Goal: Task Accomplishment & Management: Manage account settings

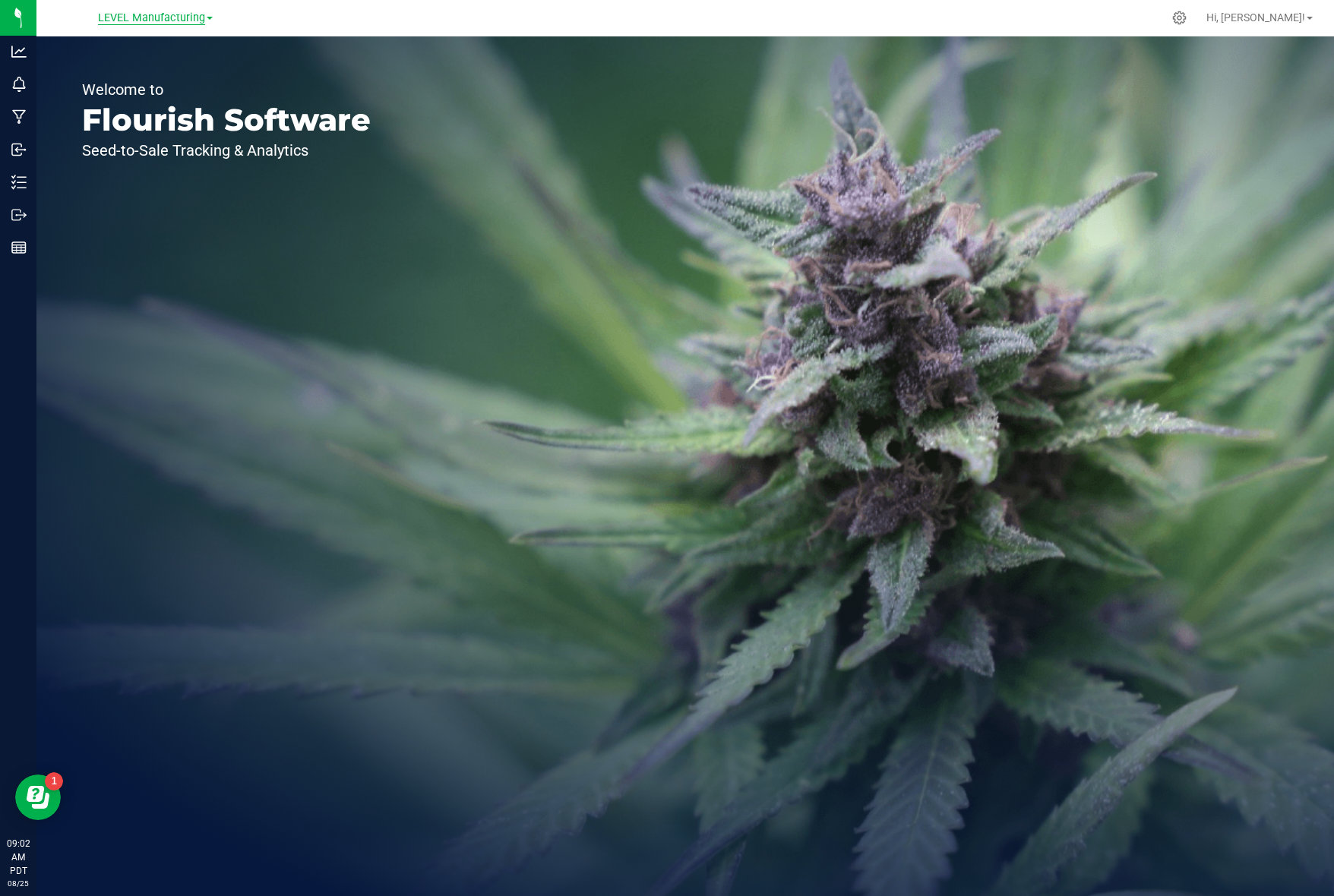
click at [200, 14] on span "LEVEL Manufacturing" at bounding box center [151, 18] width 107 height 14
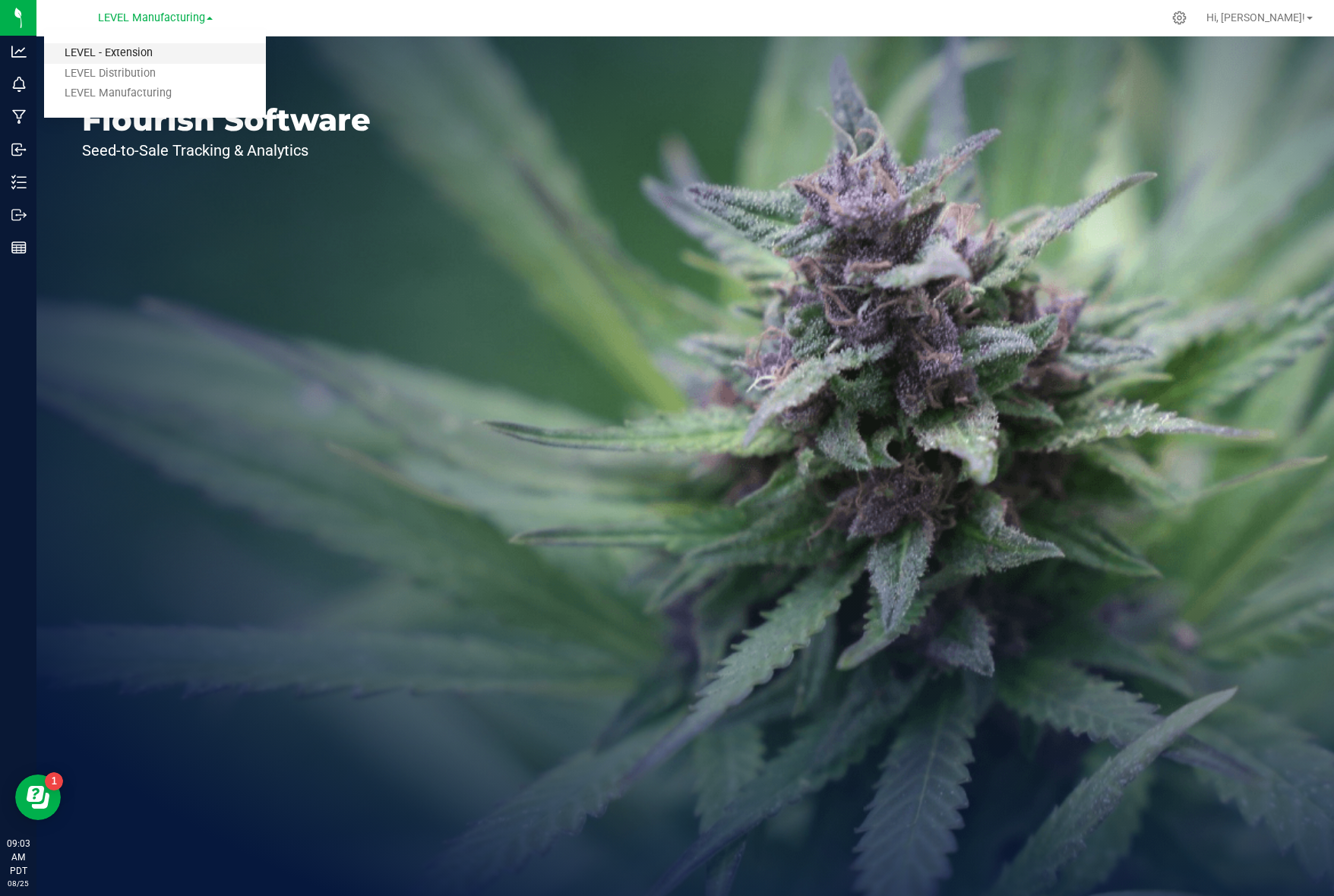
click at [155, 49] on link "LEVEL - Extension" at bounding box center [155, 53] width 222 height 20
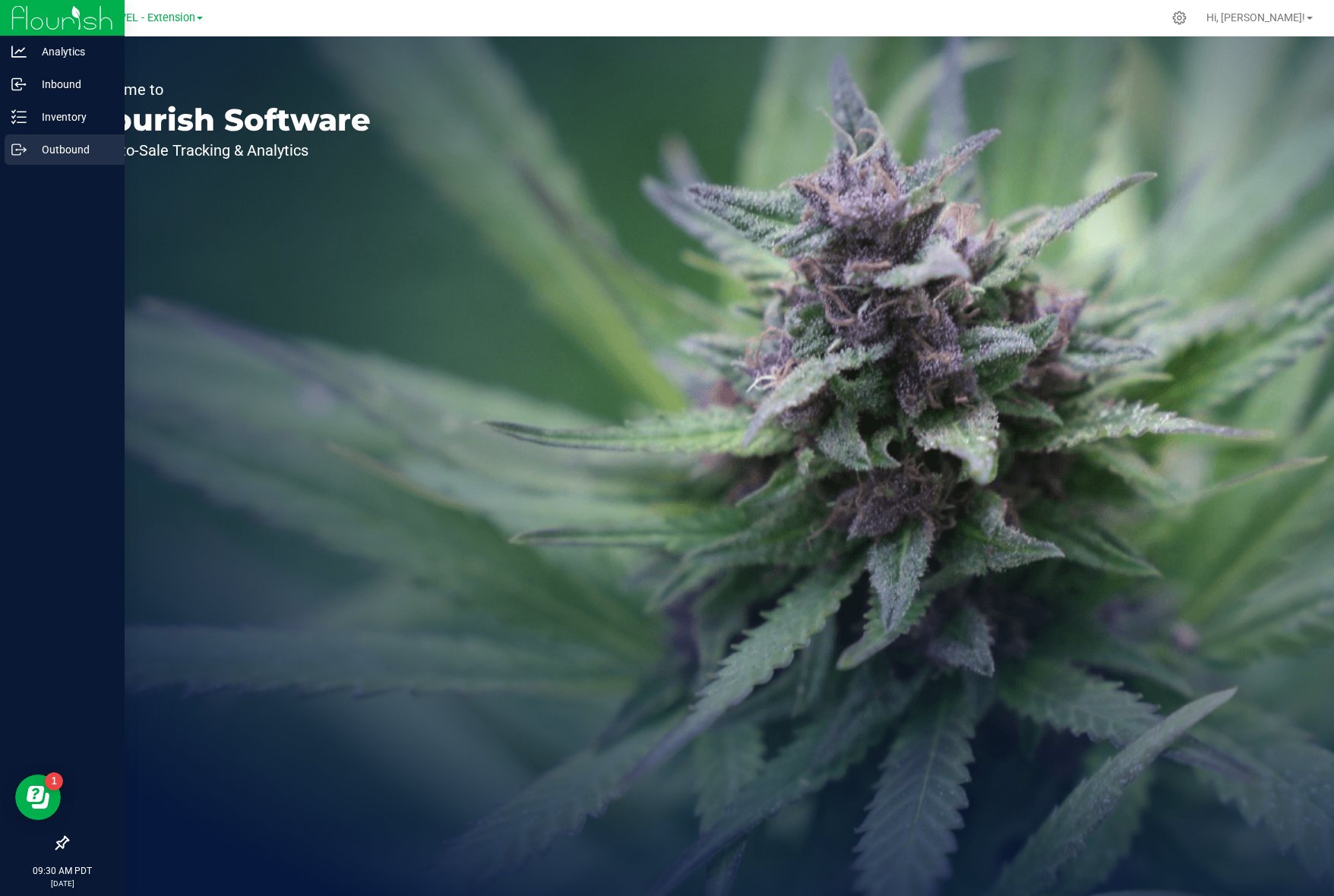
click at [65, 143] on p "Outbound" at bounding box center [72, 149] width 92 height 18
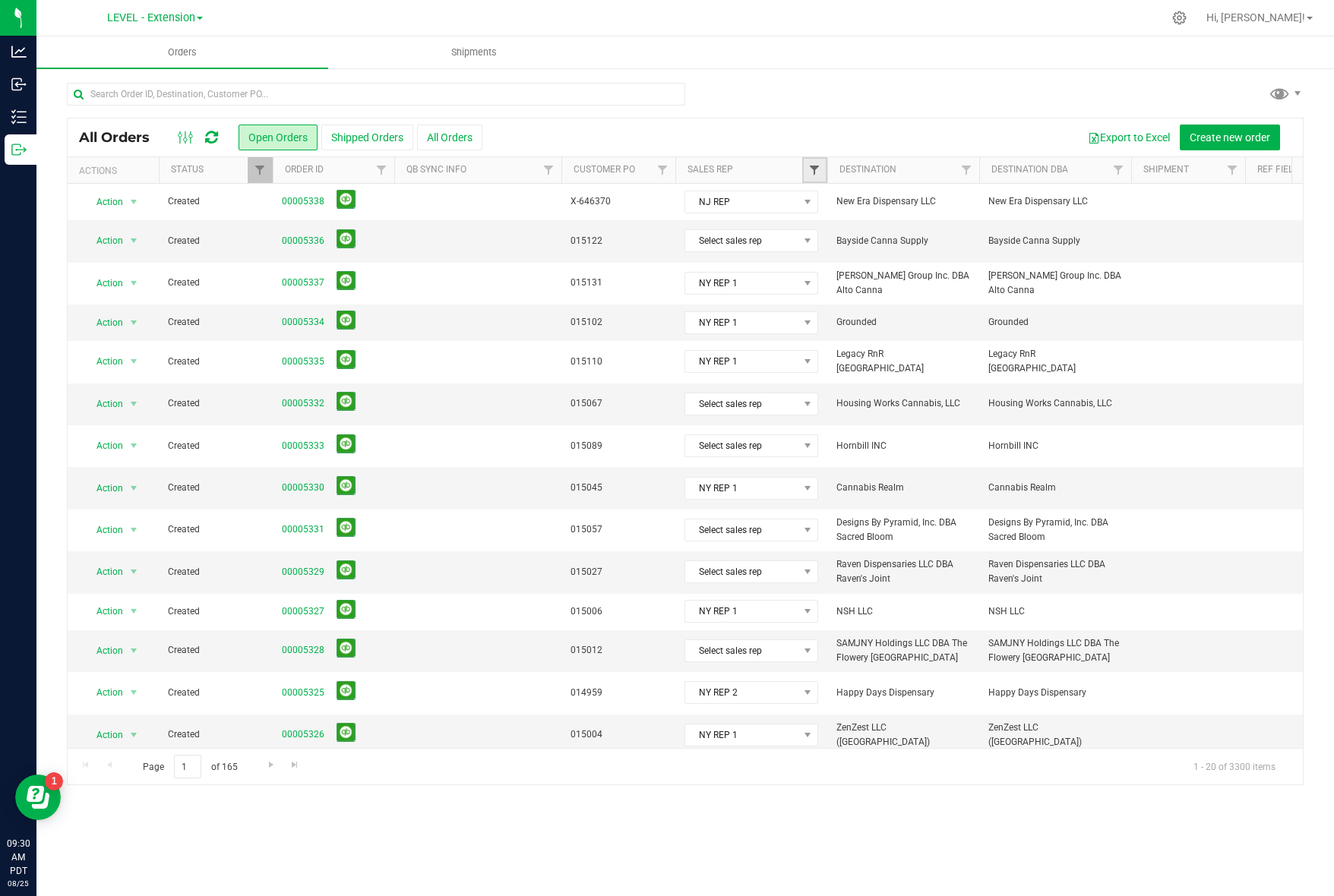
click at [809, 173] on span "Filter" at bounding box center [814, 170] width 13 height 13
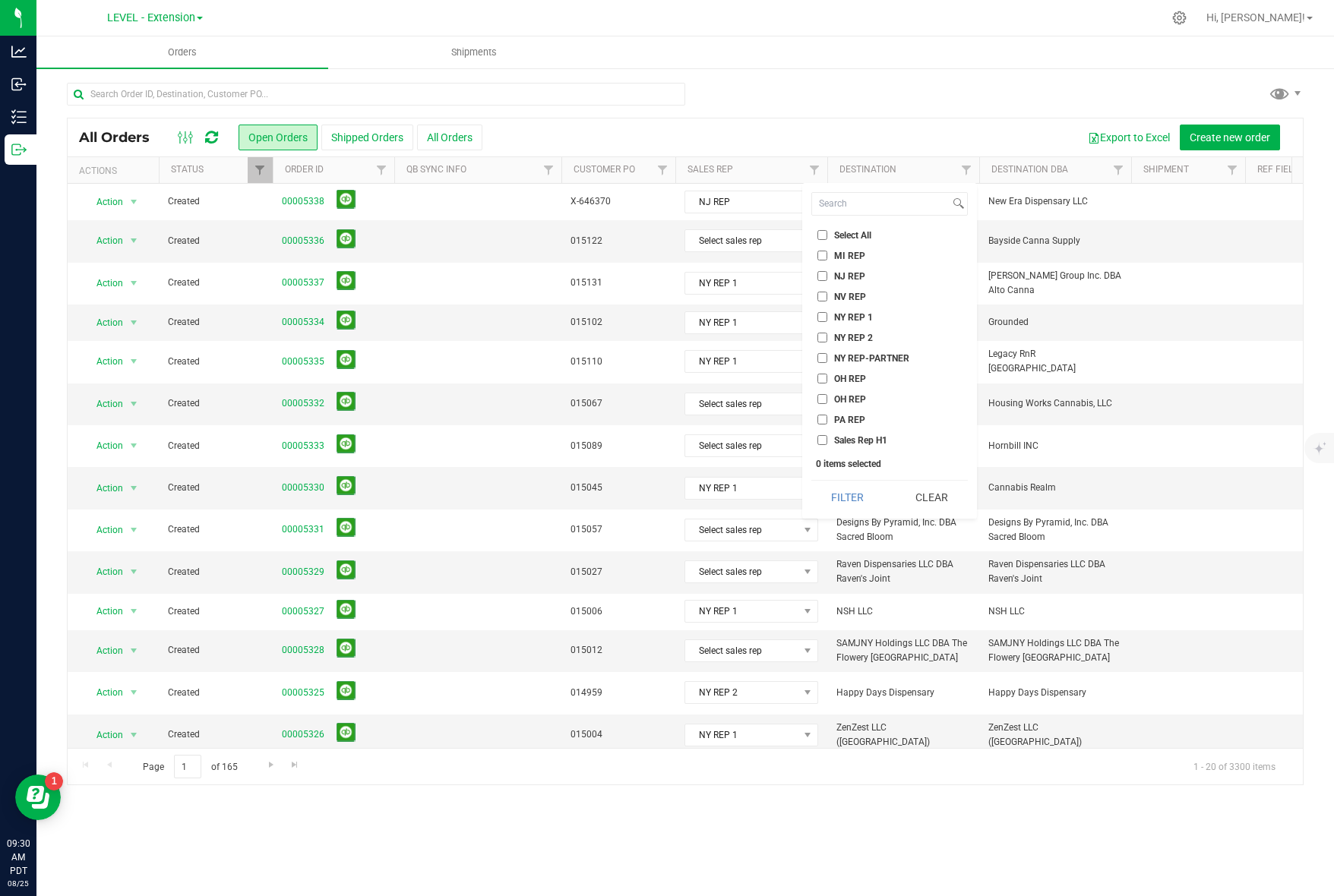
click at [858, 292] on span "NV REP" at bounding box center [850, 296] width 32 height 9
click at [828, 292] on input "NV REP" at bounding box center [823, 296] width 10 height 10
checkbox input "true"
click at [876, 502] on button "Filter" at bounding box center [848, 498] width 73 height 34
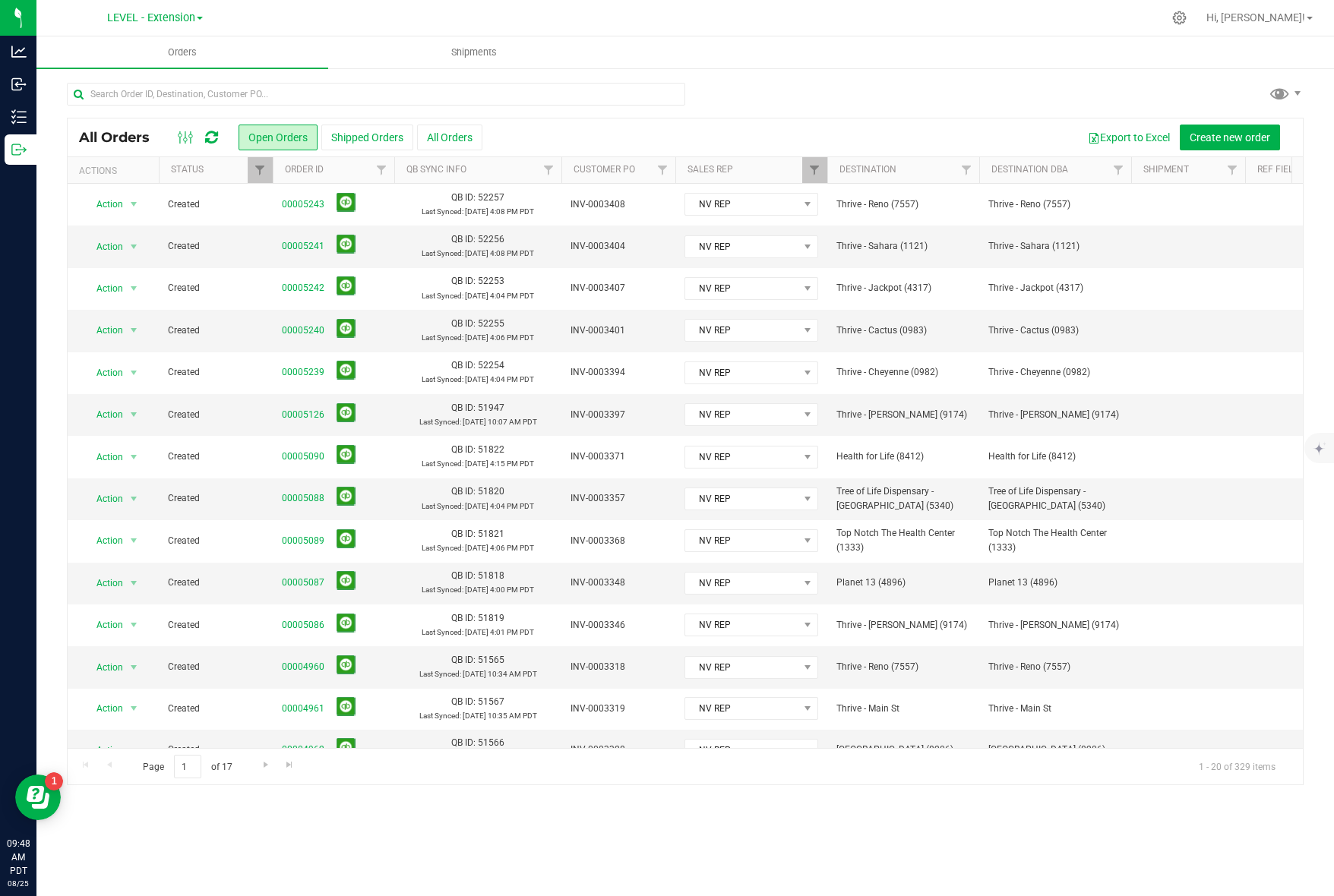
click at [220, 137] on div at bounding box center [198, 137] width 51 height 18
click at [209, 140] on icon at bounding box center [211, 138] width 13 height 15
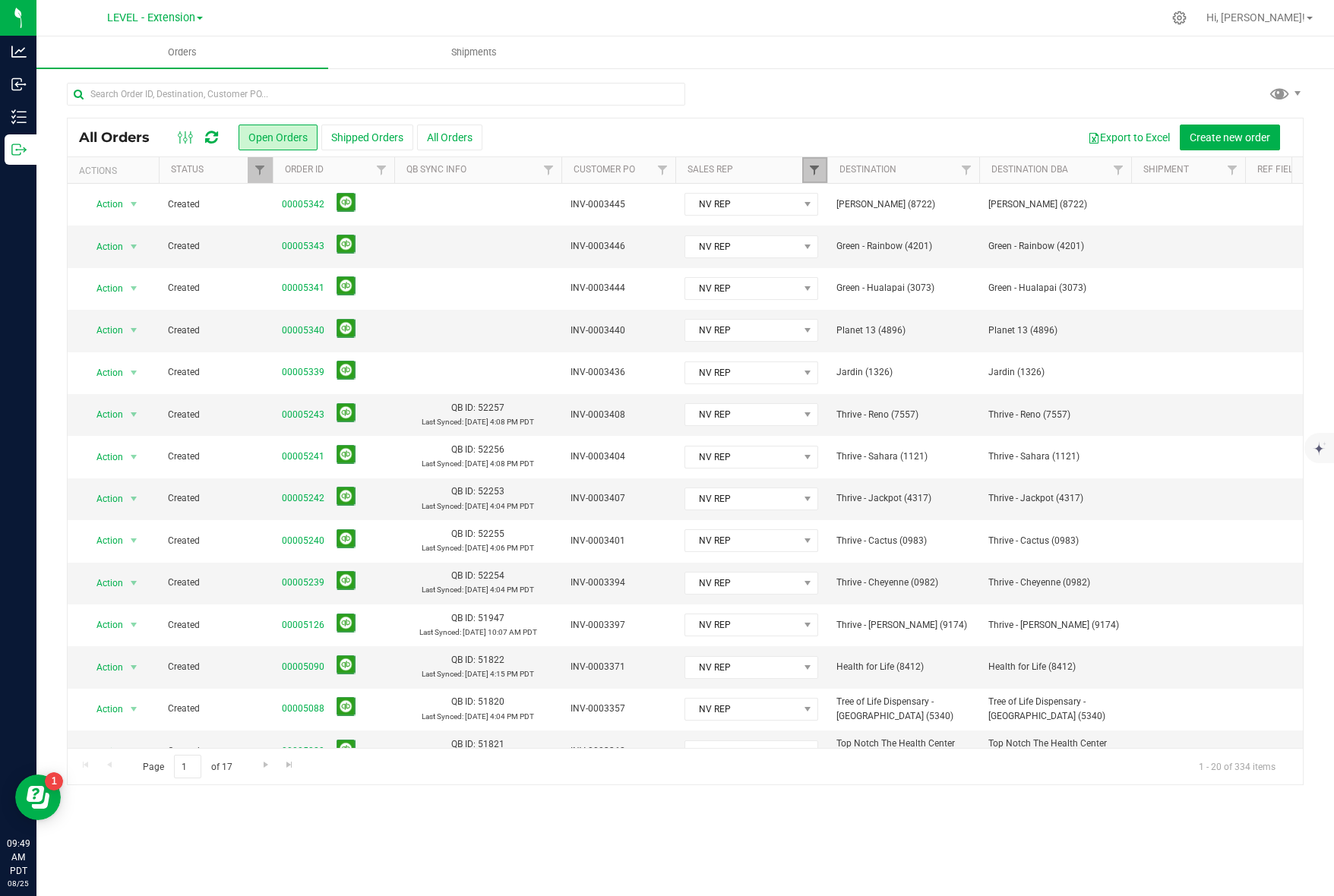
click at [820, 170] on span "Filter" at bounding box center [814, 170] width 13 height 13
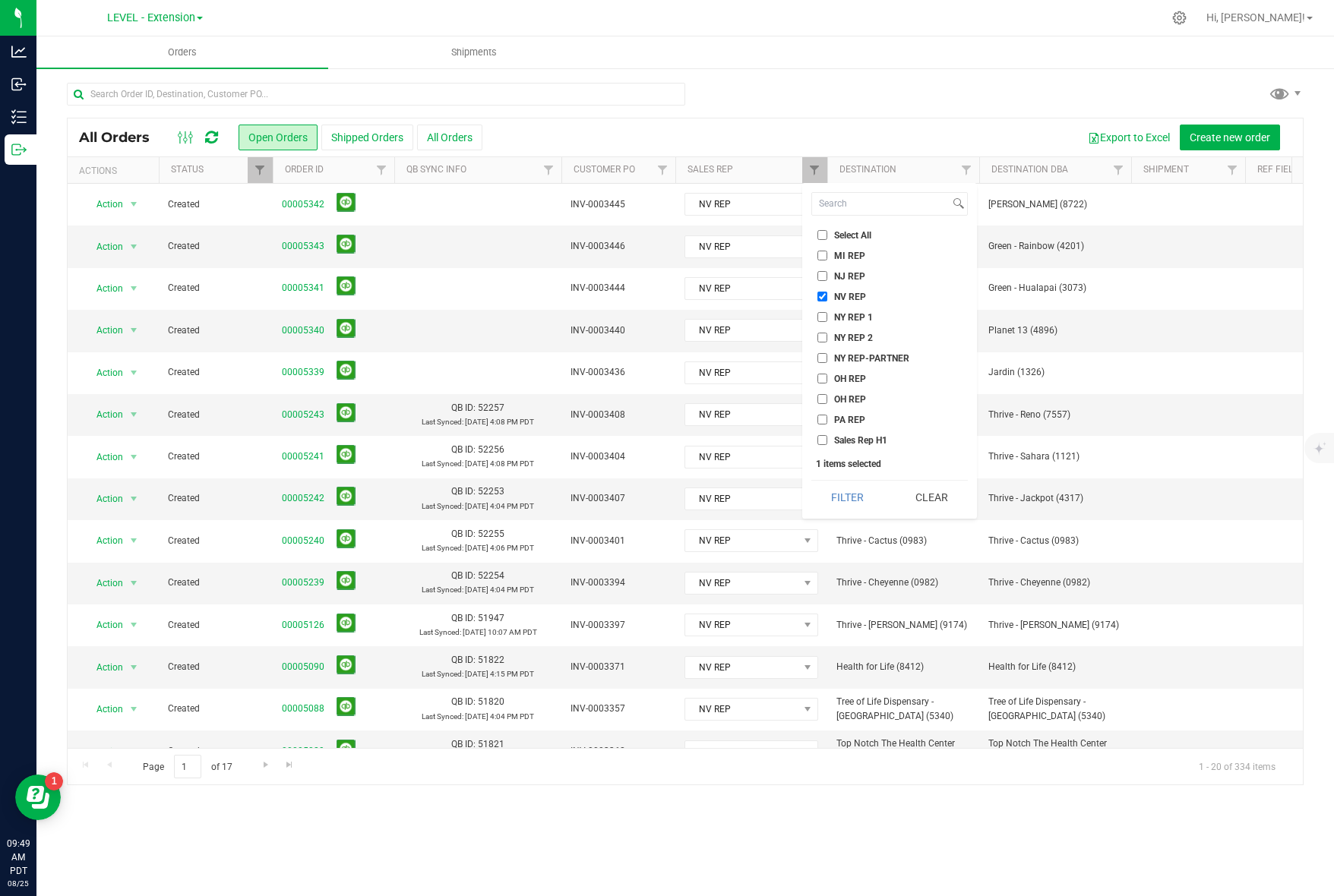
click at [858, 232] on span "Select All" at bounding box center [853, 234] width 38 height 9
click at [828, 232] on input "Select All" at bounding box center [823, 235] width 10 height 10
checkbox input "true"
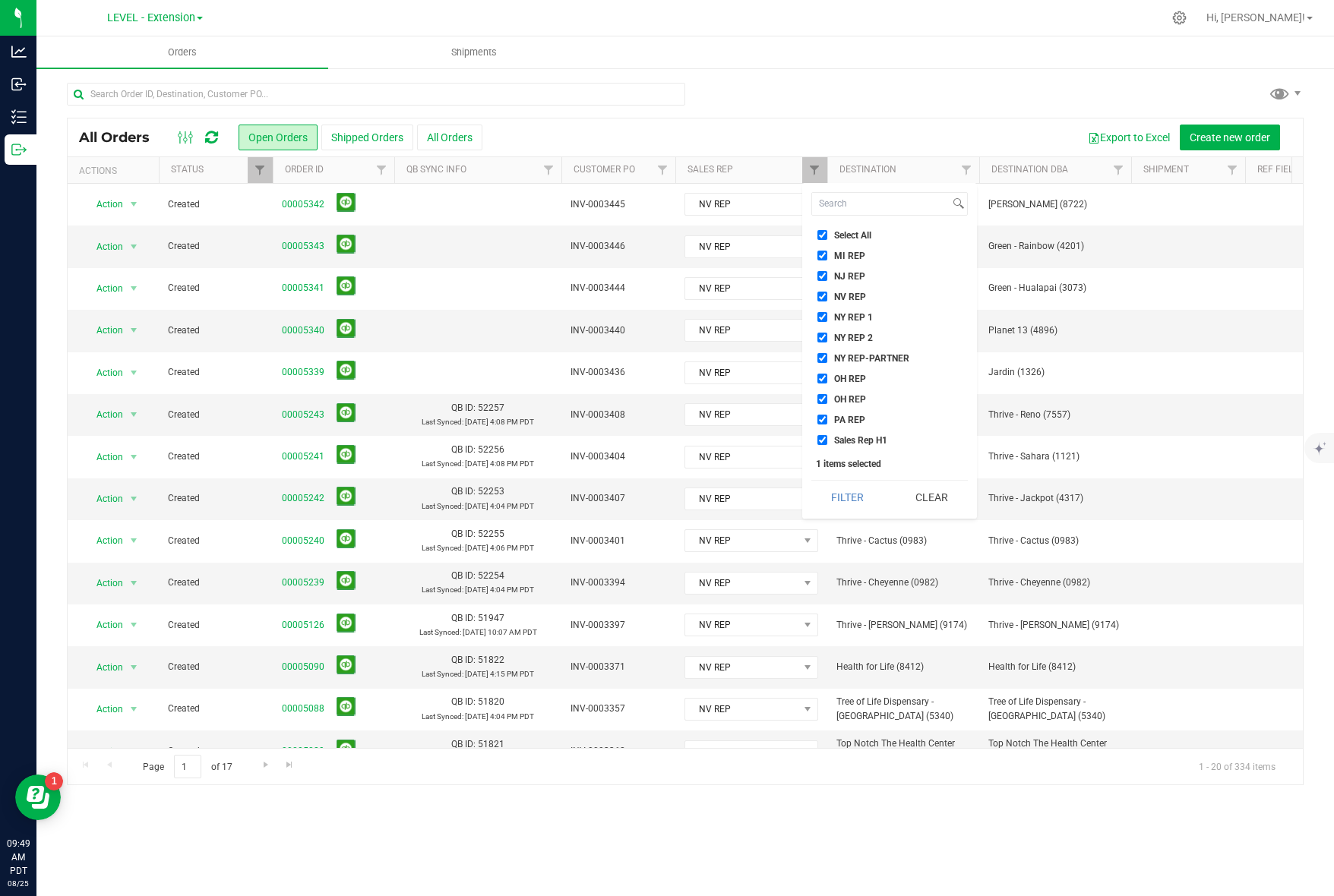
checkbox input "true"
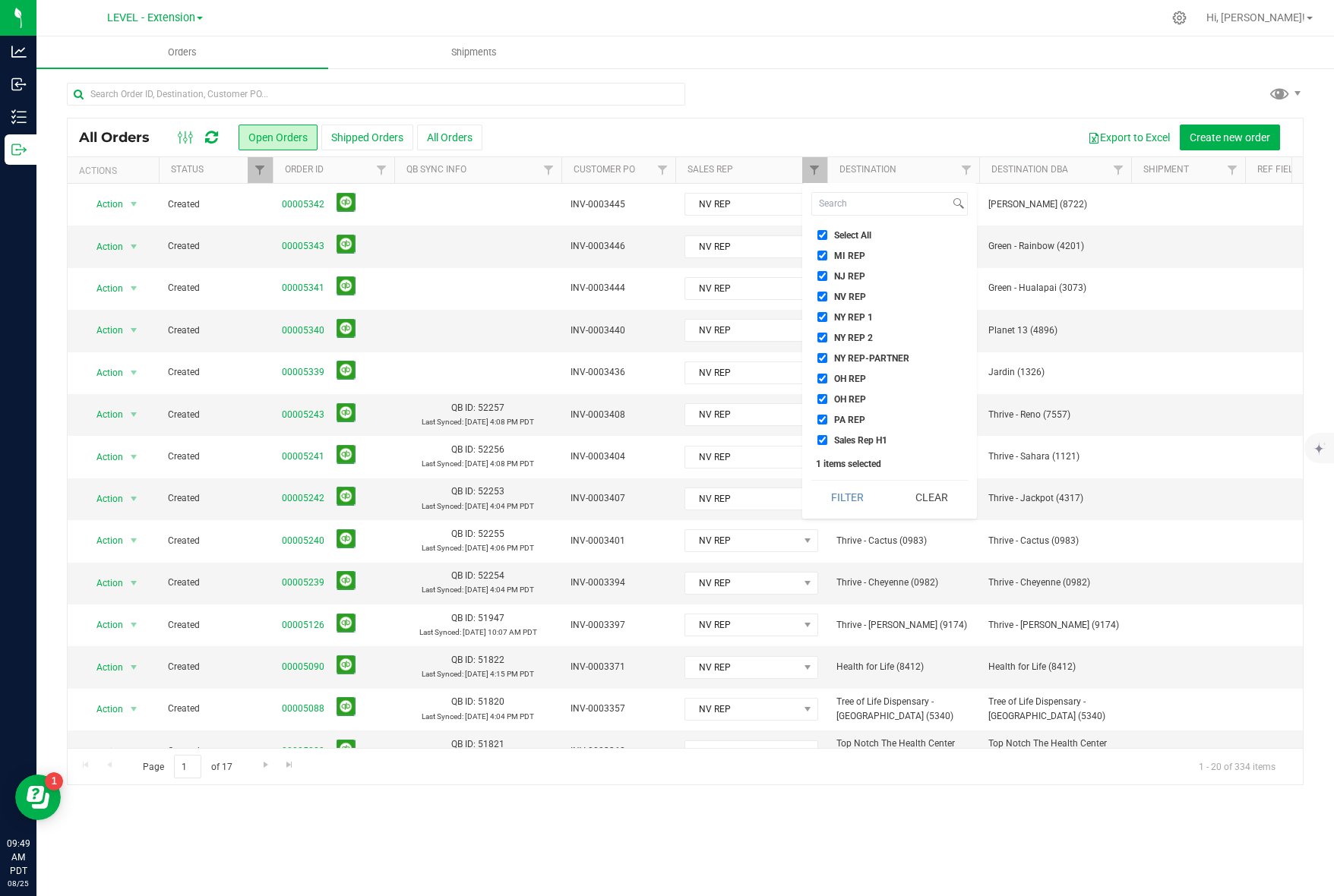
checkbox input "true"
click at [927, 496] on button "Clear" at bounding box center [932, 498] width 73 height 34
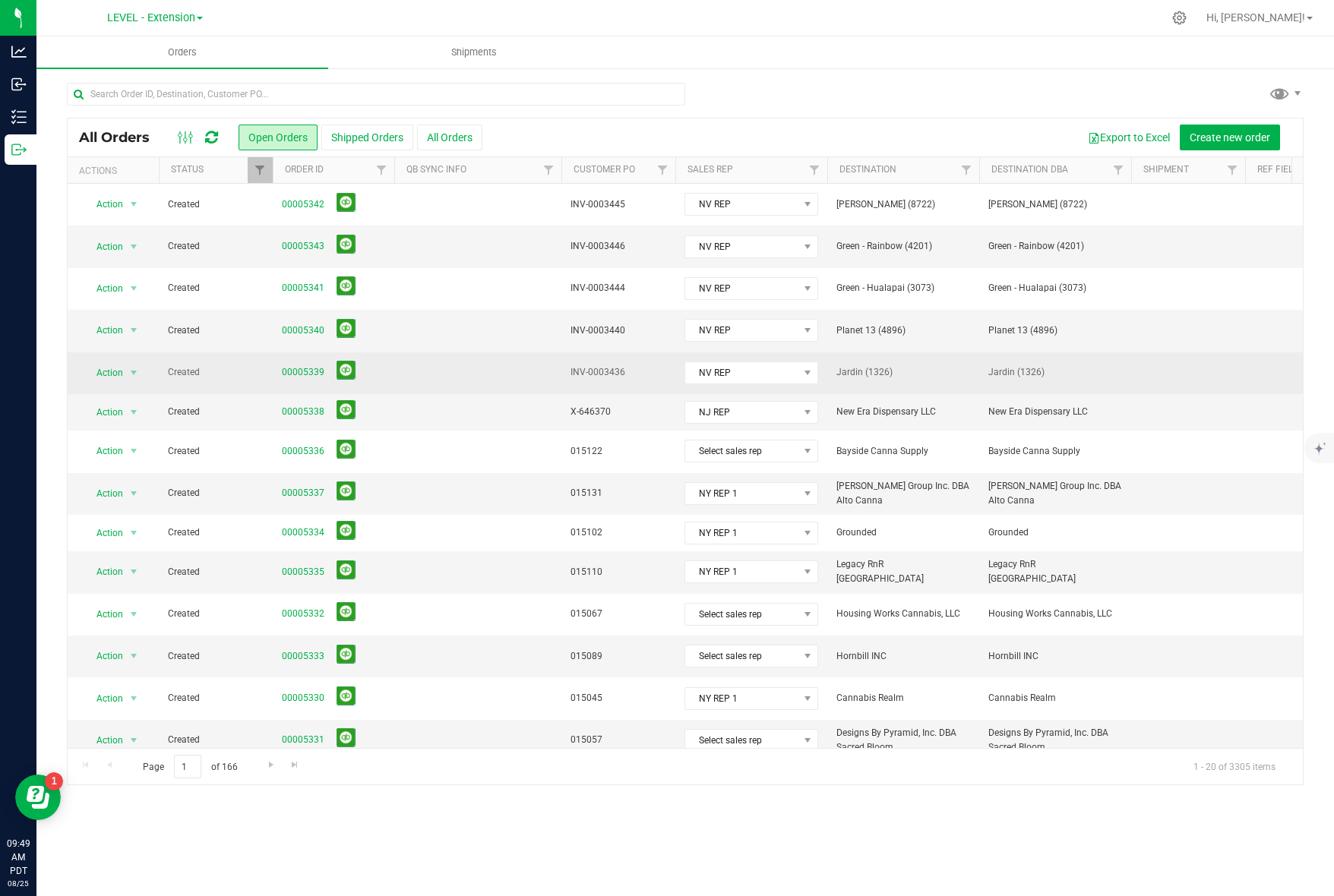
scroll to position [33, 0]
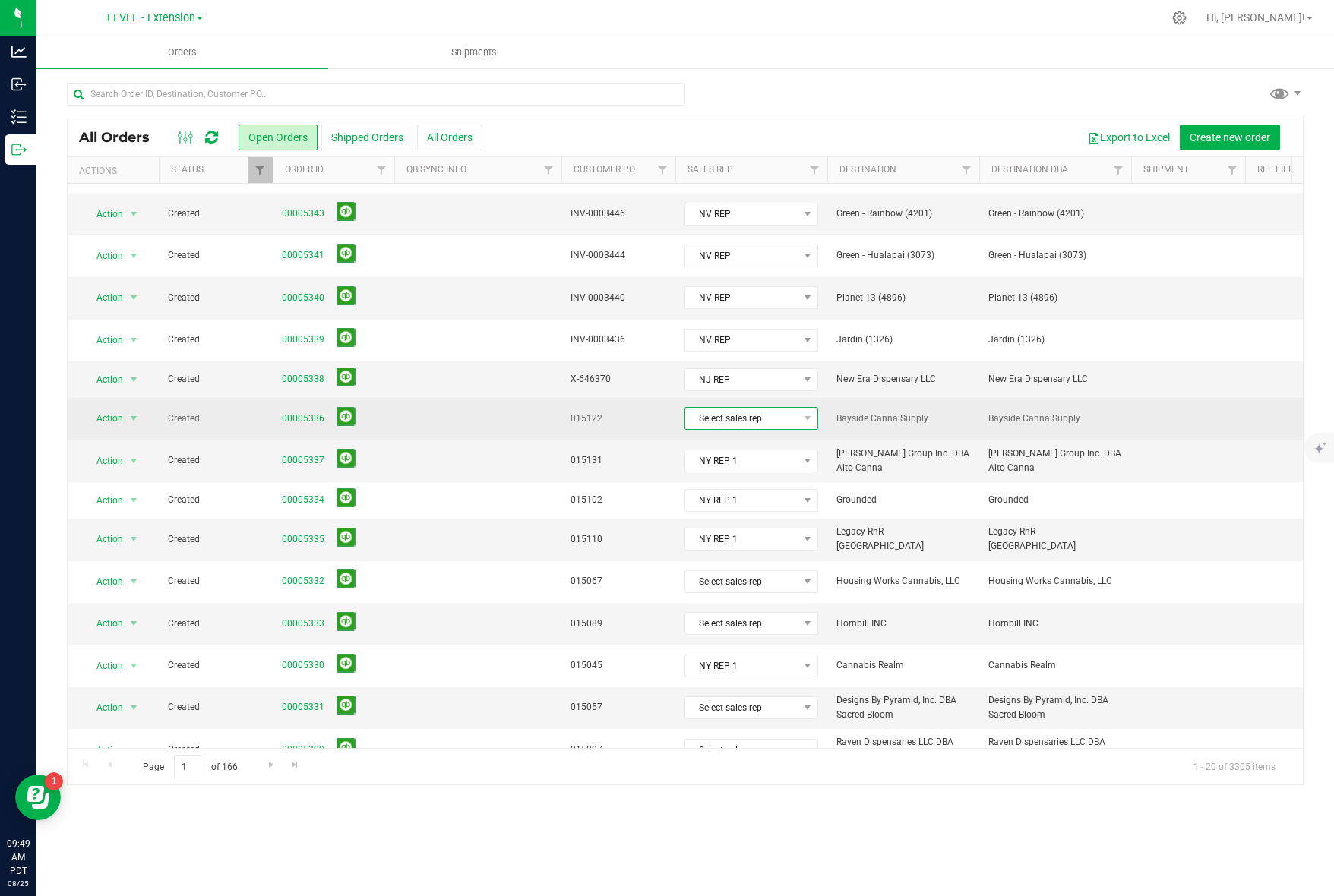
click at [709, 414] on span "Select sales rep" at bounding box center [741, 419] width 113 height 21
click at [571, 423] on span "015122" at bounding box center [618, 419] width 95 height 14
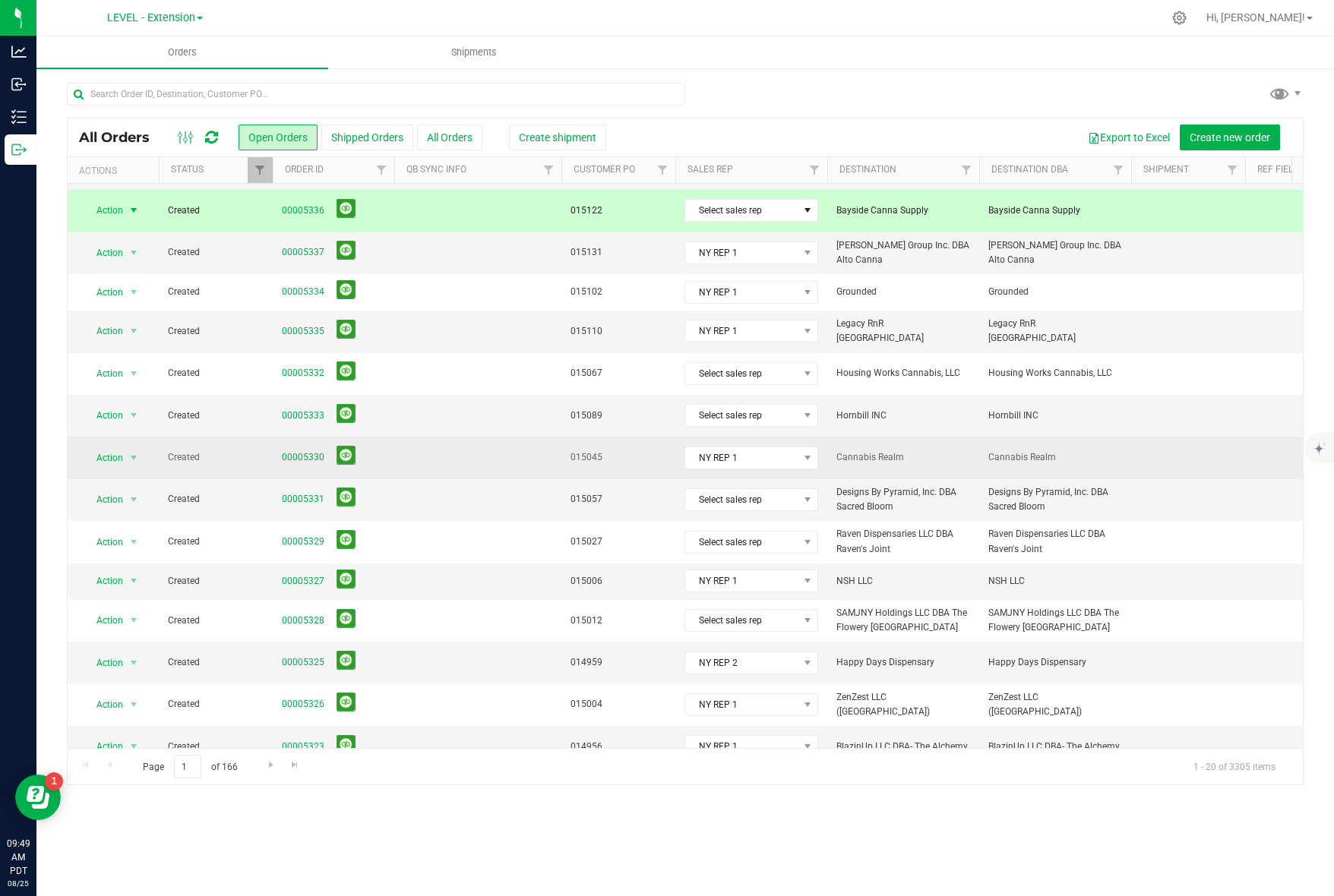
scroll to position [260, 0]
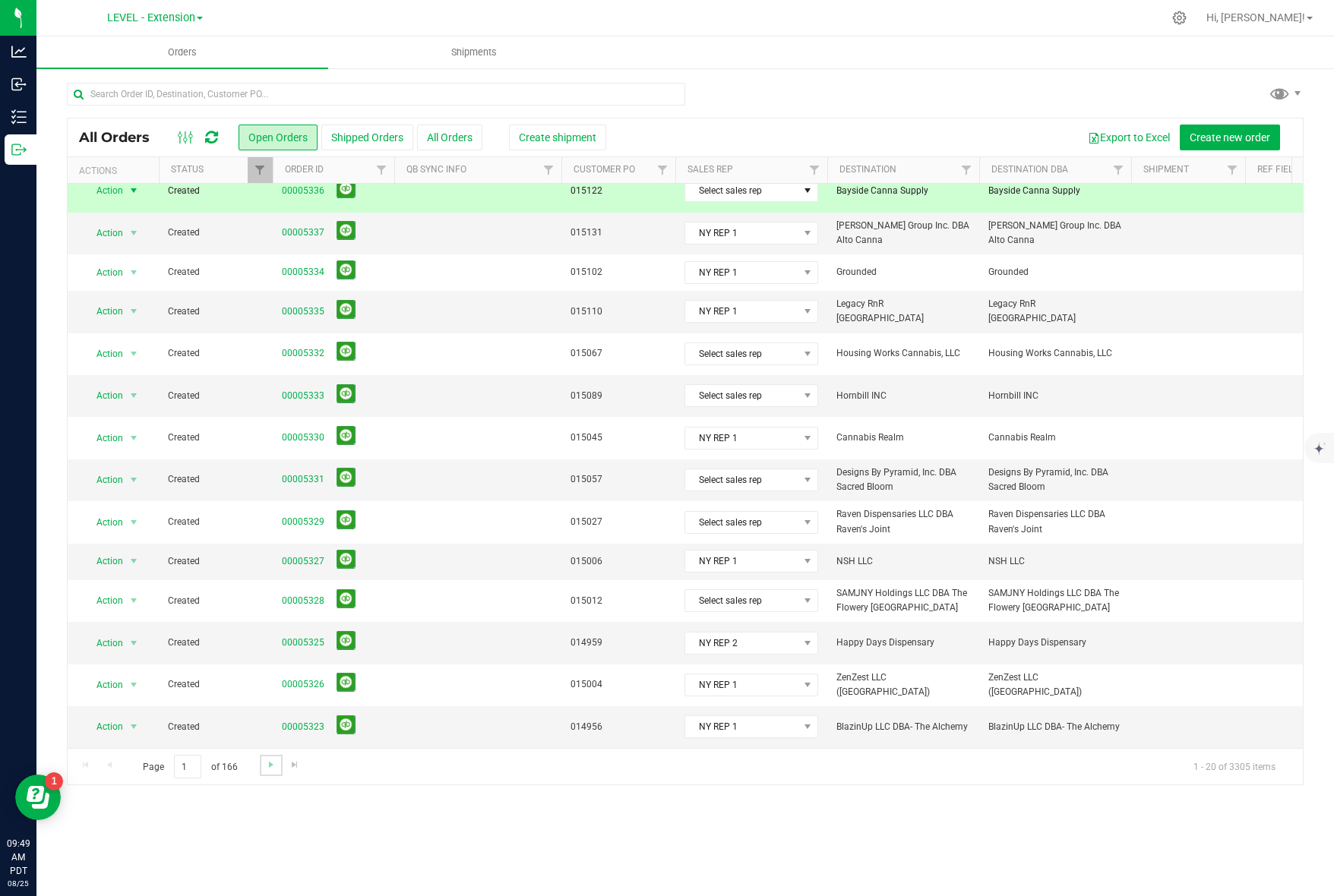
click at [268, 771] on link "Go to the next page" at bounding box center [270, 765] width 22 height 20
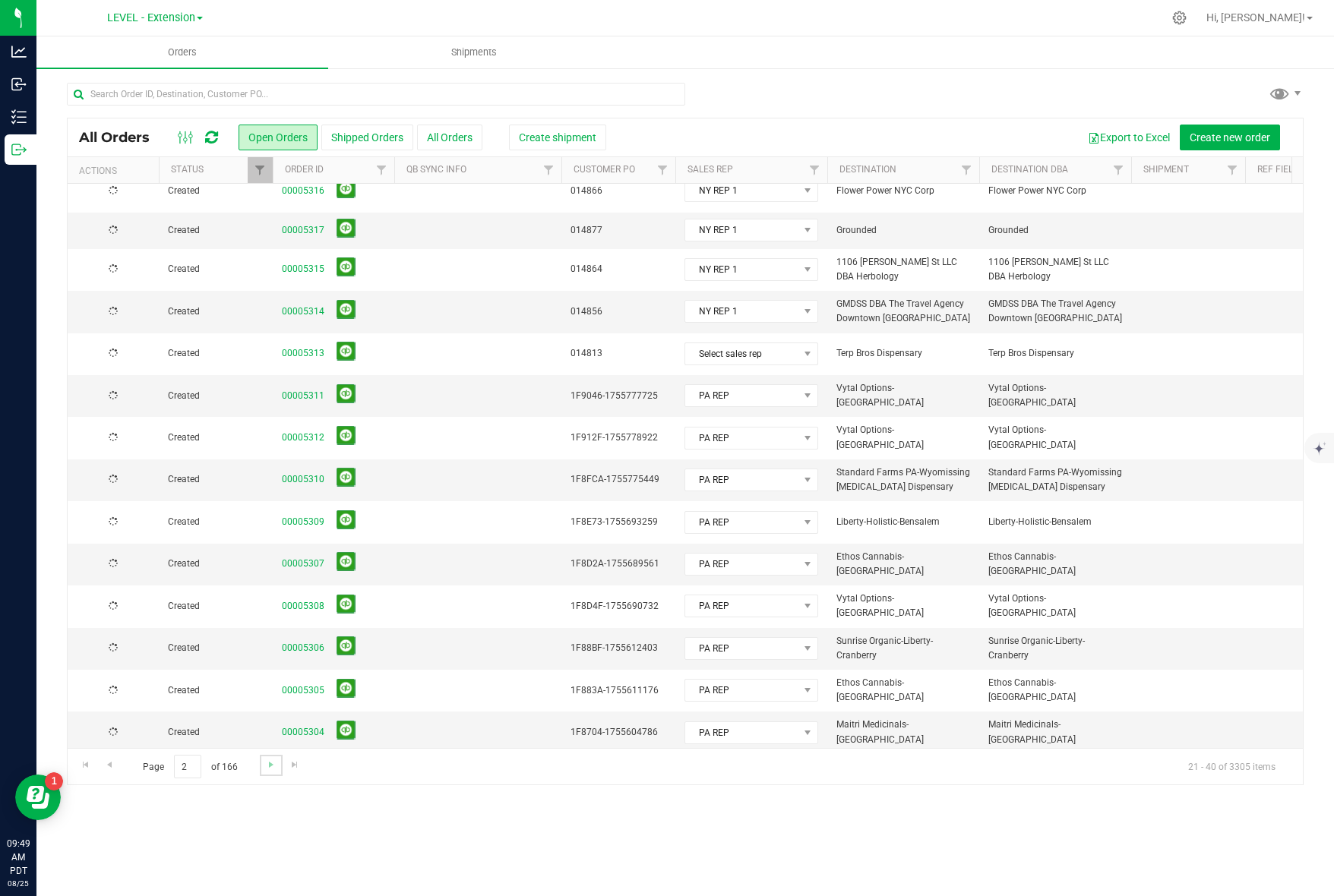
scroll to position [0, 0]
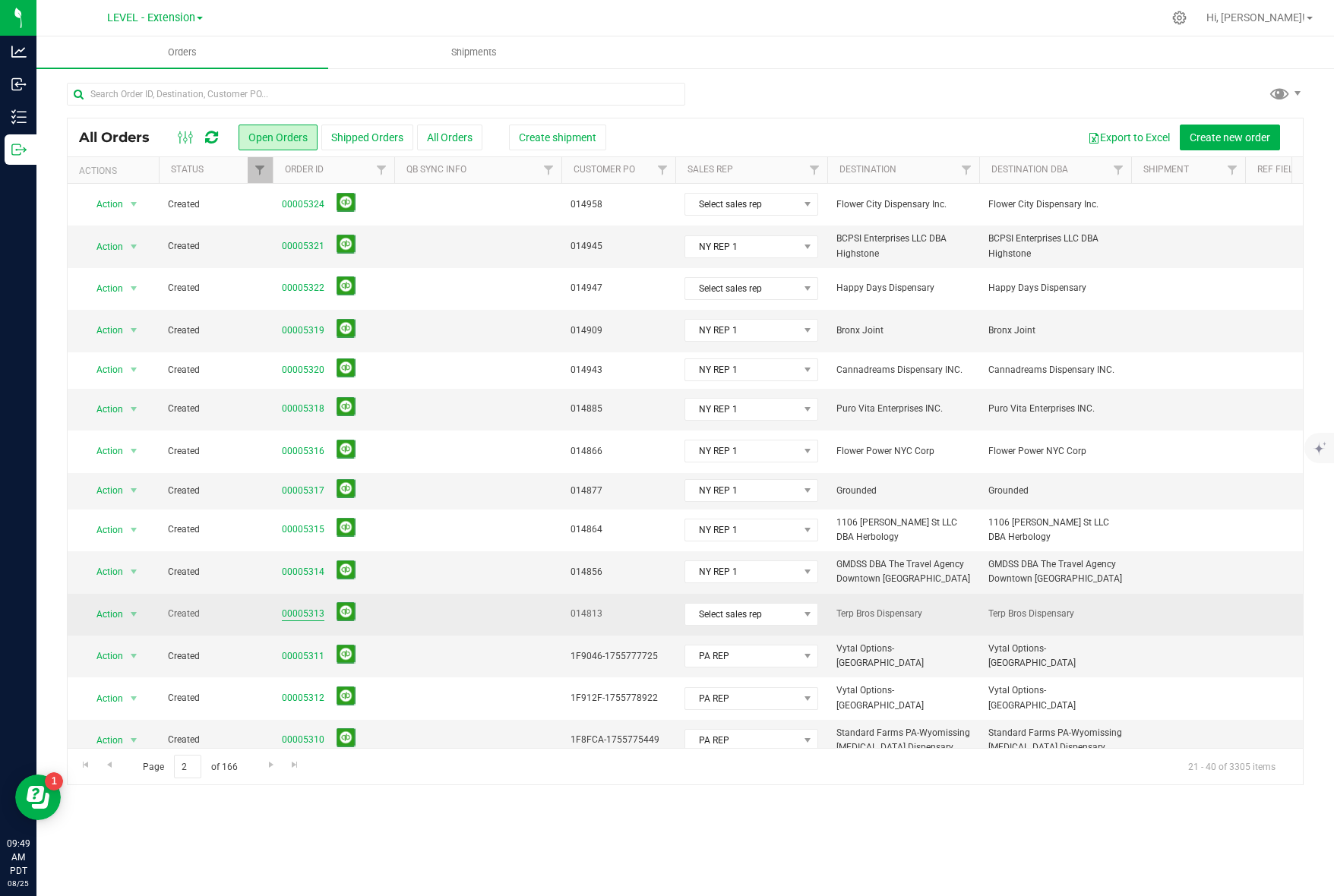
click at [316, 613] on link "00005313" at bounding box center [303, 613] width 42 height 14
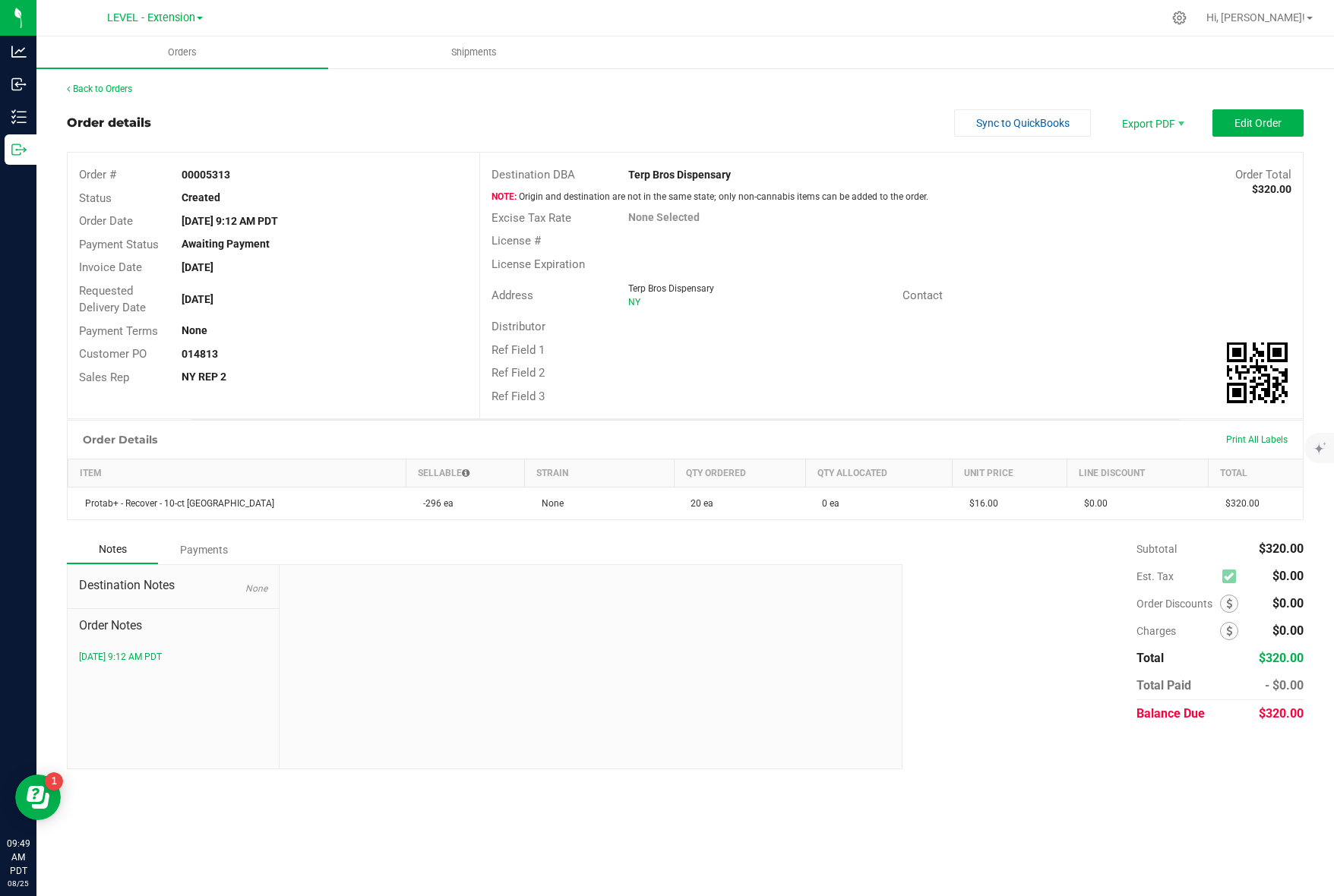
drag, startPoint x: 737, startPoint y: 177, endPoint x: 629, endPoint y: 177, distance: 108.0
click at [629, 177] on div "Terp Bros Dispensary" at bounding box center [788, 175] width 342 height 16
copy strong "Terp Bros Dispensary"
drag, startPoint x: 1097, startPoint y: 268, endPoint x: 1186, endPoint y: 161, distance: 139.2
click at [1097, 268] on div "License Expiration" at bounding box center [891, 264] width 823 height 23
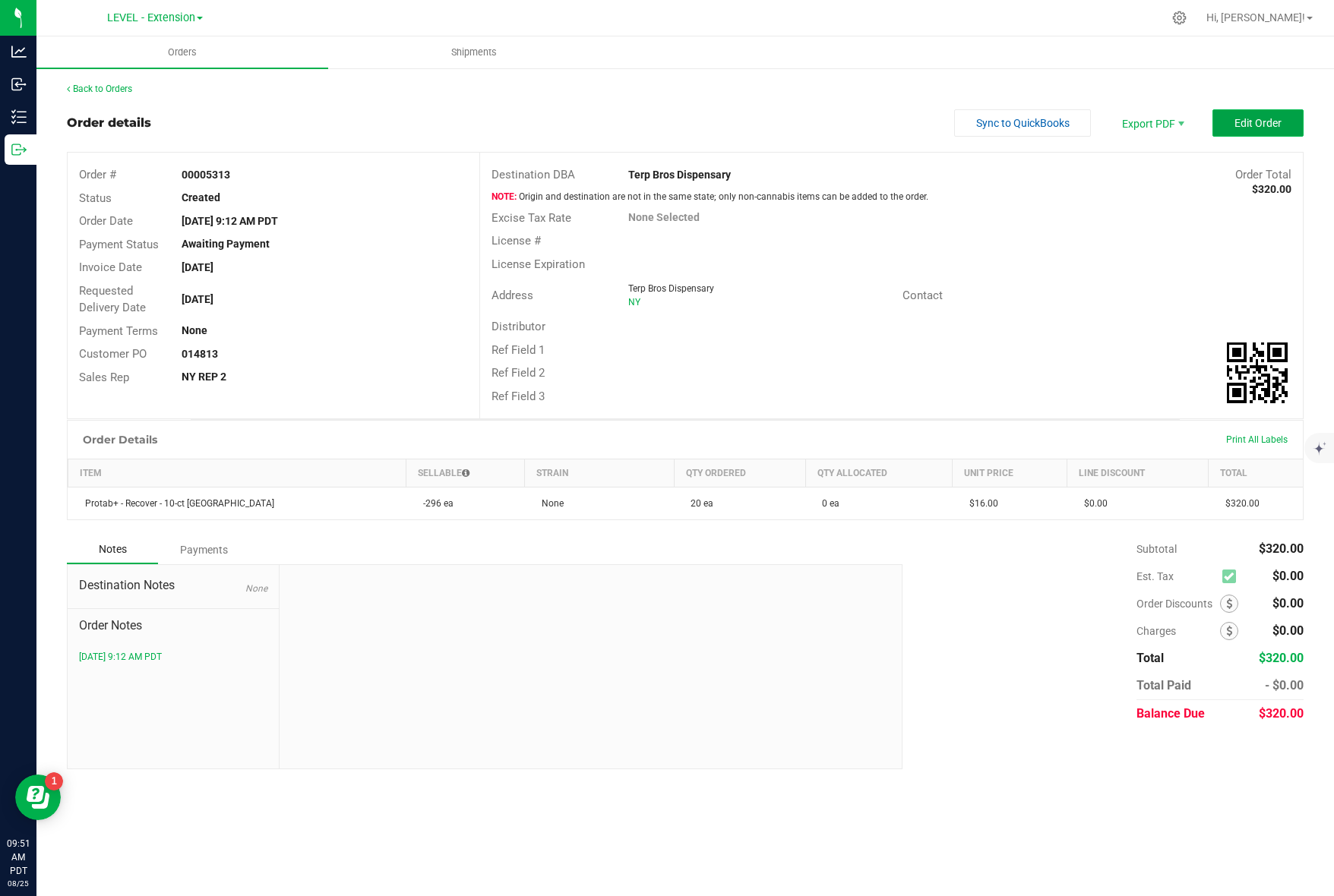
click at [1272, 118] on span "Edit Order" at bounding box center [1258, 122] width 47 height 13
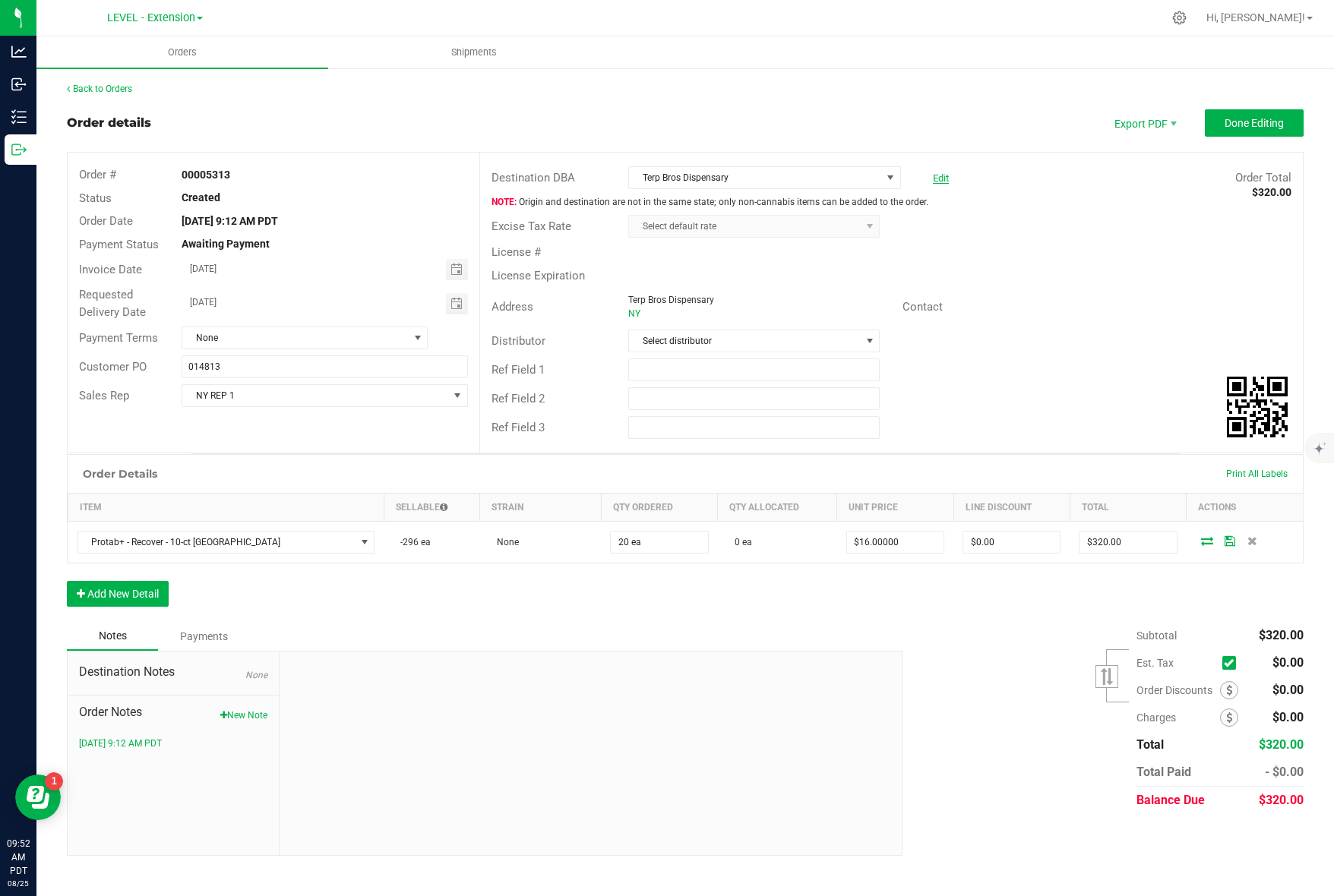
click at [939, 178] on link "Edit" at bounding box center [940, 178] width 16 height 12
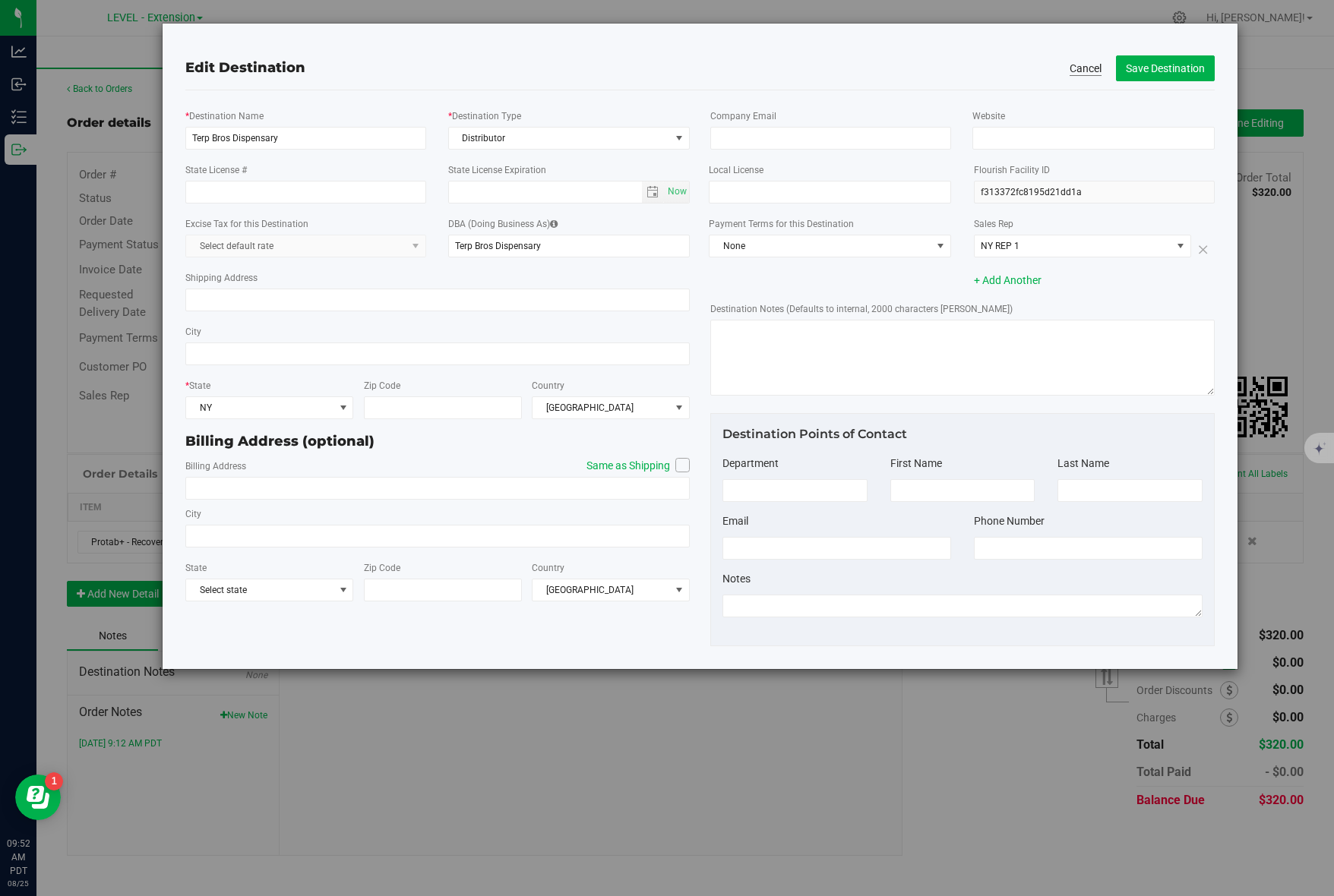
click at [1093, 71] on button "Cancel" at bounding box center [1085, 68] width 32 height 15
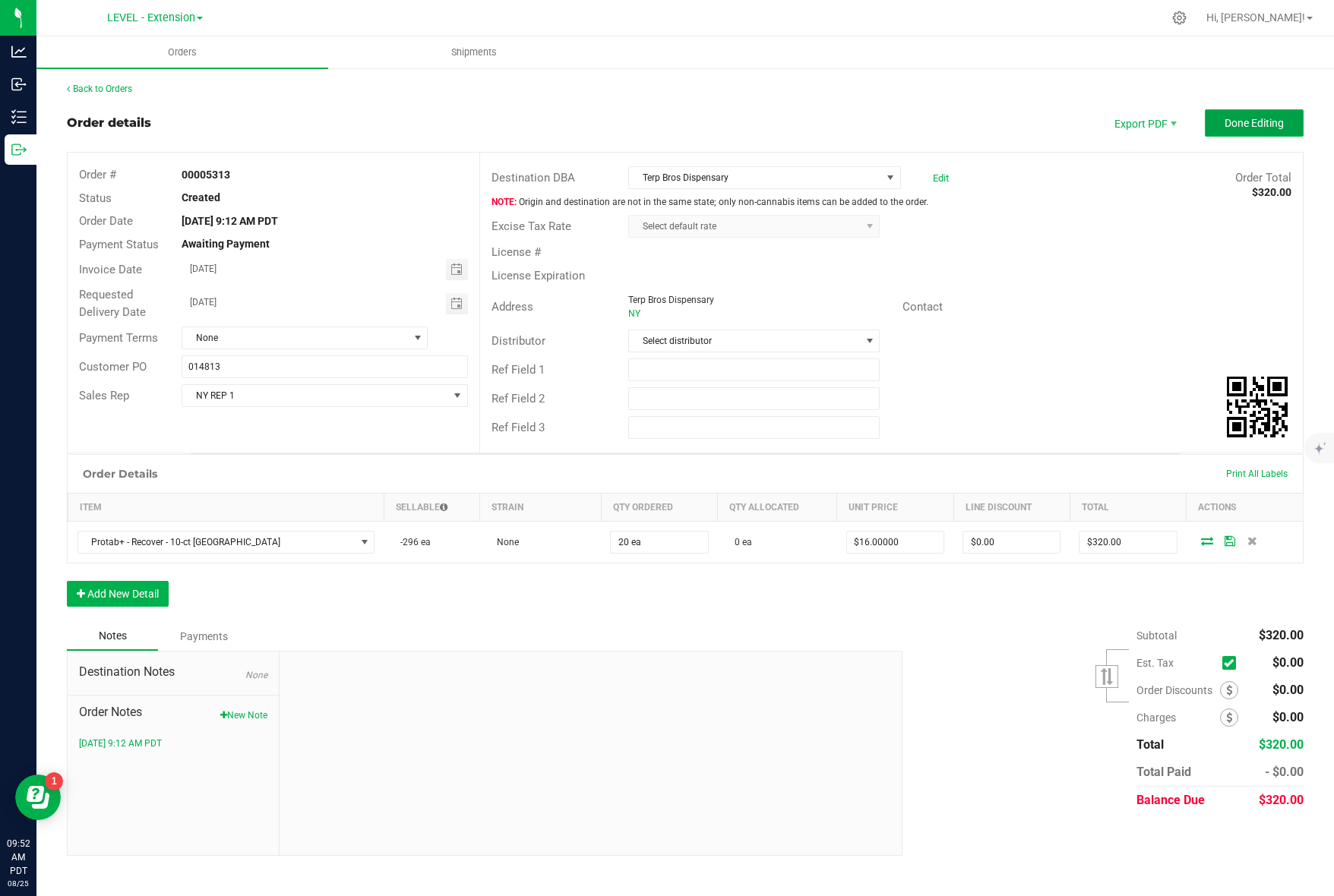
click at [1216, 123] on button "Done Editing" at bounding box center [1254, 122] width 98 height 27
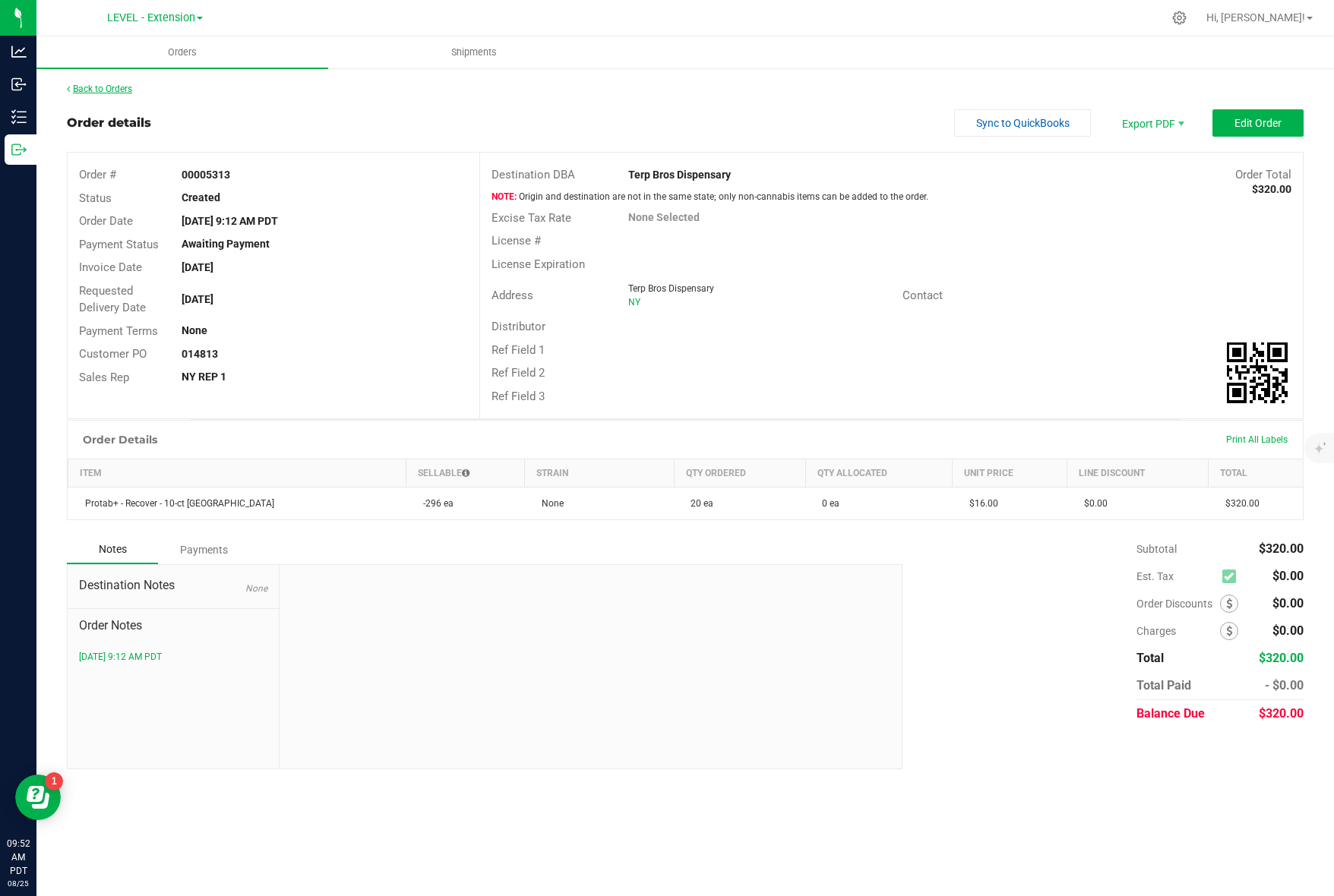
click at [125, 88] on link "Back to Orders" at bounding box center [99, 89] width 66 height 11
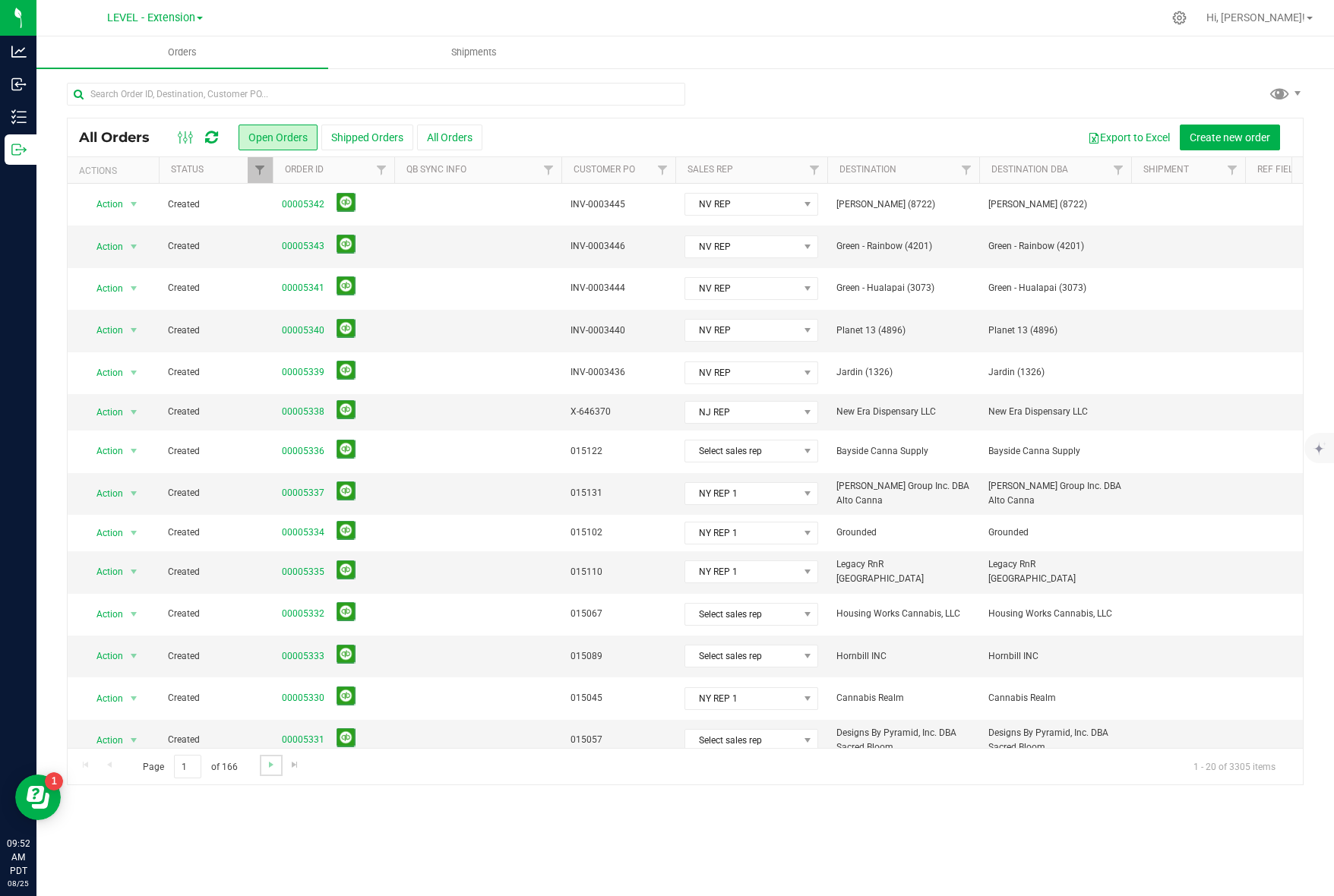
click at [262, 770] on link "Go to the next page" at bounding box center [270, 765] width 22 height 20
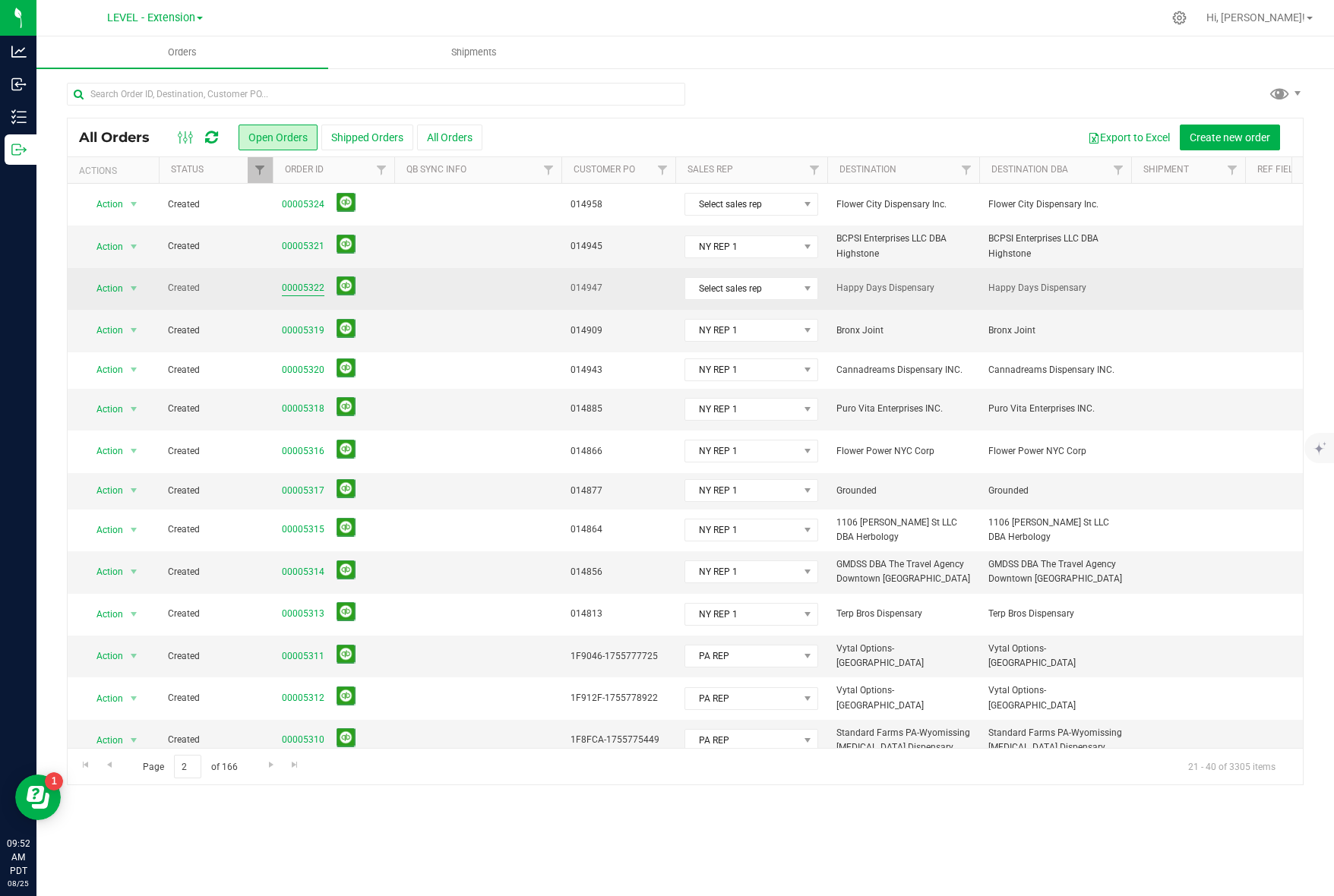
click at [291, 286] on link "00005322" at bounding box center [303, 287] width 42 height 14
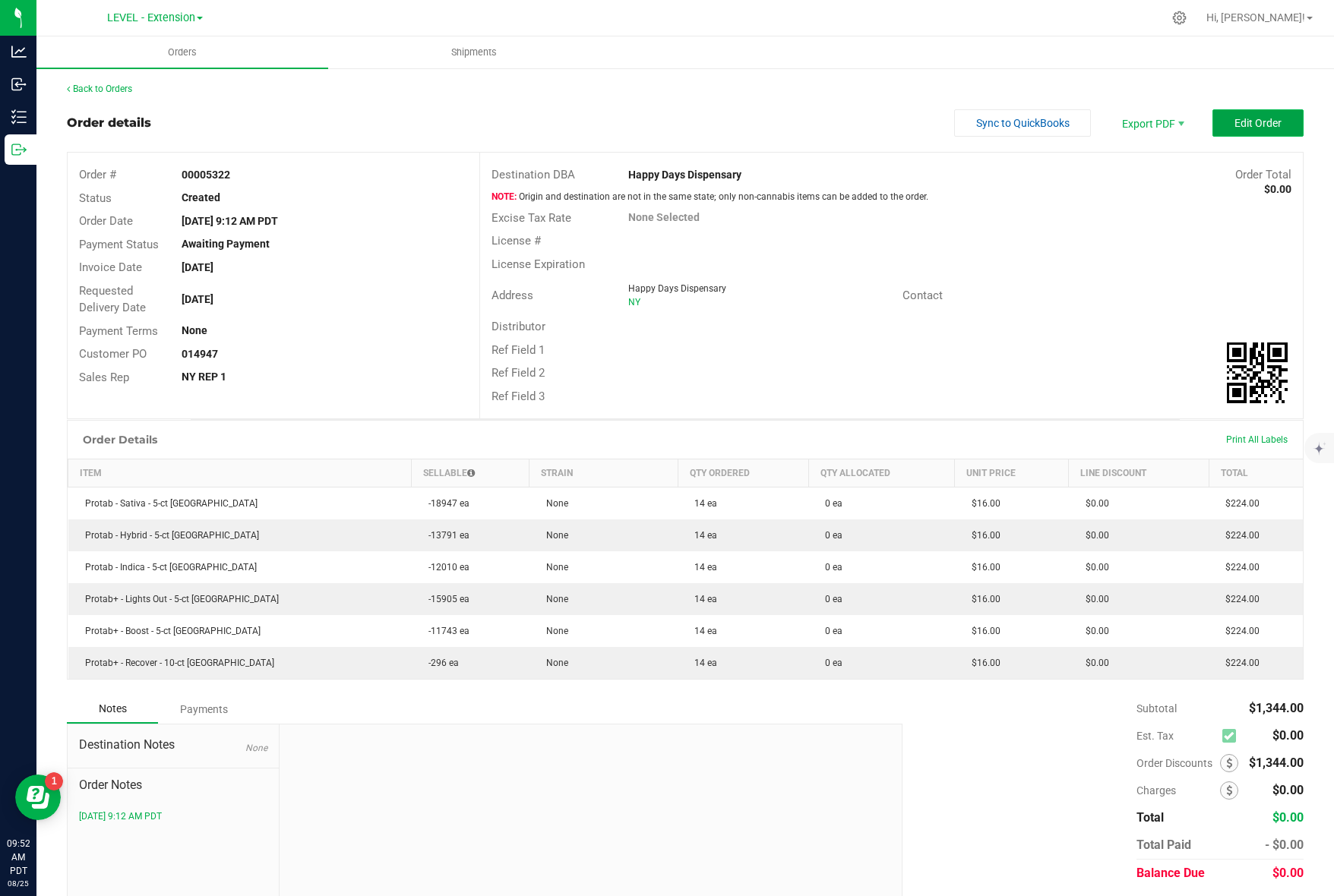
click at [1258, 122] on span "Edit Order" at bounding box center [1258, 122] width 47 height 13
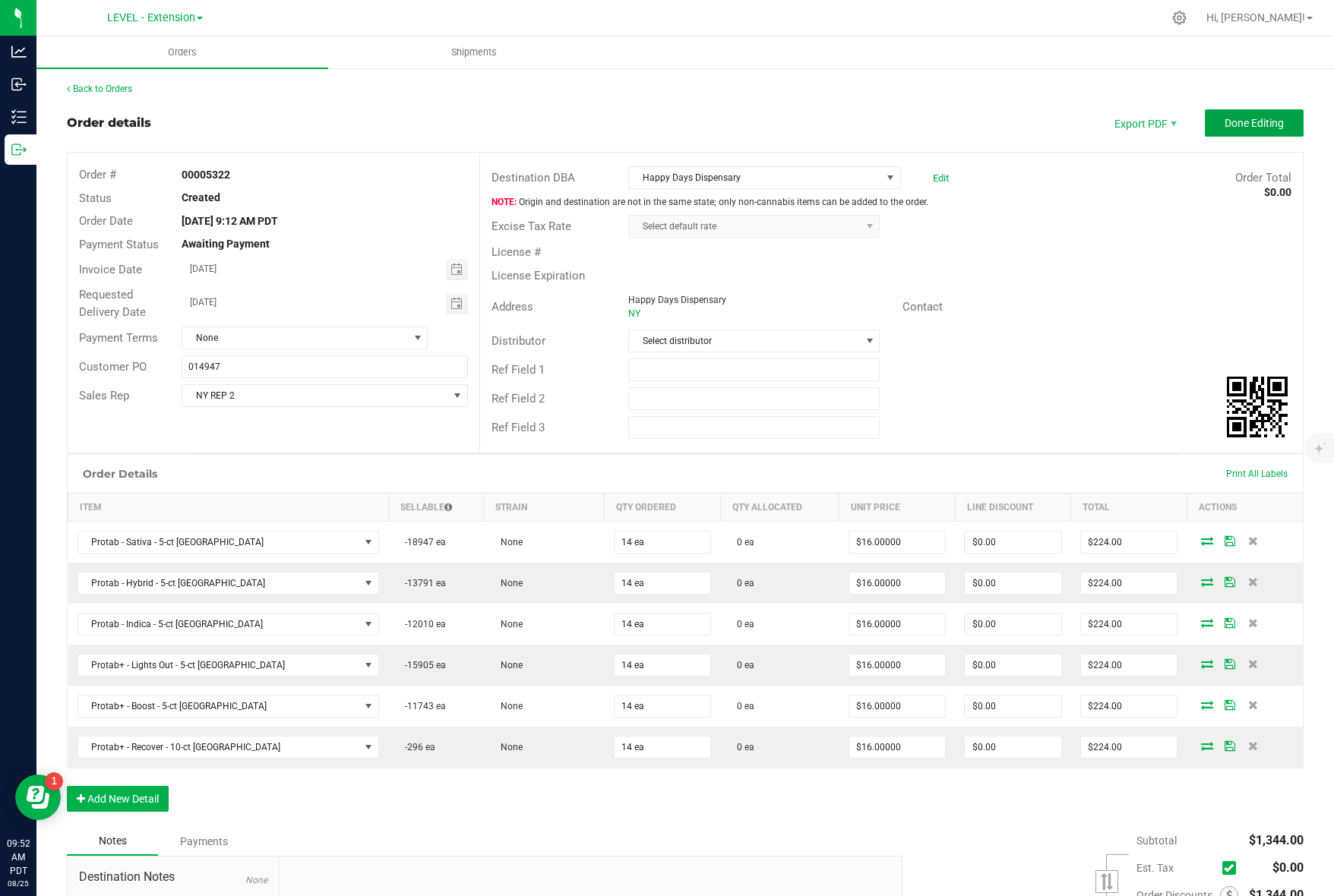
click at [1258, 121] on span "Done Editing" at bounding box center [1254, 122] width 59 height 13
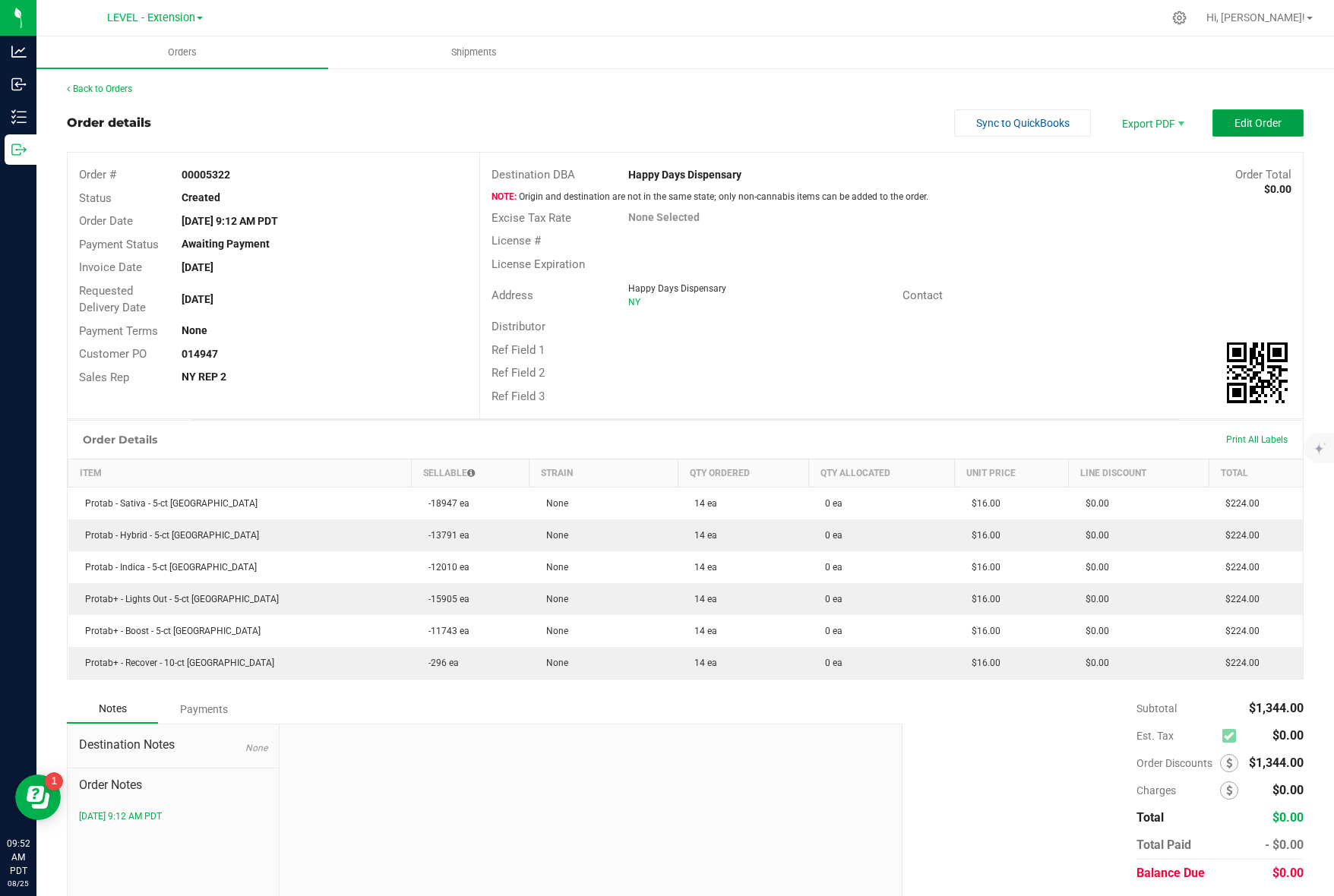
click at [1276, 130] on button "Edit Order" at bounding box center [1258, 122] width 92 height 27
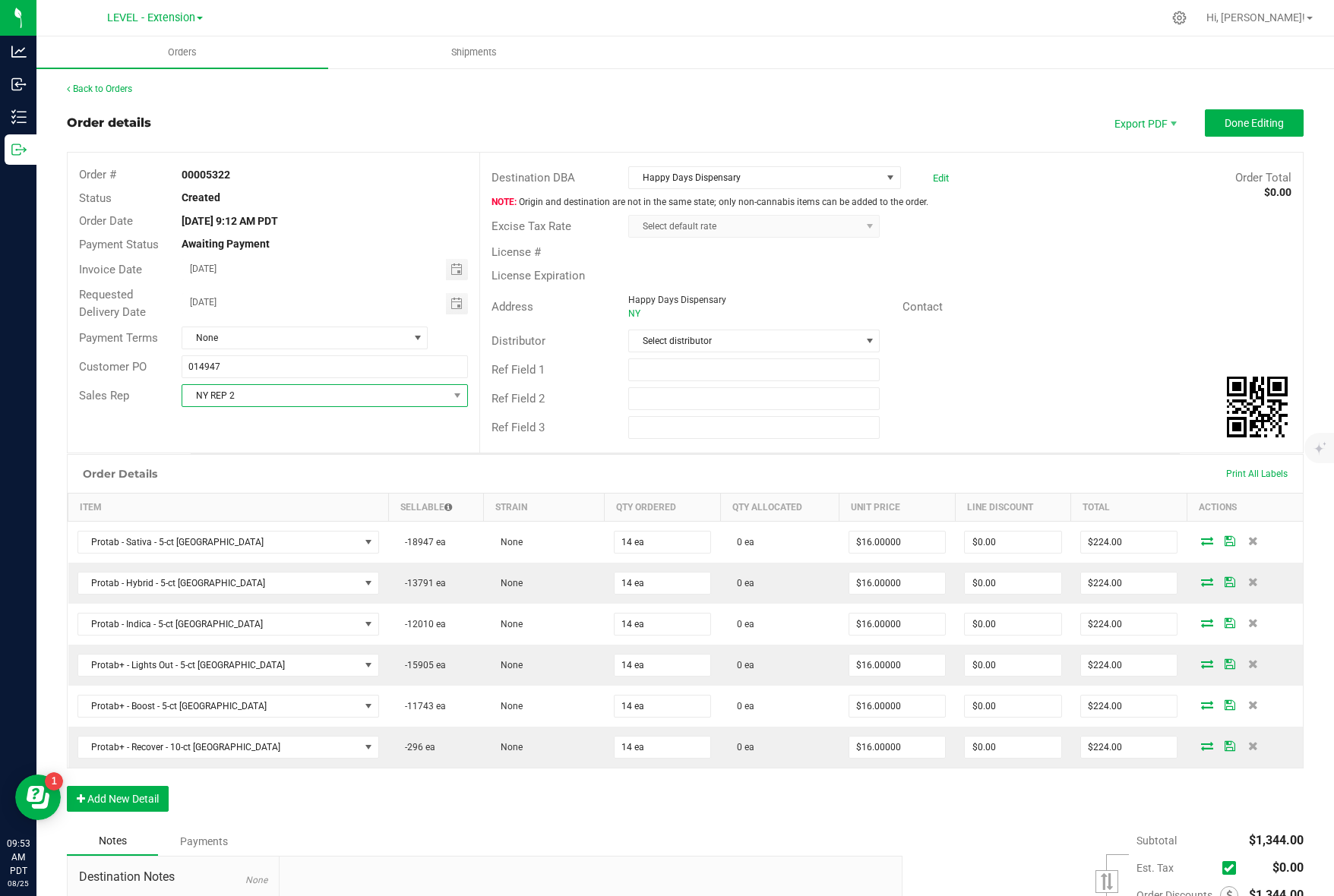
click at [313, 385] on span "NY REP 2" at bounding box center [314, 395] width 265 height 21
click at [933, 176] on link "Edit" at bounding box center [940, 178] width 16 height 12
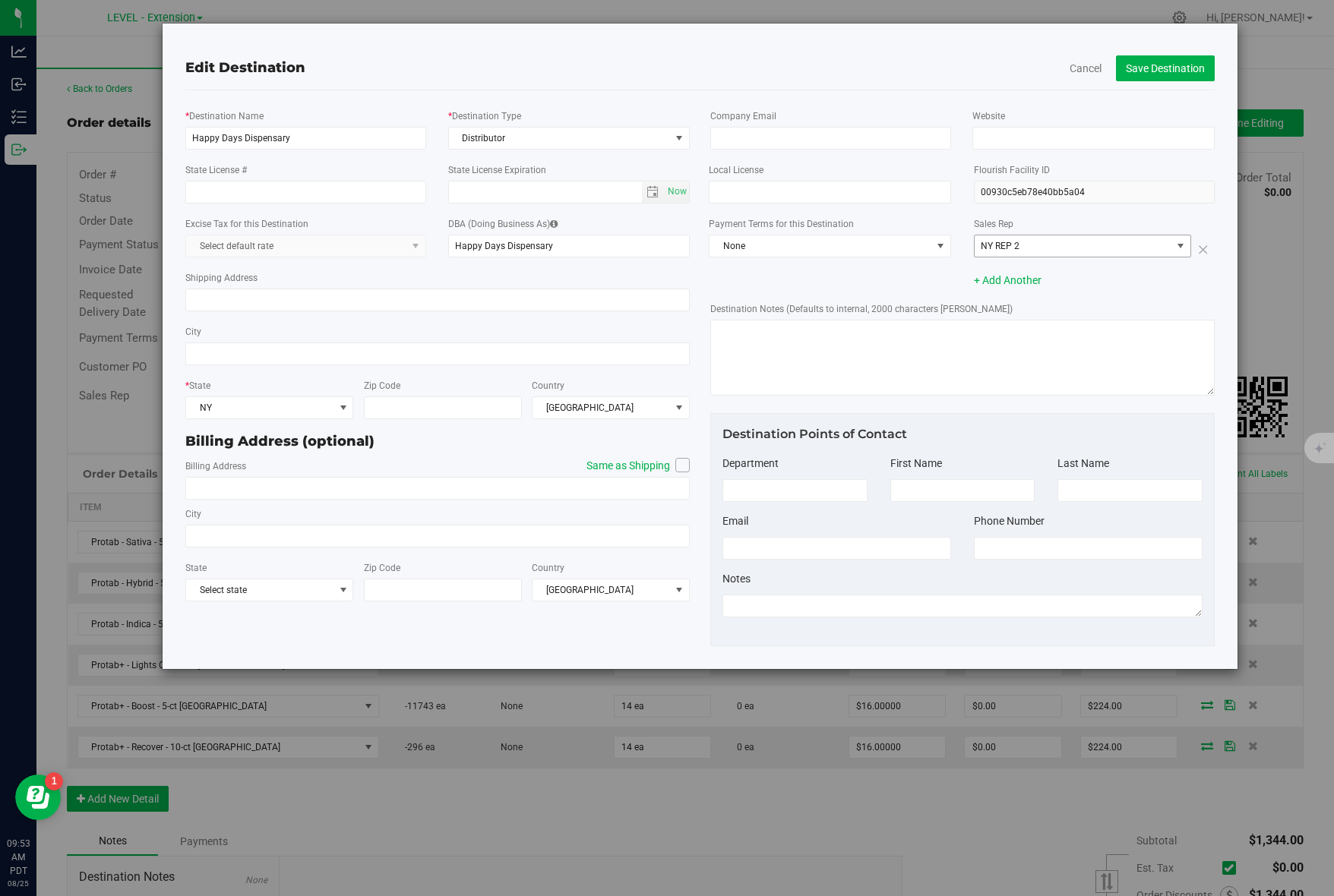
click at [1076, 243] on span "NY REP 2" at bounding box center [1074, 246] width 197 height 21
click at [1061, 286] on li "NY REP 1" at bounding box center [1083, 295] width 216 height 23
click at [291, 133] on input "Happy Days Dispensary" at bounding box center [306, 139] width 241 height 23
click at [1187, 61] on button "Save Destination" at bounding box center [1165, 68] width 98 height 26
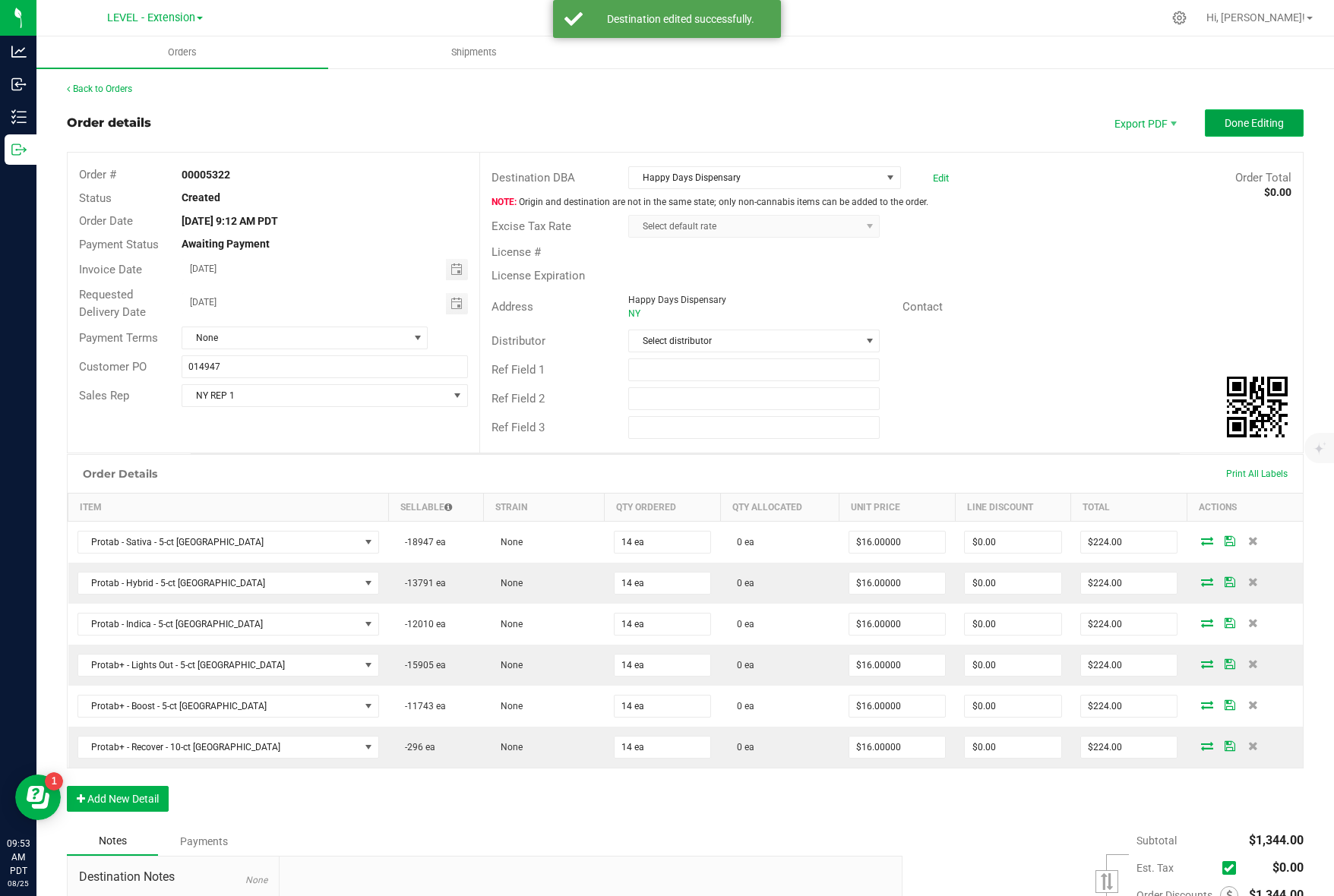
click at [1254, 125] on span "Done Editing" at bounding box center [1254, 122] width 59 height 13
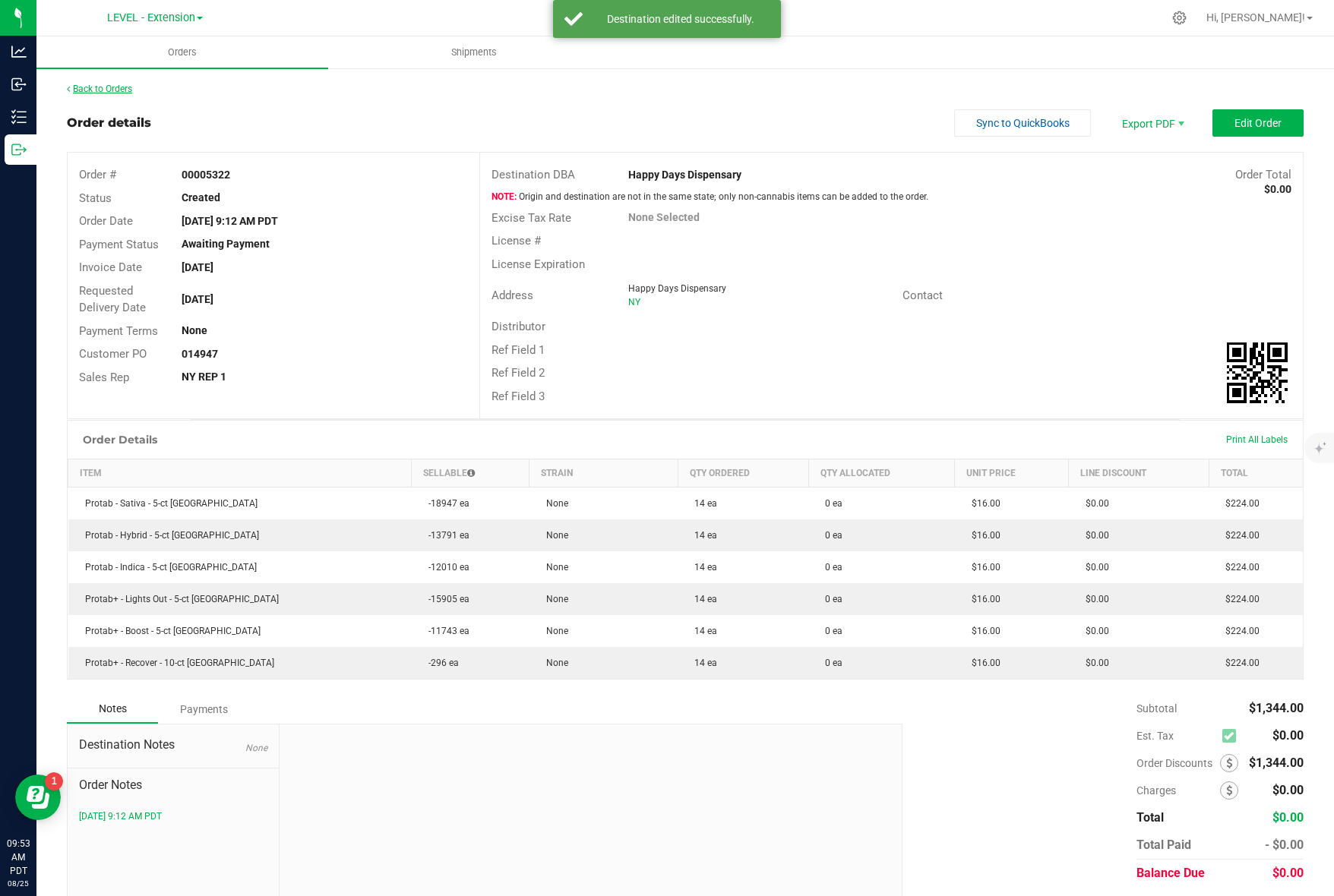
click at [123, 89] on link "Back to Orders" at bounding box center [99, 89] width 66 height 11
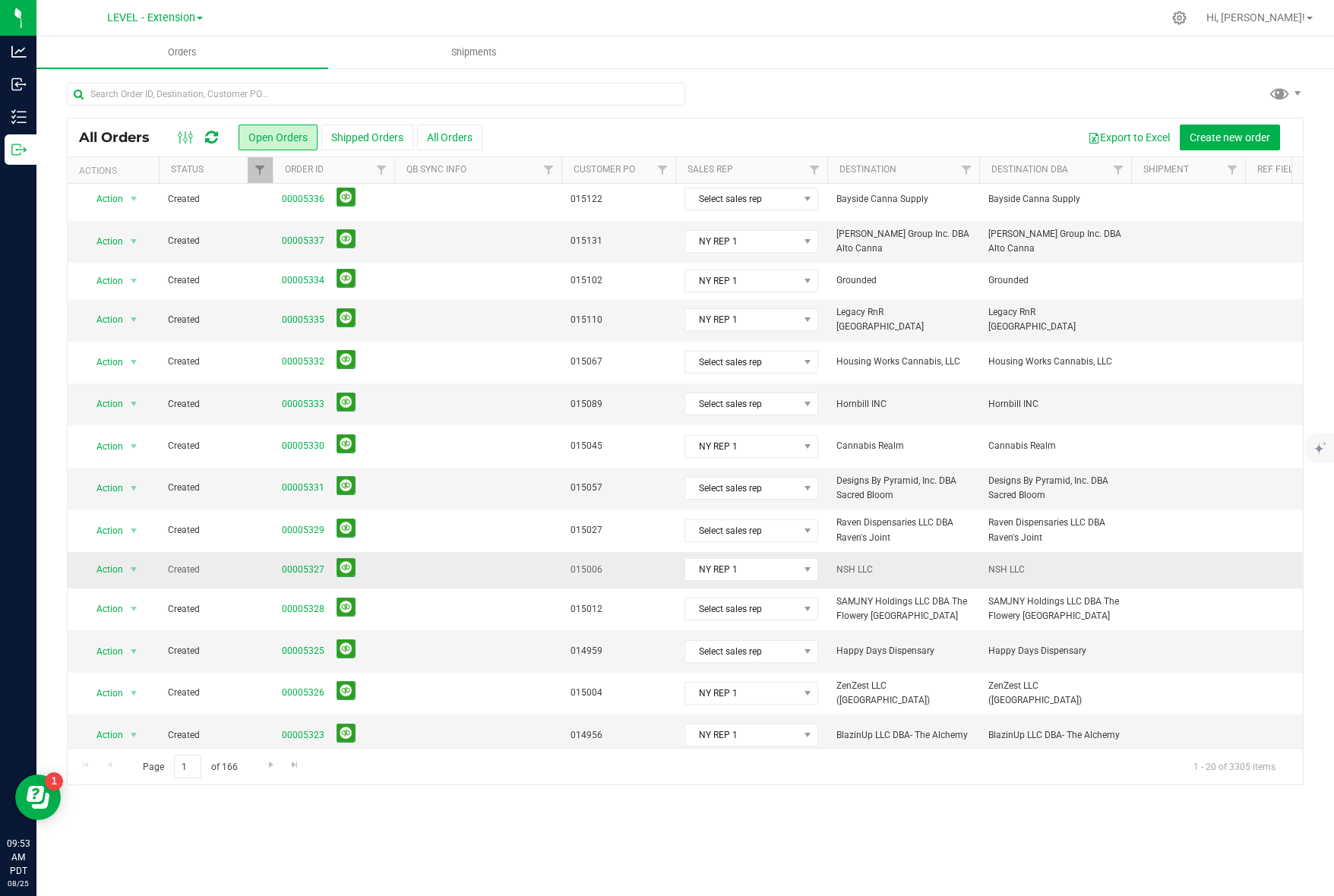
scroll to position [260, 0]
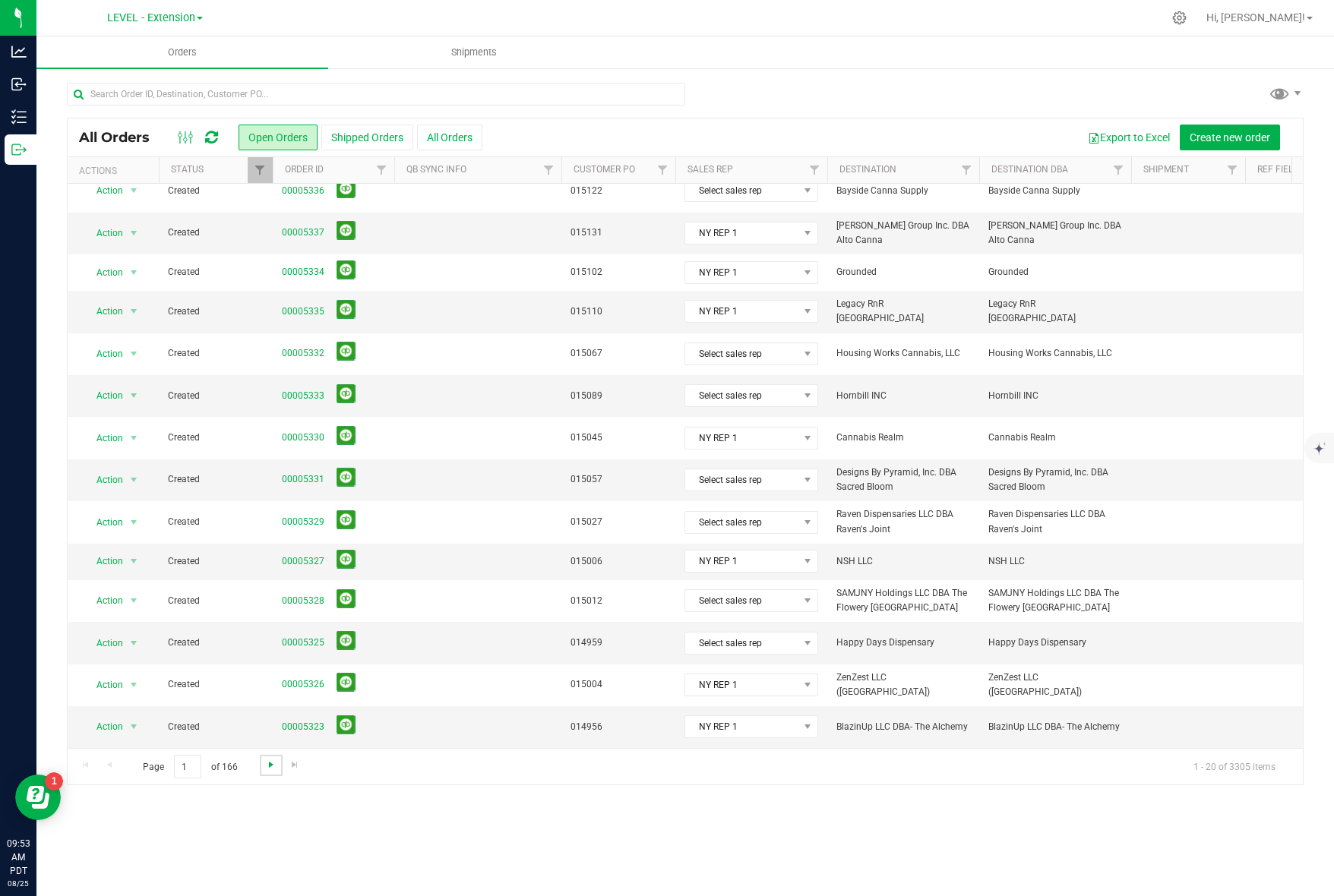
click at [265, 760] on span "Go to the next page" at bounding box center [271, 765] width 13 height 13
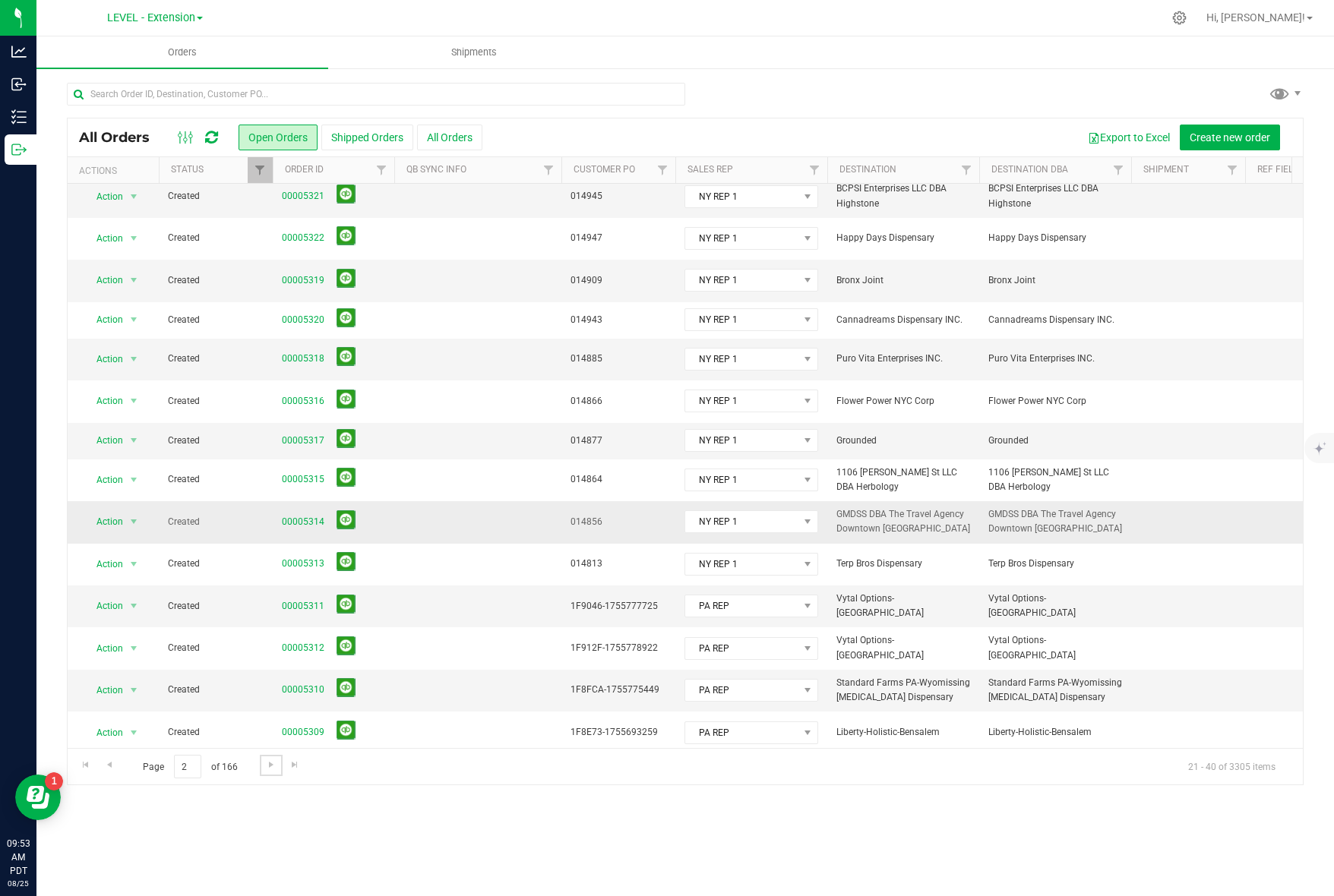
scroll to position [0, 0]
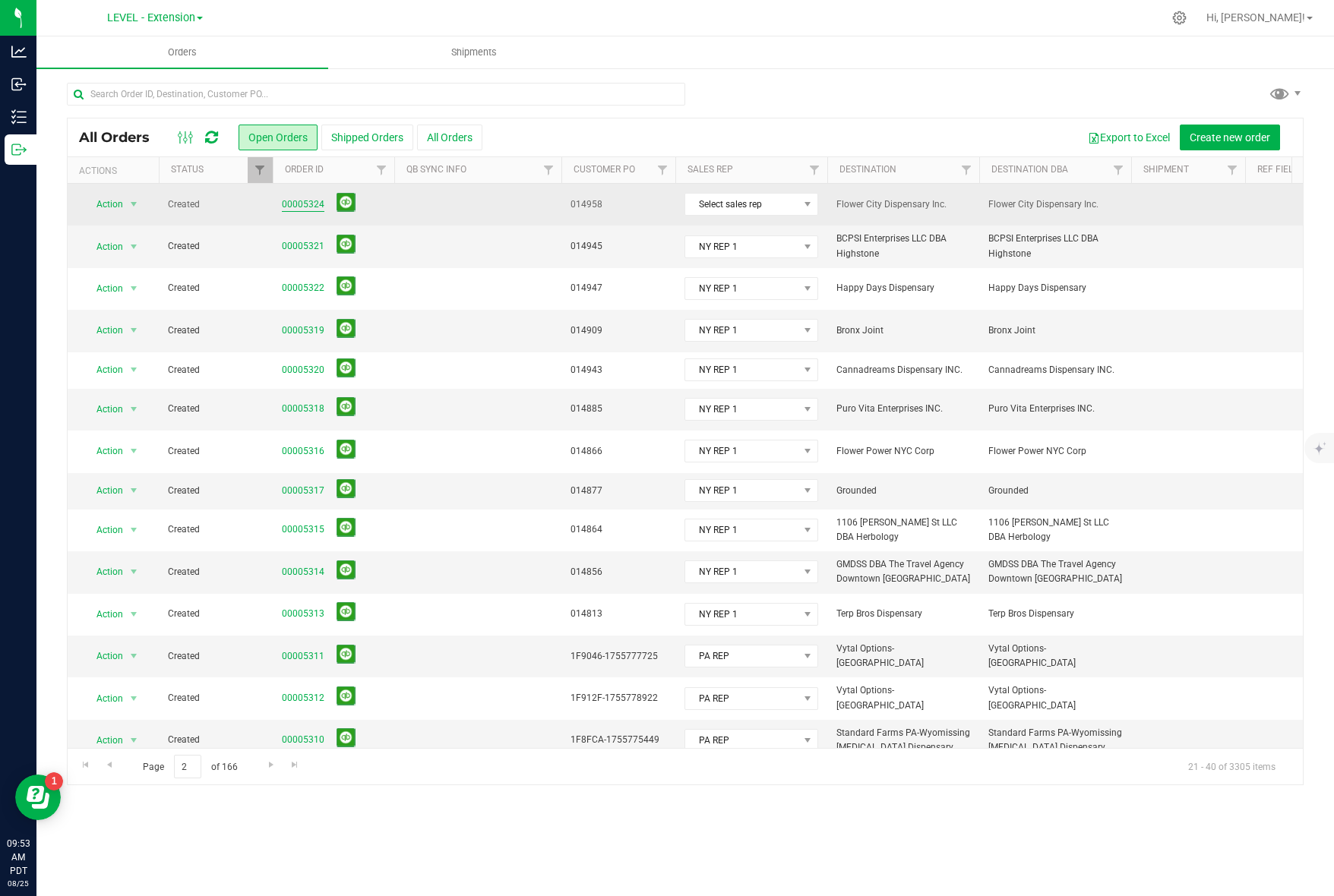
click at [302, 203] on link "00005324" at bounding box center [303, 204] width 42 height 14
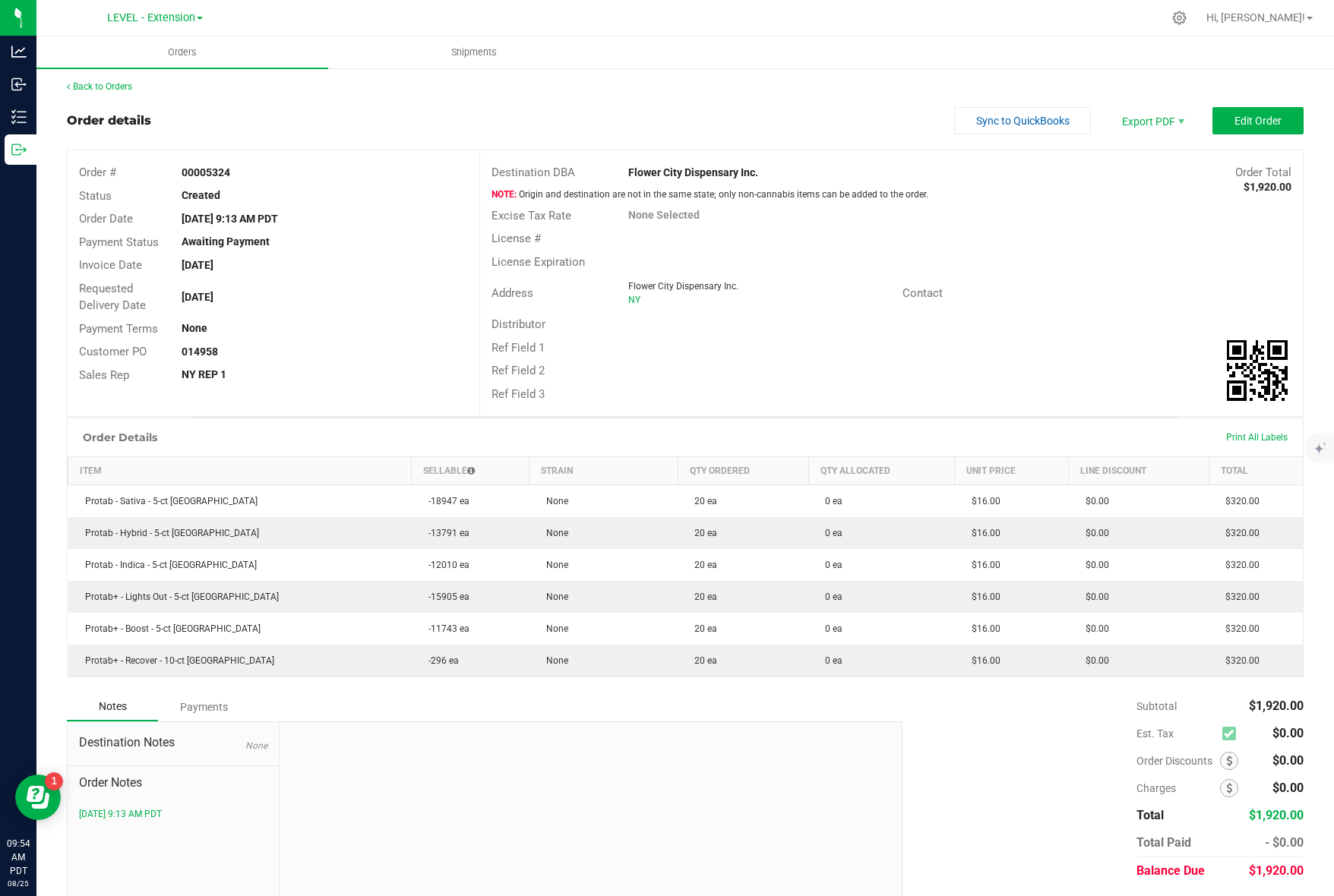
scroll to position [3, 0]
drag, startPoint x: 771, startPoint y: 172, endPoint x: 623, endPoint y: 178, distance: 148.1
click at [623, 178] on div "Flower City Dispensary Inc." at bounding box center [788, 172] width 342 height 16
copy strong "Flower City Dispensary Inc."
click at [728, 353] on div "Ref Field 1" at bounding box center [891, 347] width 823 height 23
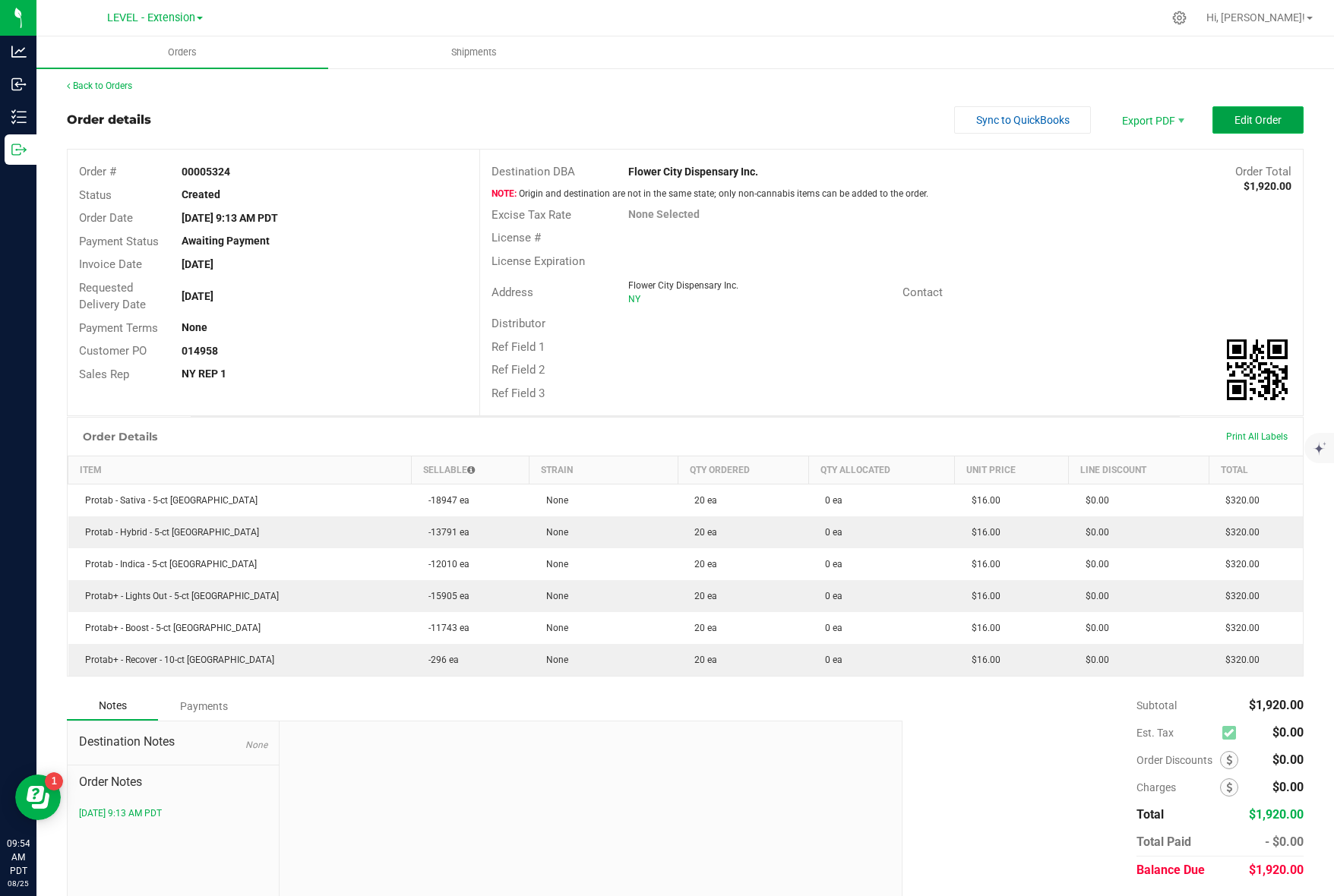
click at [1240, 128] on button "Edit Order" at bounding box center [1258, 120] width 92 height 27
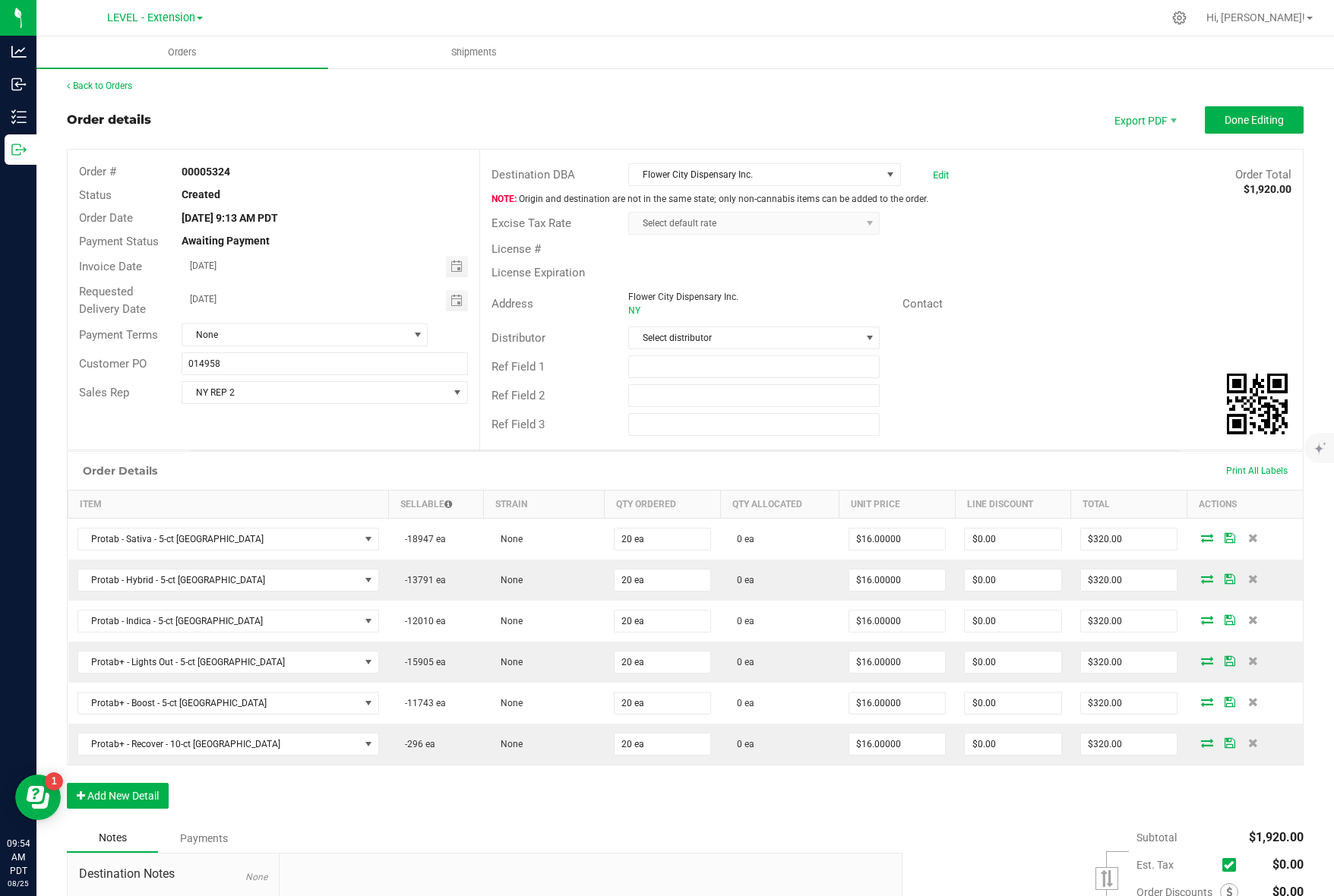
click at [950, 175] on div "Flower City Dispensary Inc. Edit" at bounding box center [788, 175] width 342 height 23
click at [934, 174] on link "Edit" at bounding box center [940, 176] width 16 height 12
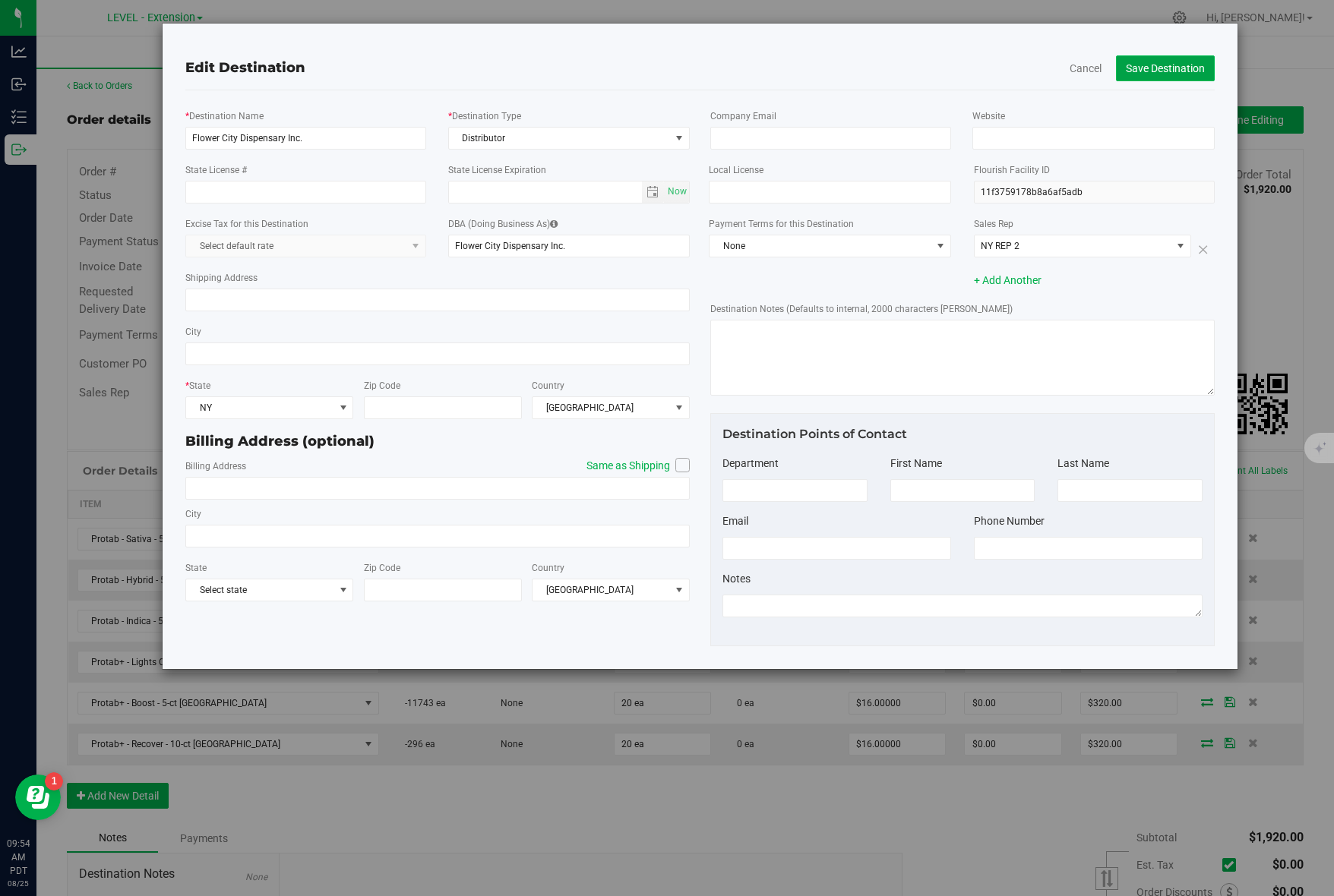
click at [1202, 75] on button "Save Destination" at bounding box center [1165, 68] width 98 height 26
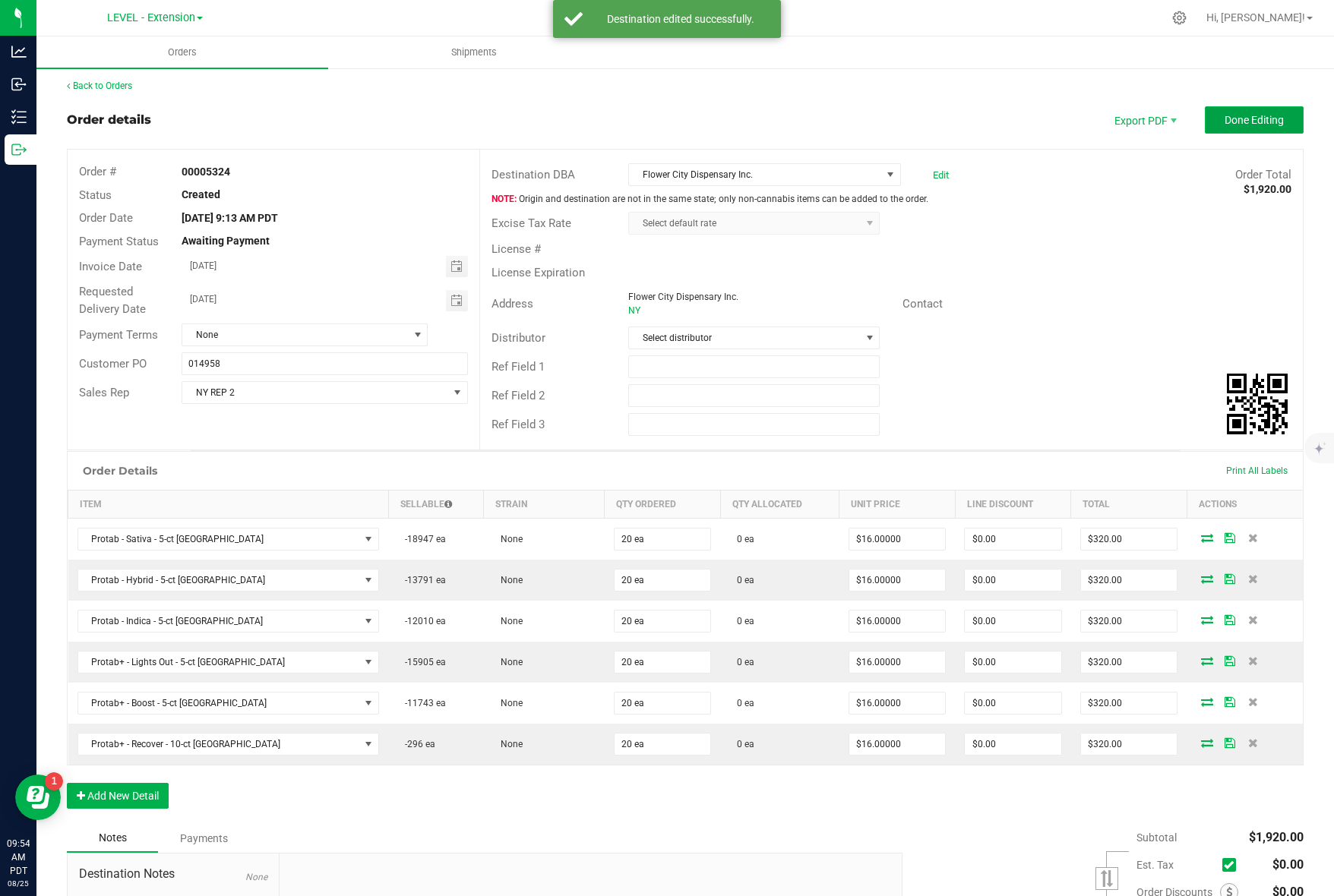
click at [1238, 120] on span "Done Editing" at bounding box center [1254, 120] width 59 height 13
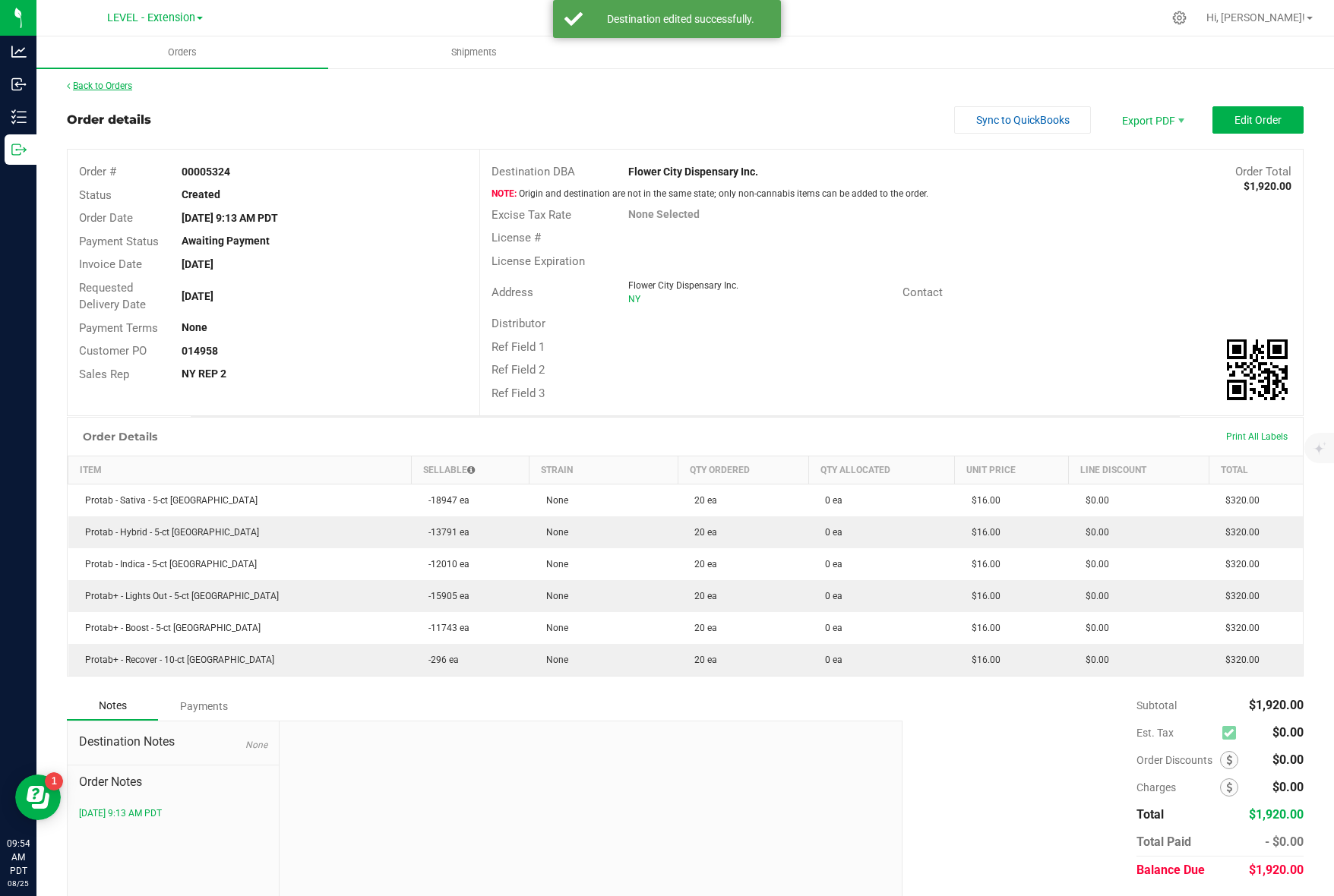
click at [95, 91] on link "Back to Orders" at bounding box center [99, 85] width 66 height 11
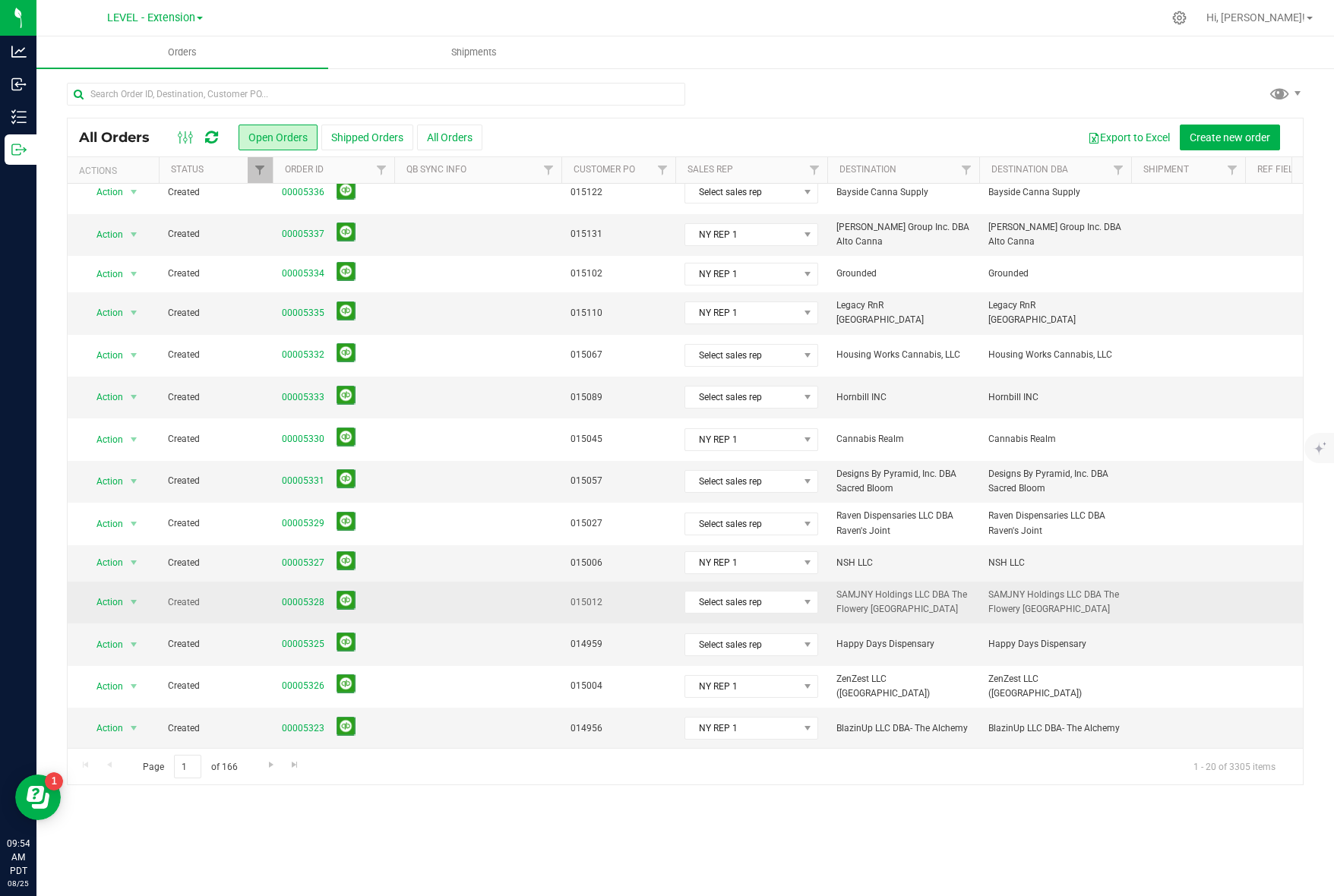
scroll to position [260, 0]
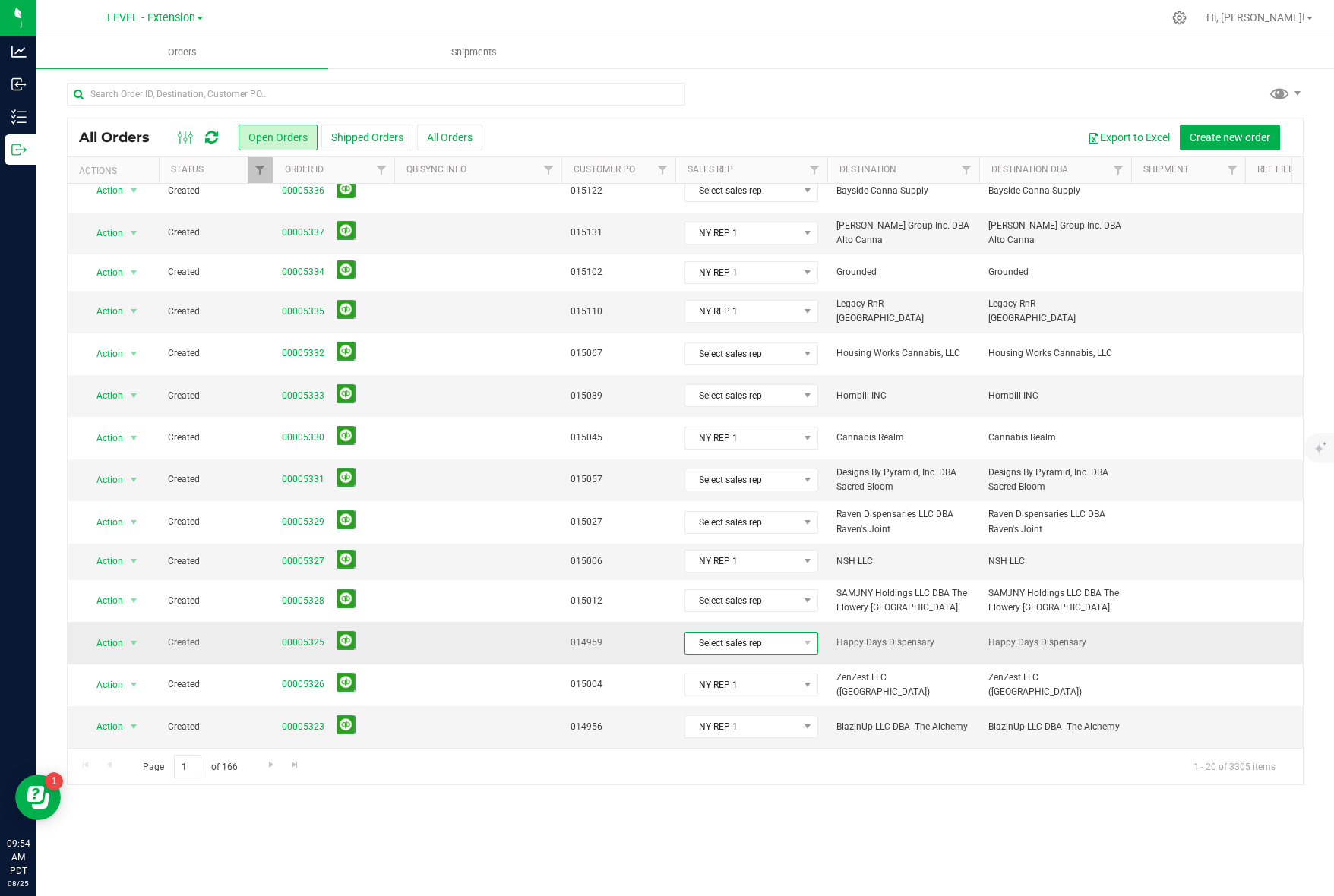
click at [717, 633] on span "Select sales rep" at bounding box center [741, 643] width 113 height 21
click at [578, 642] on td "014959" at bounding box center [618, 642] width 114 height 41
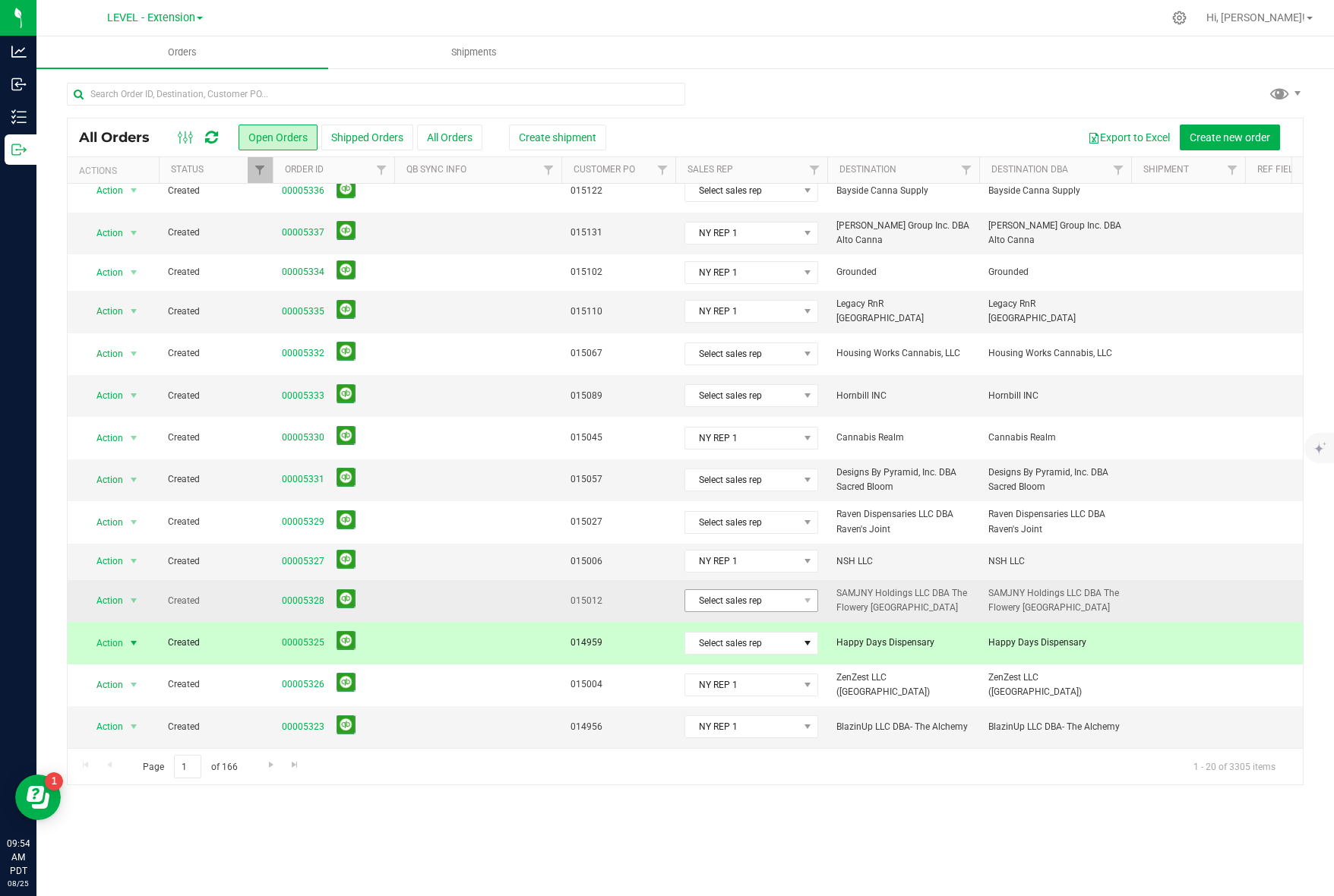
drag, startPoint x: 804, startPoint y: 570, endPoint x: 804, endPoint y: 583, distance: 13.0
click at [804, 581] on td "Select sales rep" at bounding box center [751, 601] width 152 height 41
click at [803, 595] on span at bounding box center [807, 601] width 13 height 13
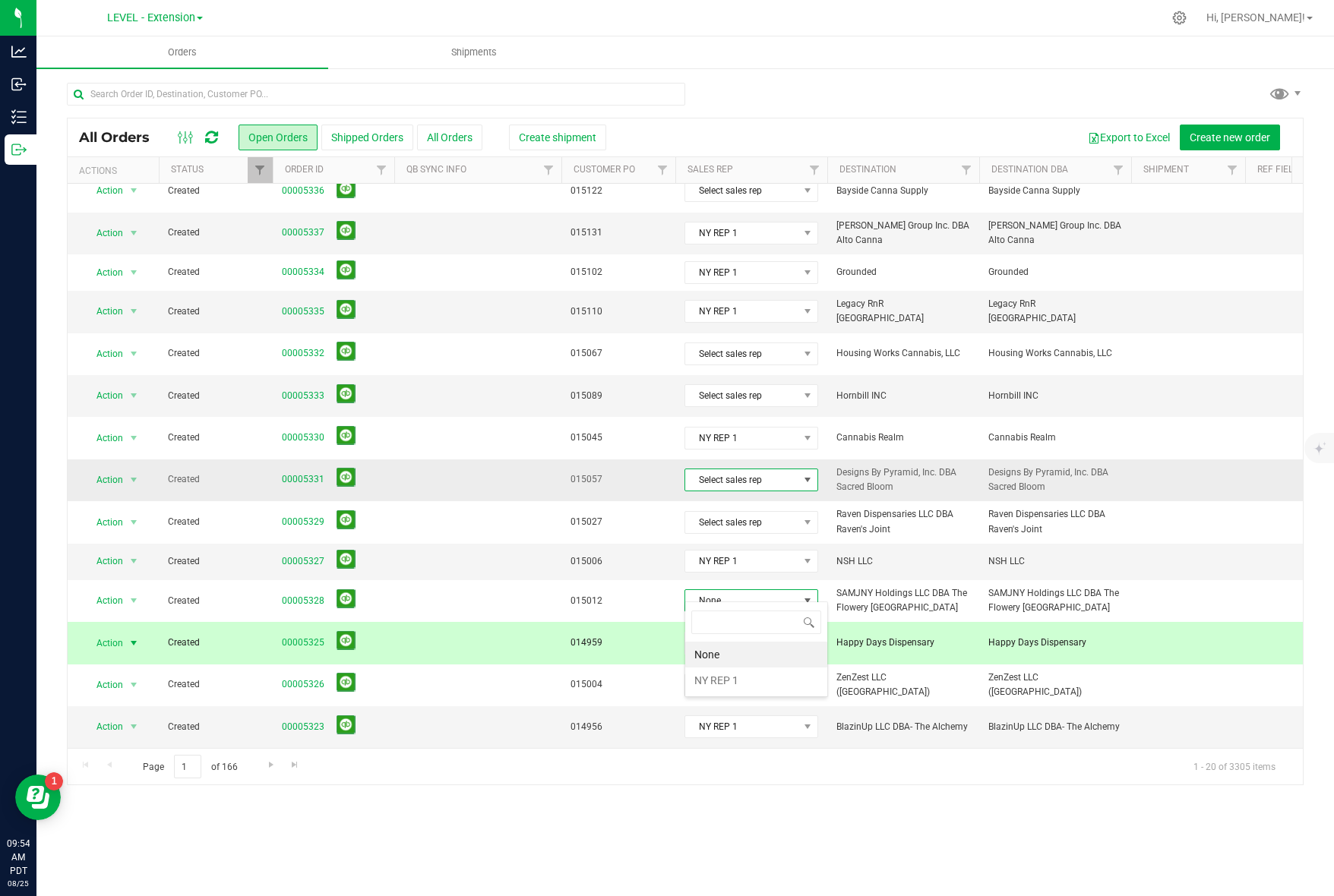
click at [760, 474] on span "Select sales rep" at bounding box center [741, 480] width 113 height 21
click at [584, 475] on span "015057" at bounding box center [618, 479] width 95 height 14
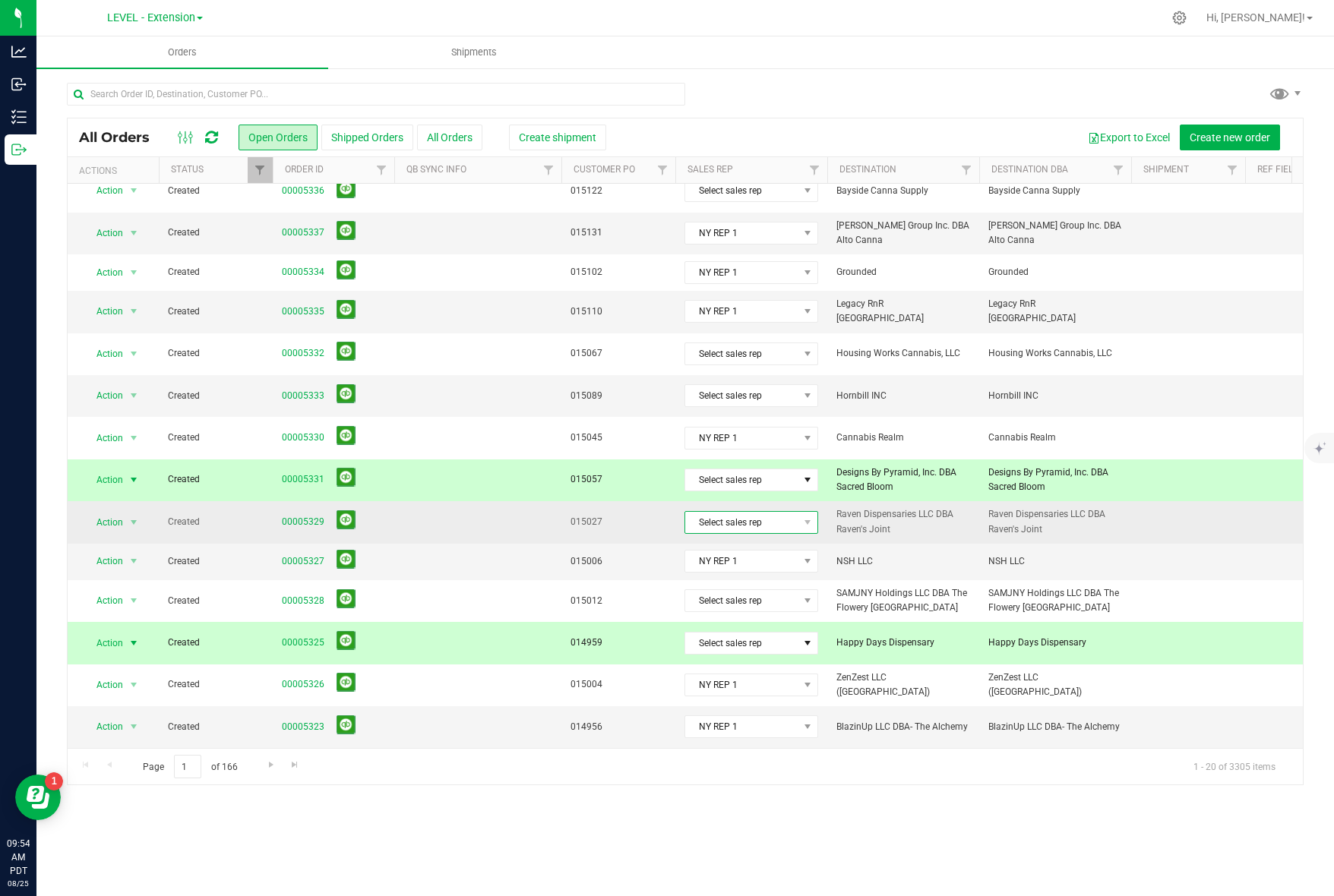
click at [736, 512] on span "Select sales rep" at bounding box center [741, 523] width 113 height 21
click at [615, 515] on span "015027" at bounding box center [618, 522] width 95 height 14
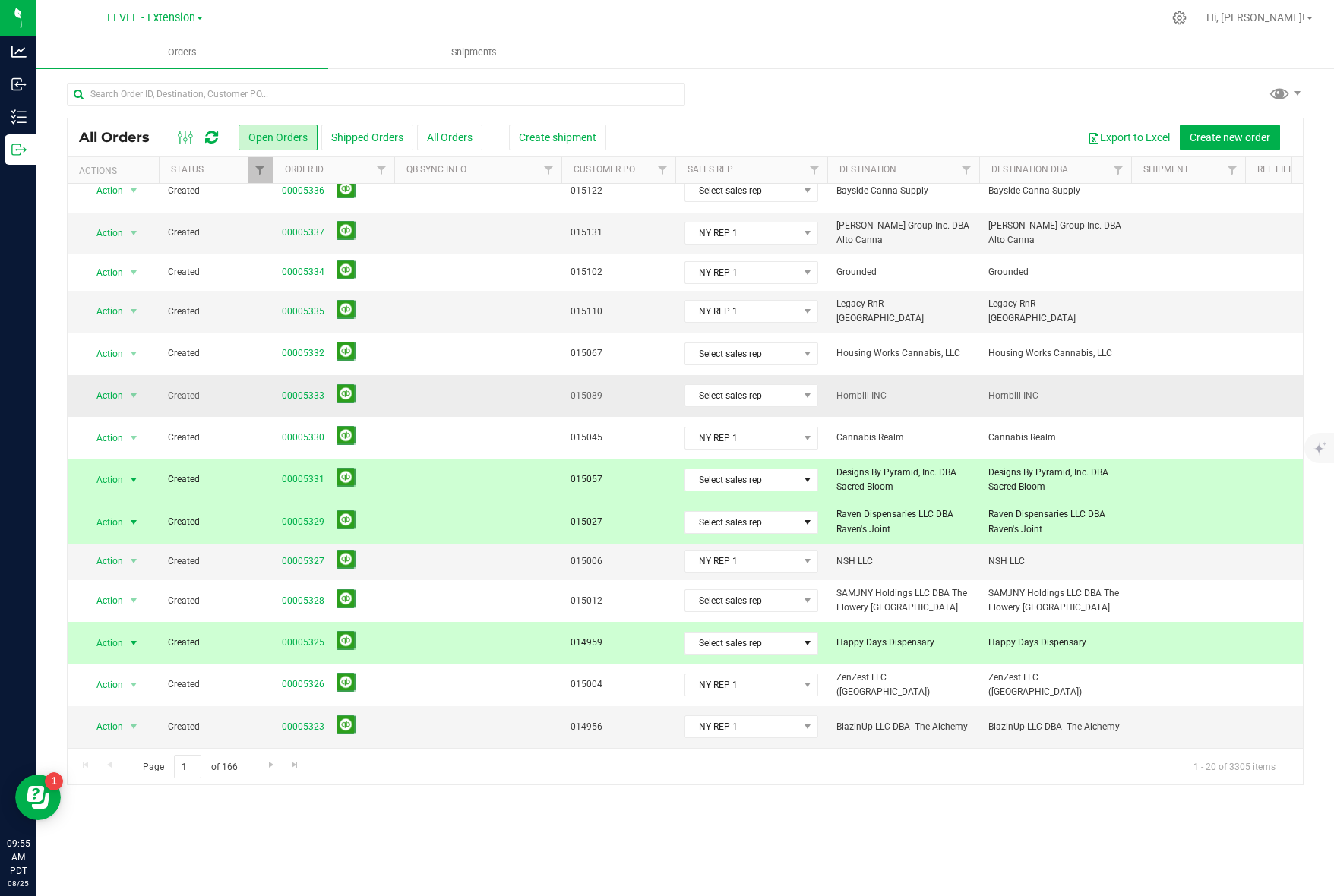
click at [599, 375] on td "015089" at bounding box center [618, 395] width 114 height 41
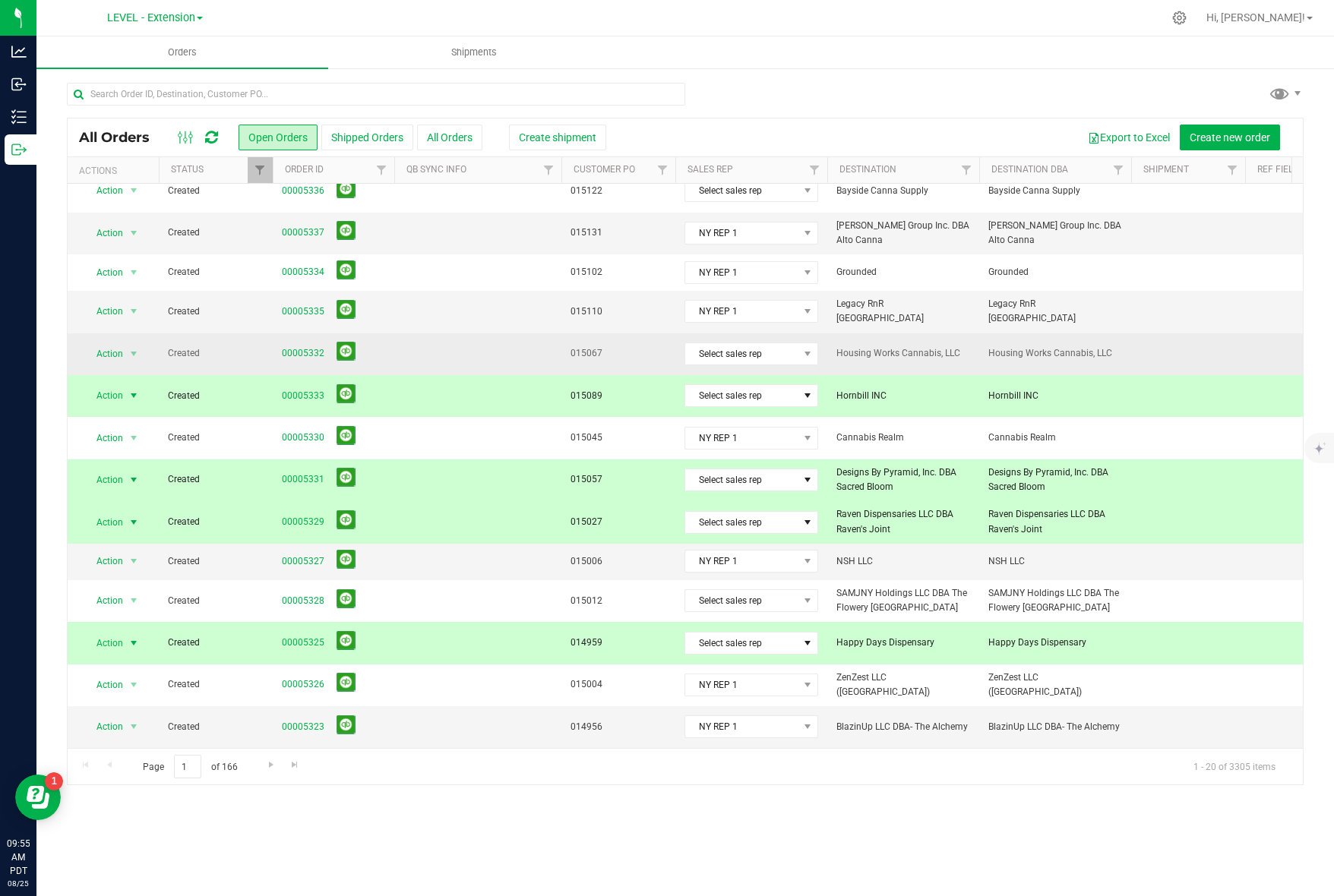
click at [599, 352] on td "015067" at bounding box center [618, 354] width 114 height 41
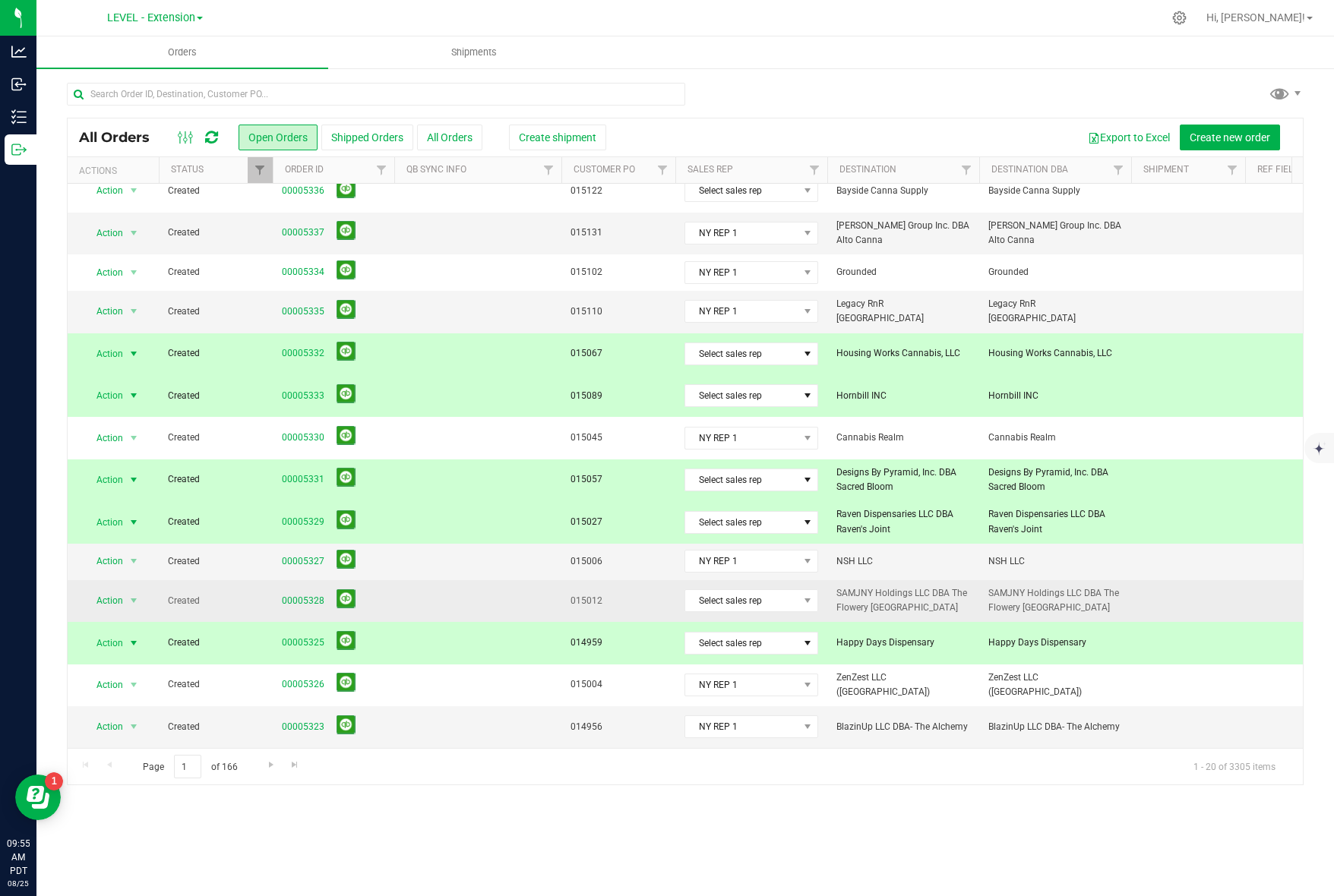
click at [620, 599] on td "015012" at bounding box center [618, 601] width 114 height 41
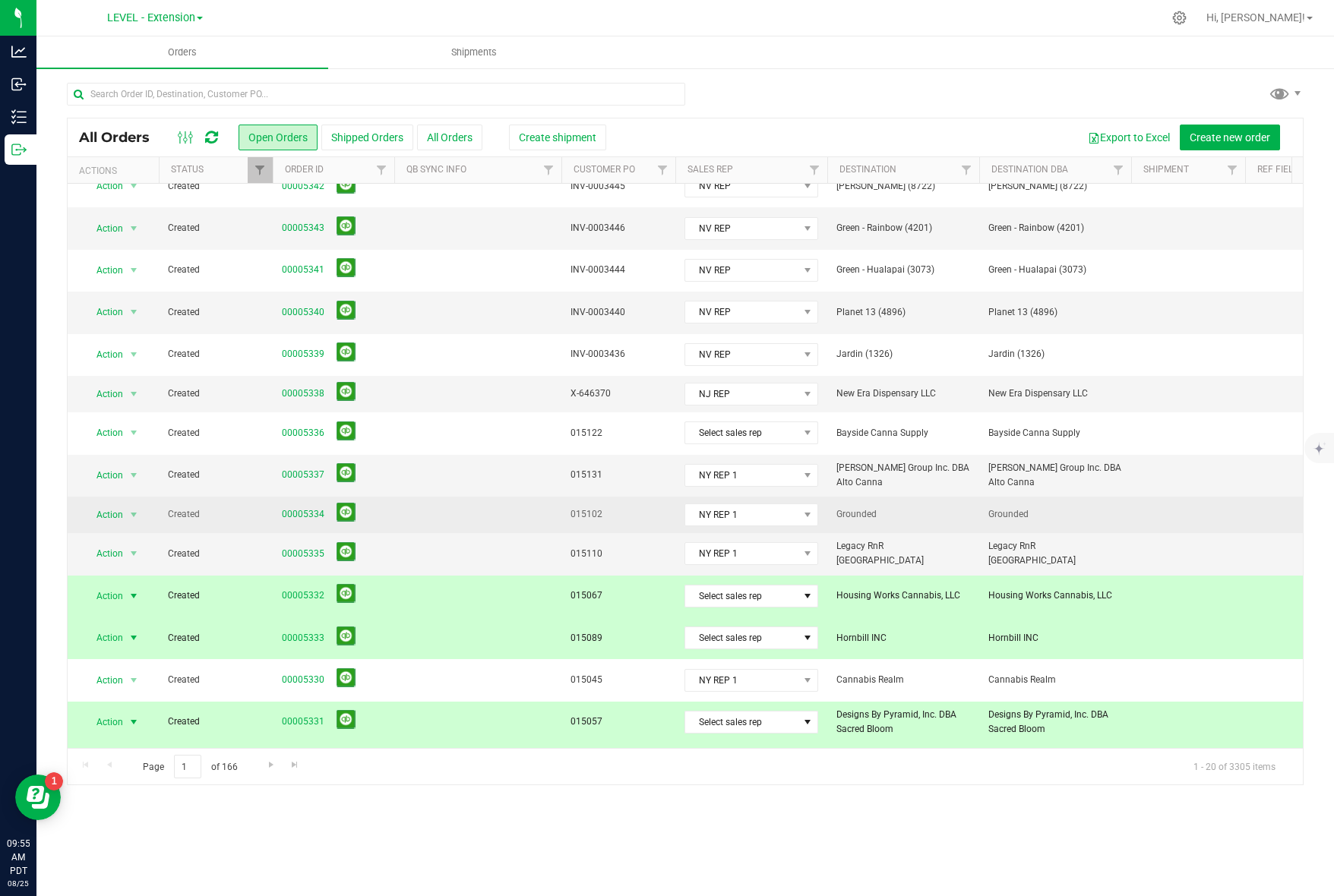
scroll to position [0, 0]
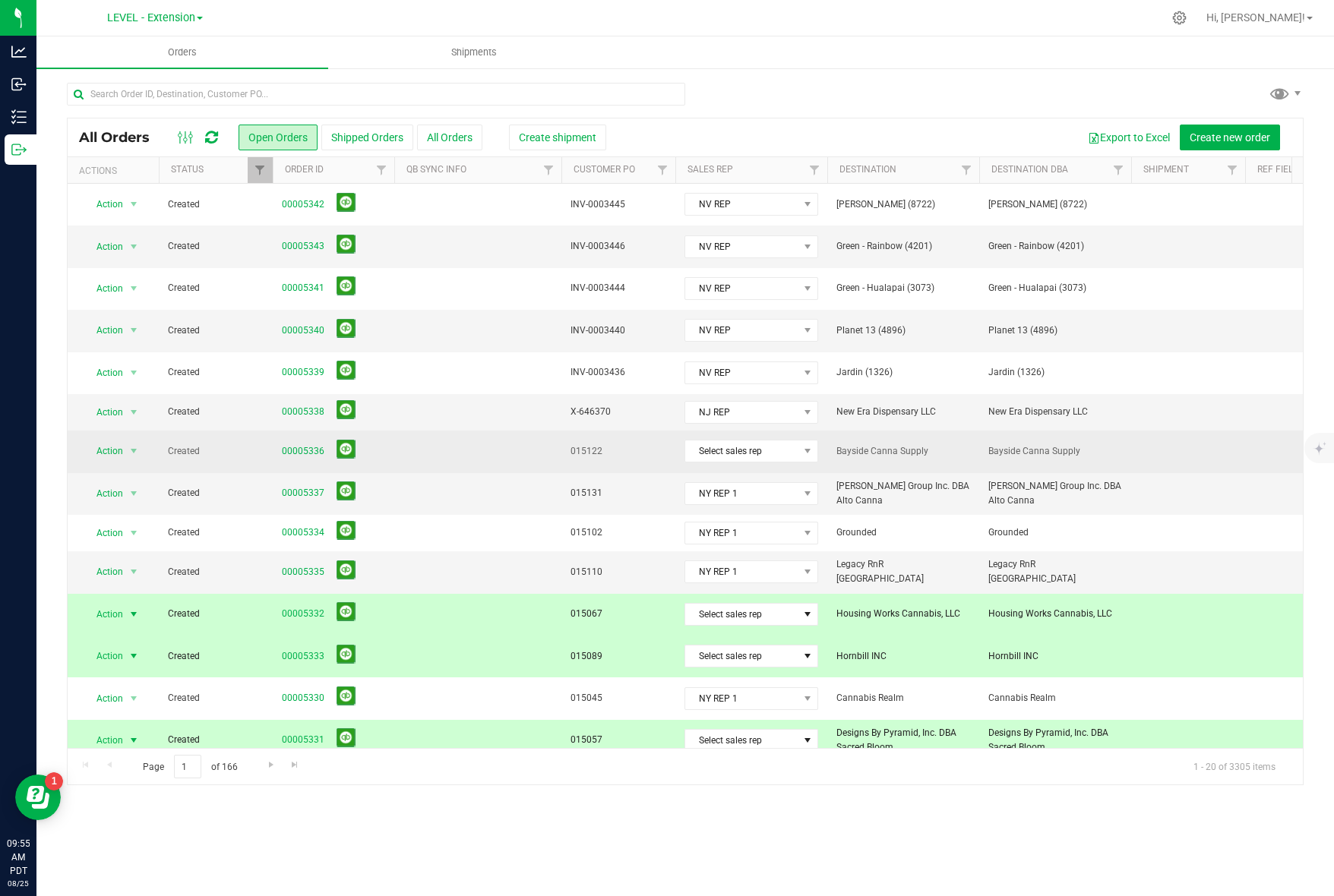
click at [611, 459] on td "015122" at bounding box center [618, 451] width 114 height 41
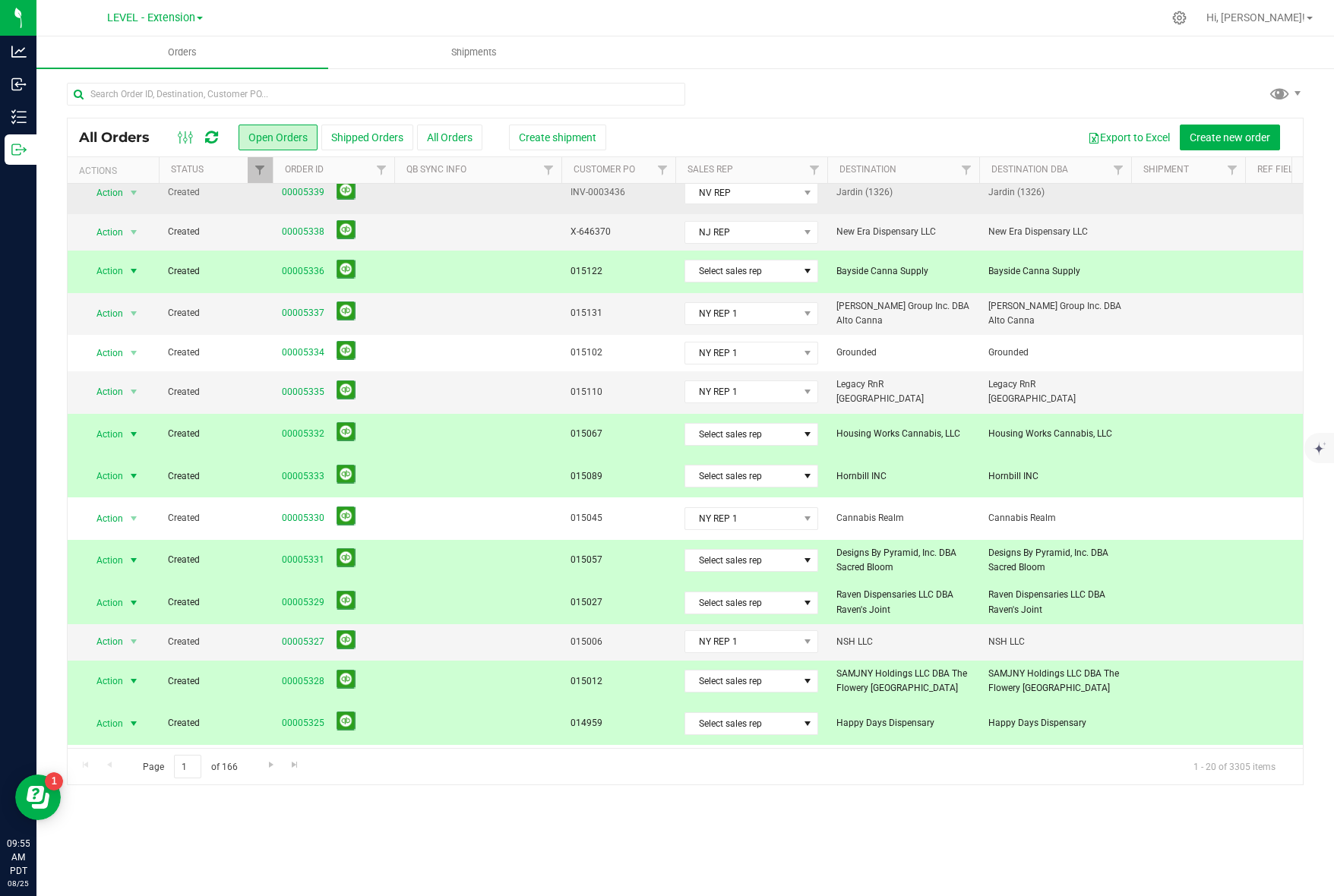
scroll to position [15, 0]
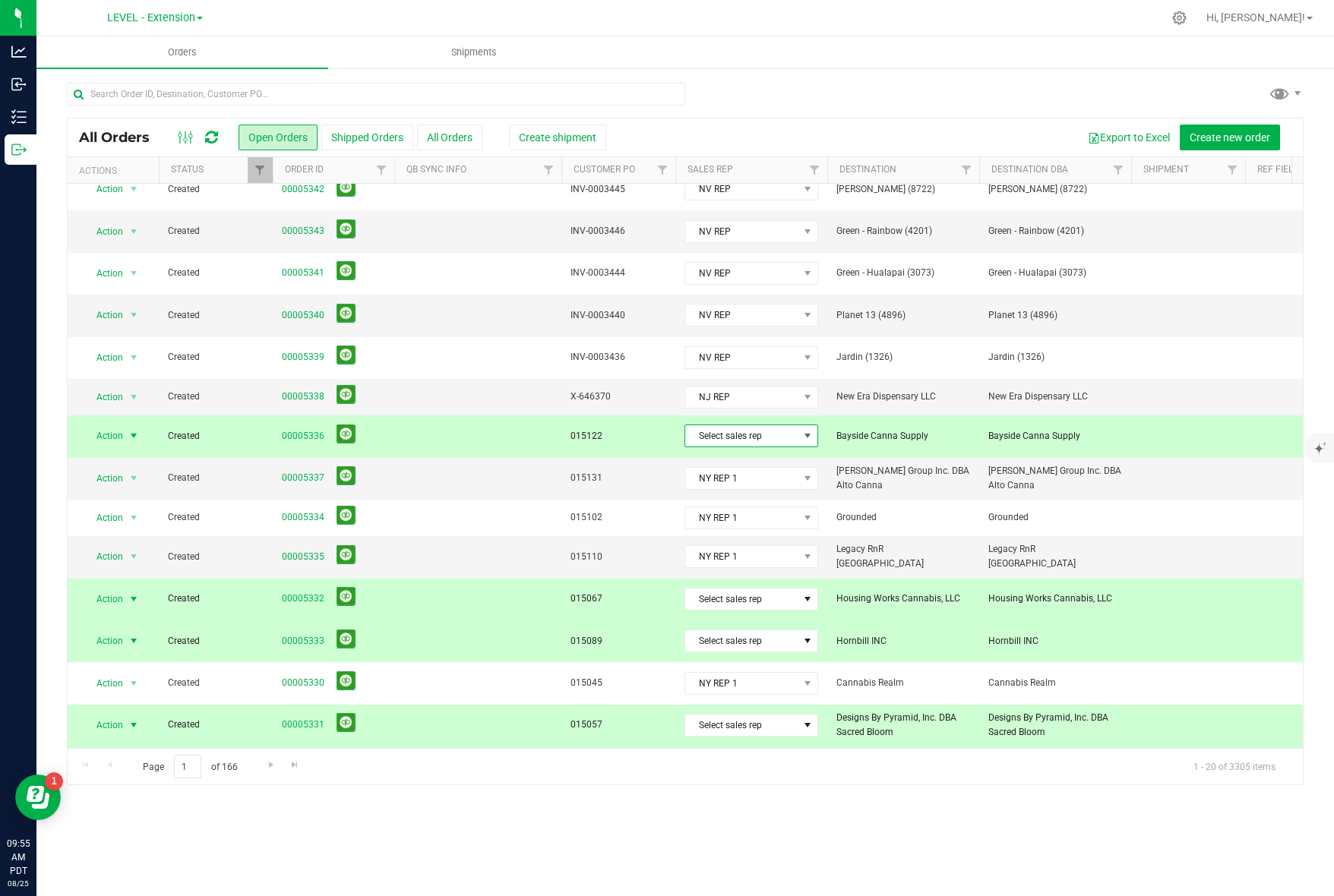
click at [781, 434] on span "Select sales rep" at bounding box center [741, 436] width 113 height 21
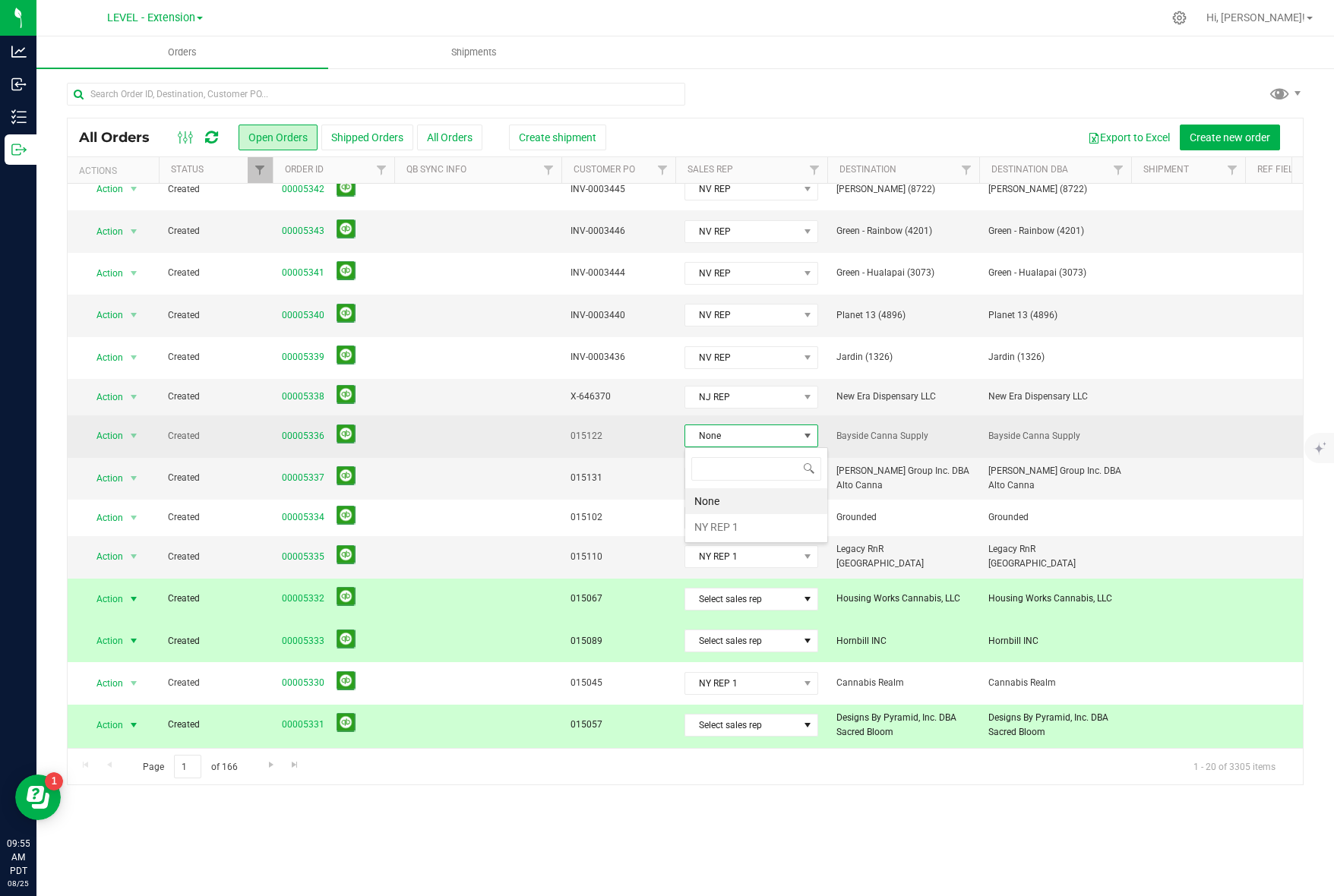
scroll to position [23, 134]
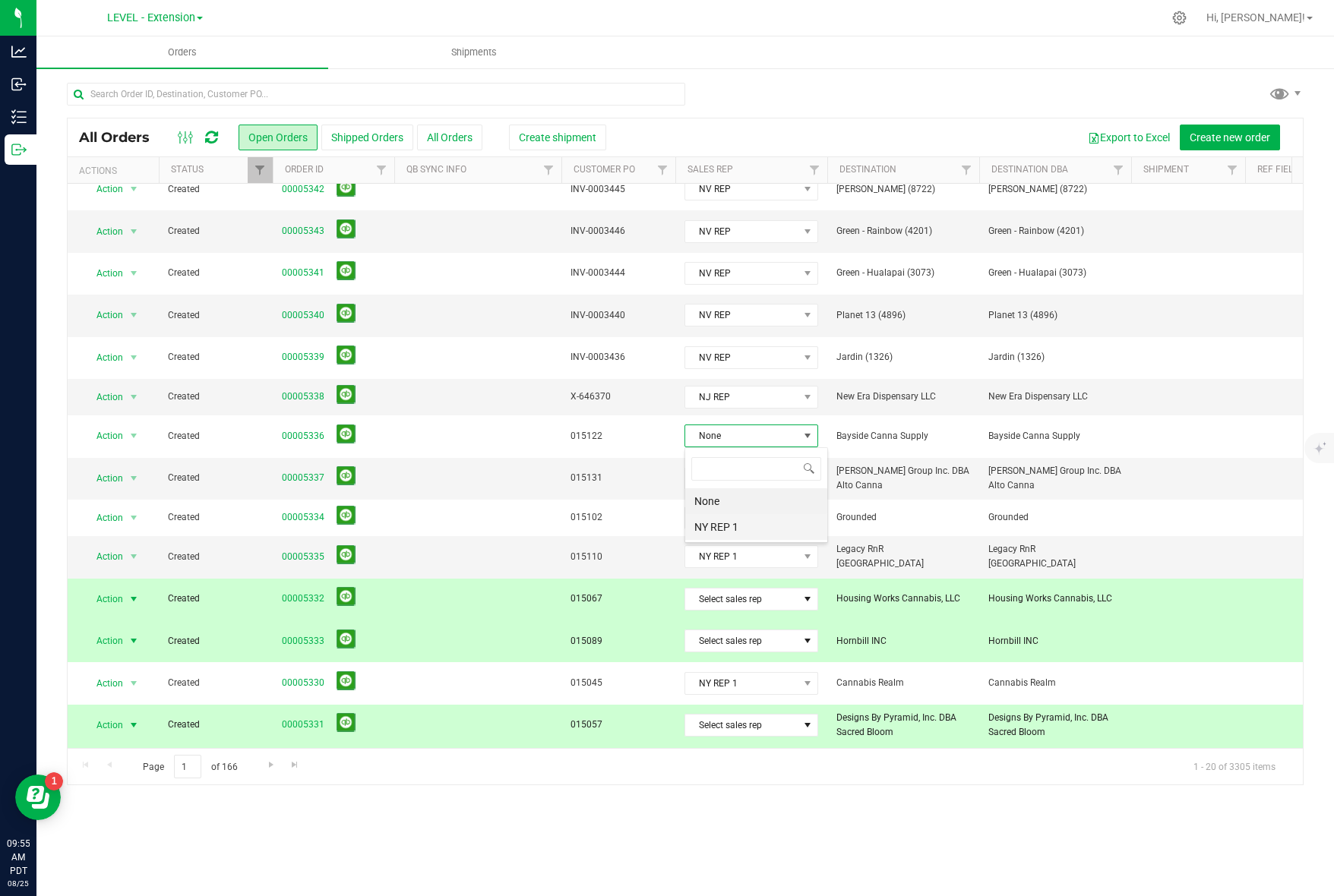
click at [762, 531] on li "NY REP 1" at bounding box center [755, 527] width 142 height 26
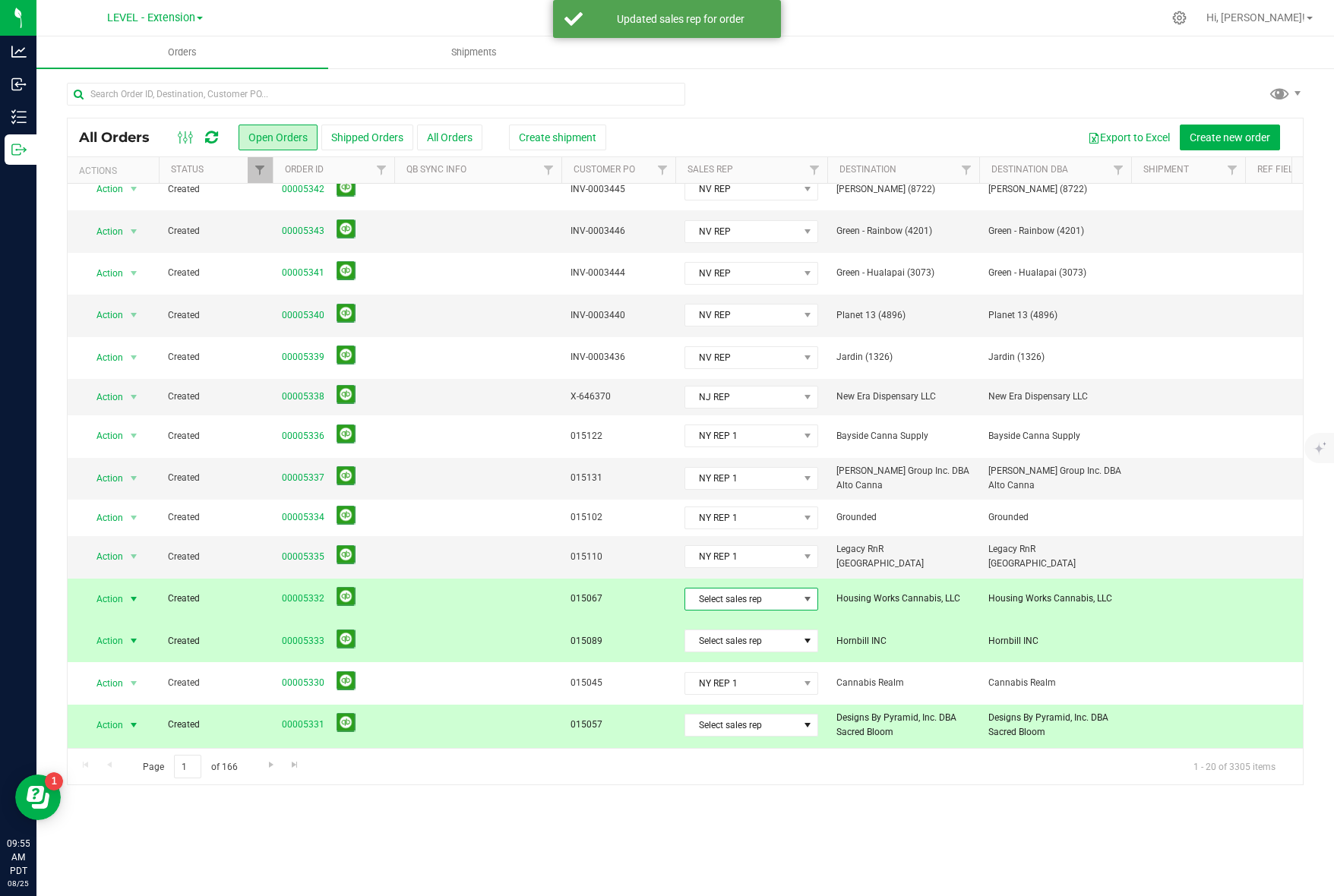
click at [794, 590] on span "Select sales rep" at bounding box center [741, 599] width 113 height 21
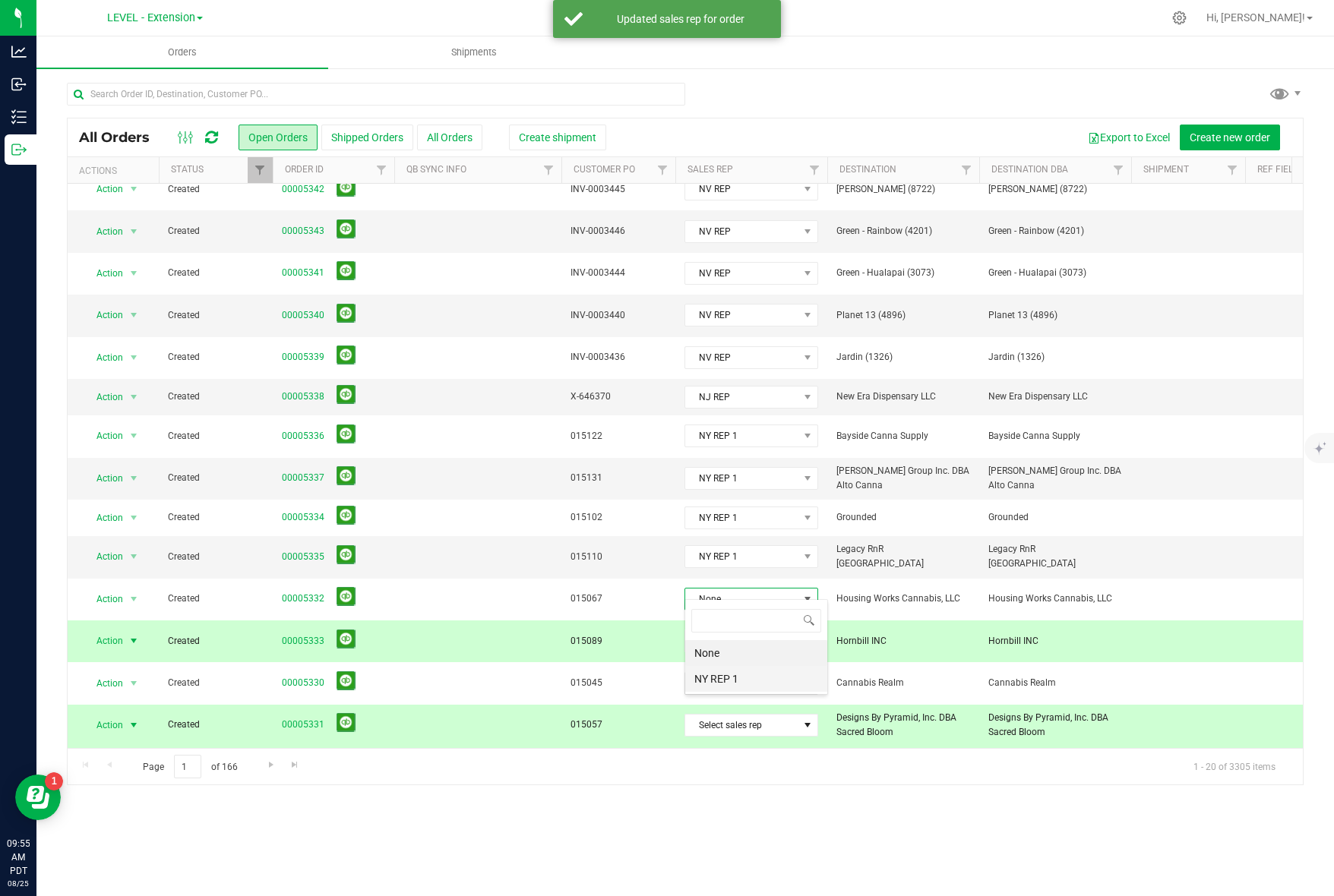
click at [760, 675] on li "NY REP 1" at bounding box center [755, 679] width 142 height 26
click at [773, 638] on span "Select sales rep" at bounding box center [741, 641] width 113 height 21
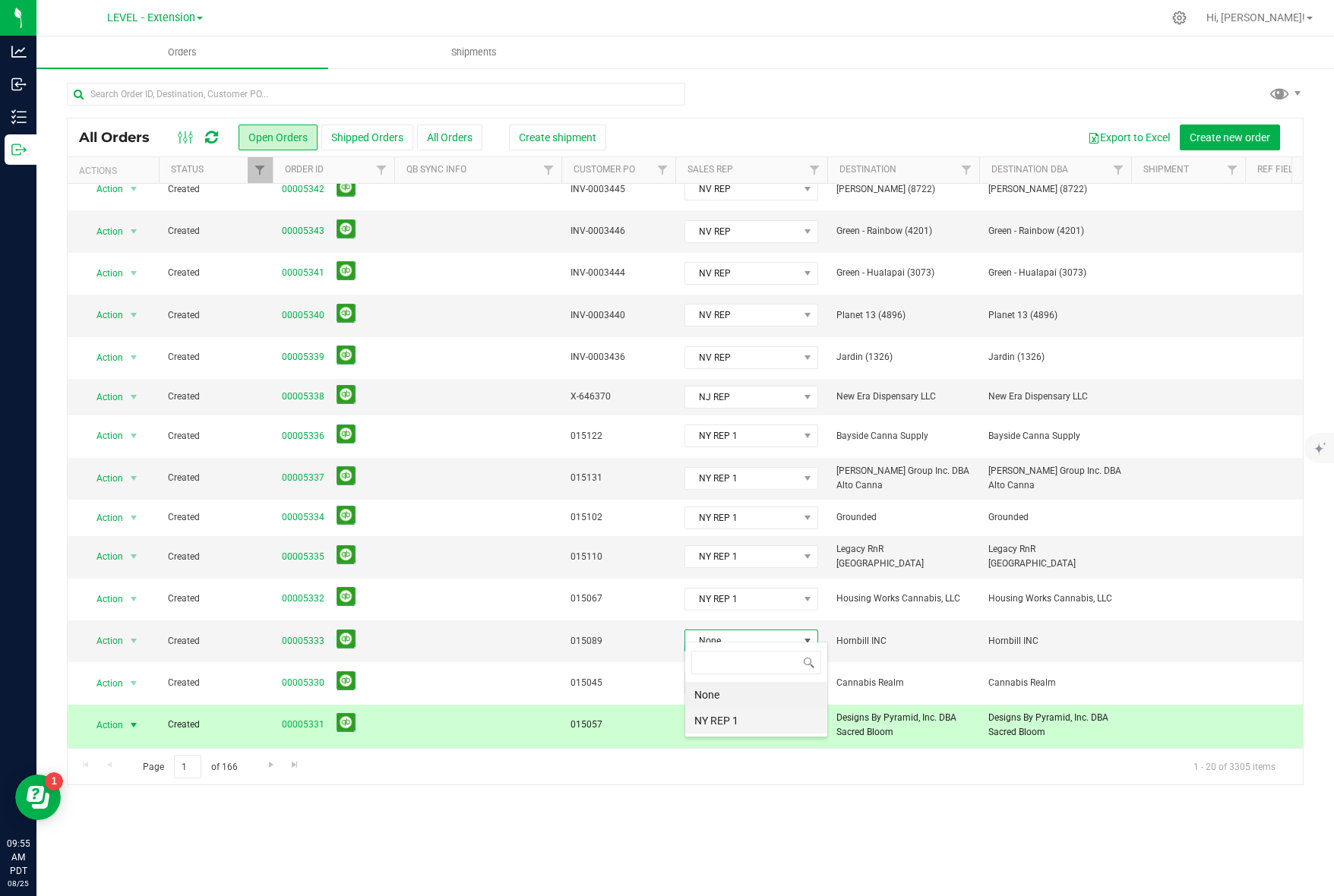
click at [753, 715] on li "NY REP 1" at bounding box center [755, 720] width 142 height 26
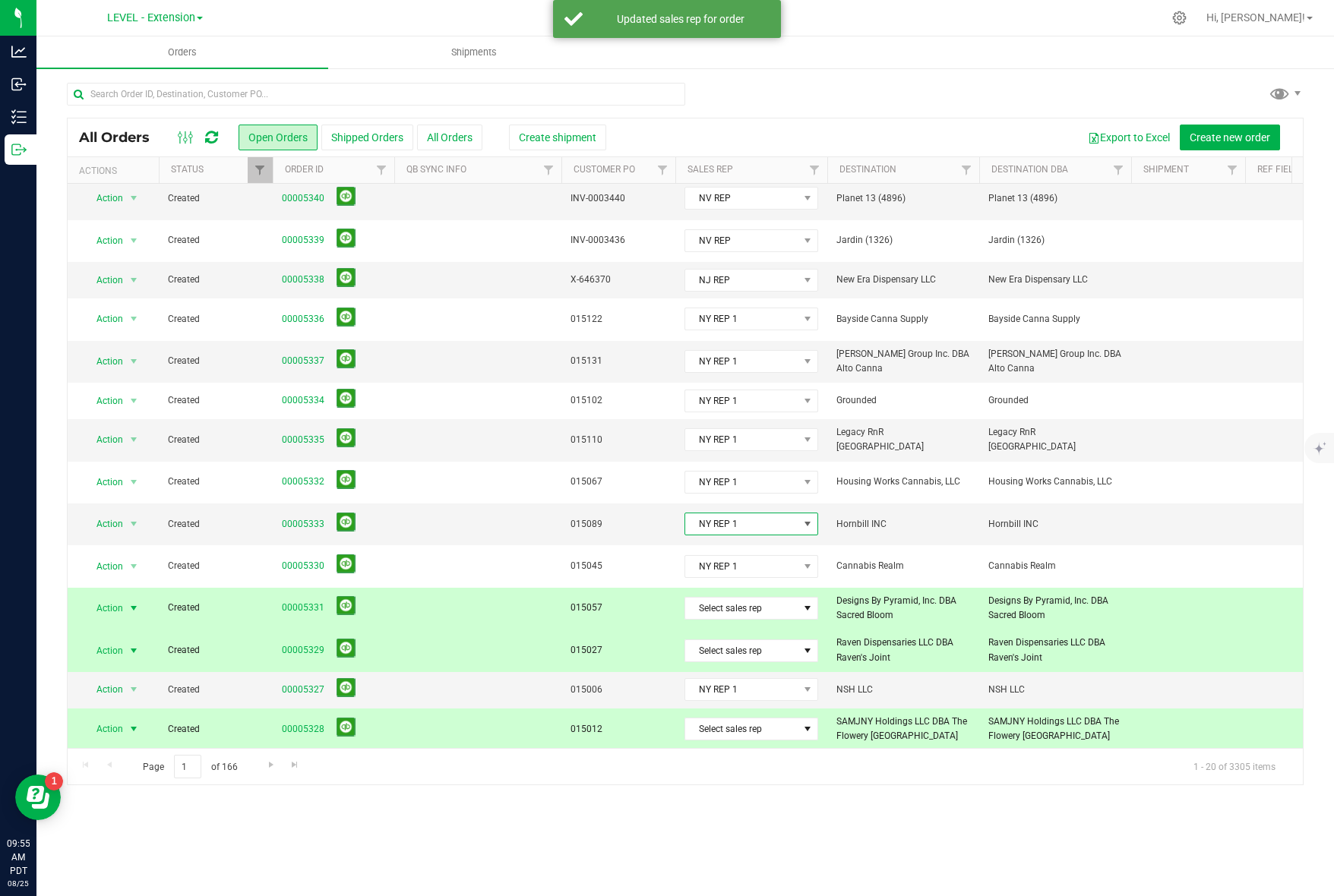
scroll to position [260, 0]
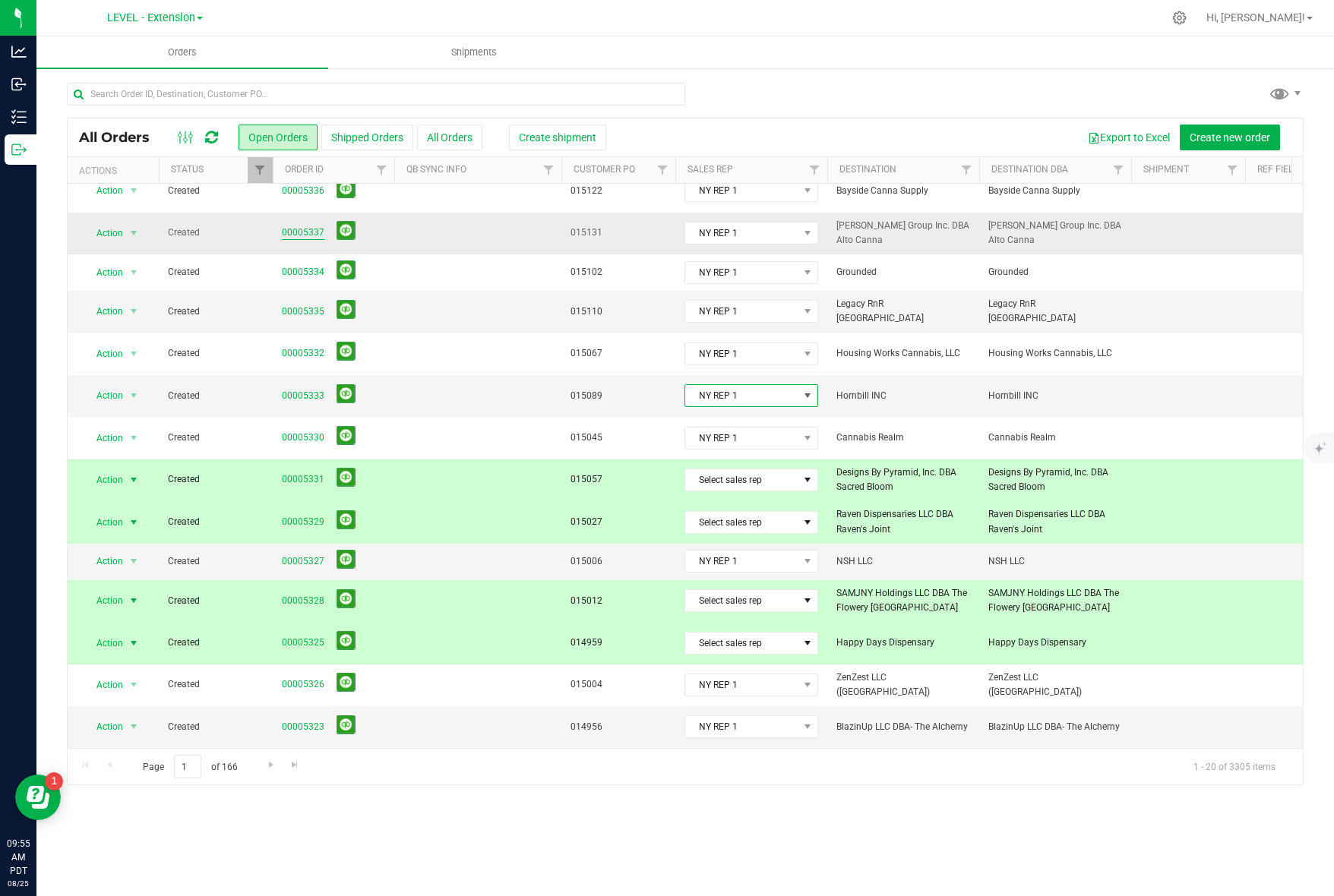
click at [286, 229] on link "00005337" at bounding box center [303, 232] width 42 height 14
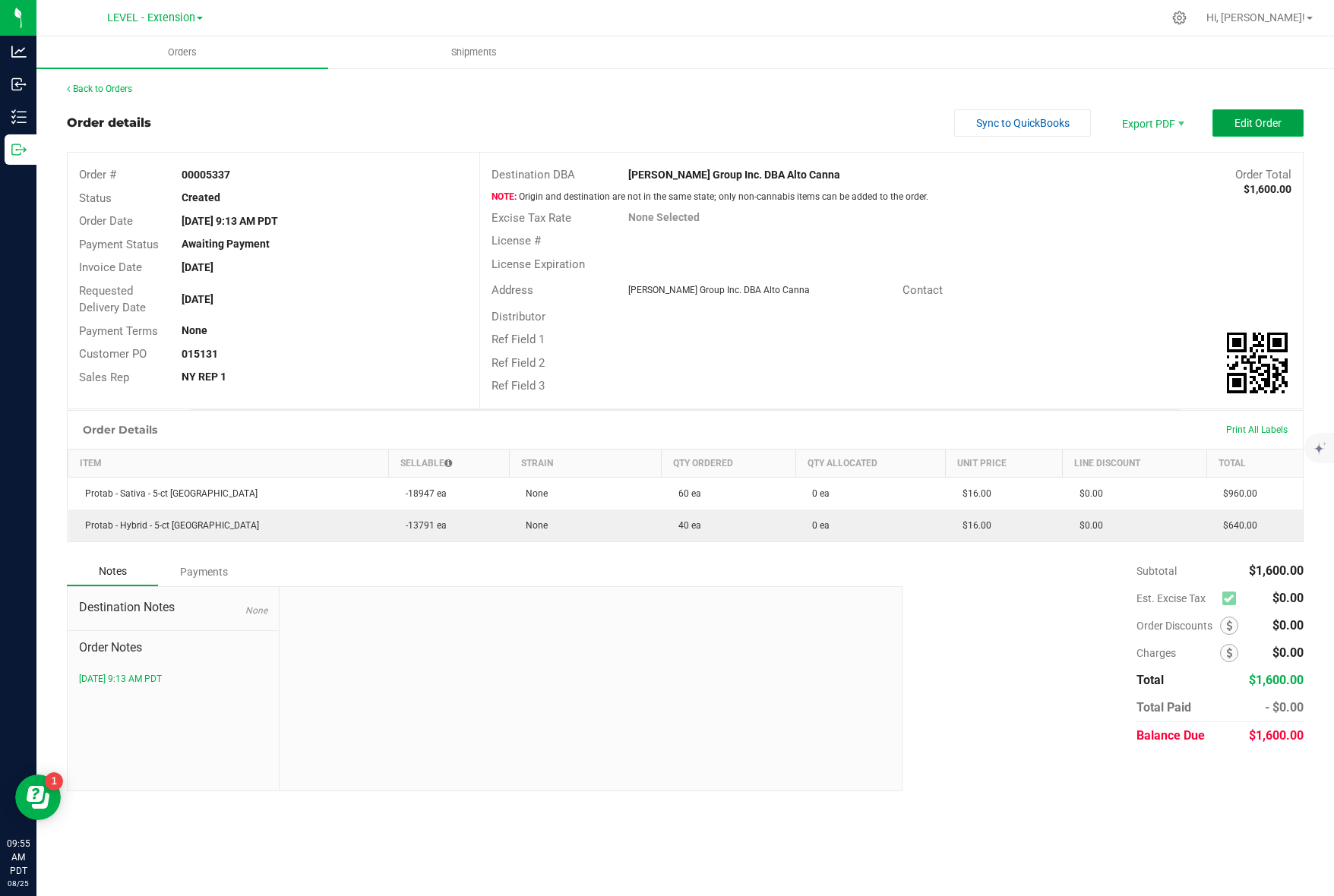
click at [1233, 119] on button "Edit Order" at bounding box center [1258, 122] width 92 height 27
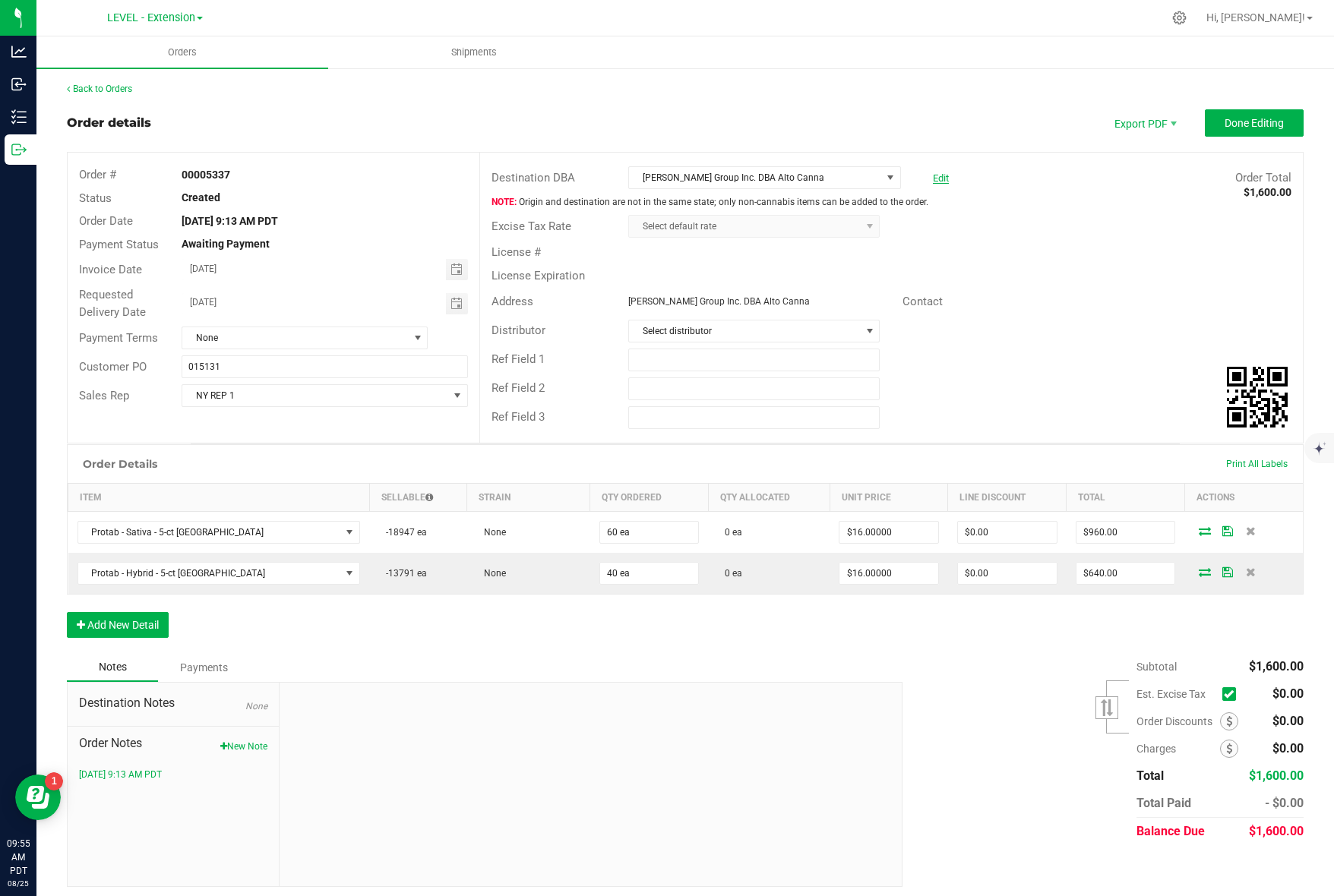
click at [933, 173] on link "Edit" at bounding box center [940, 178] width 16 height 12
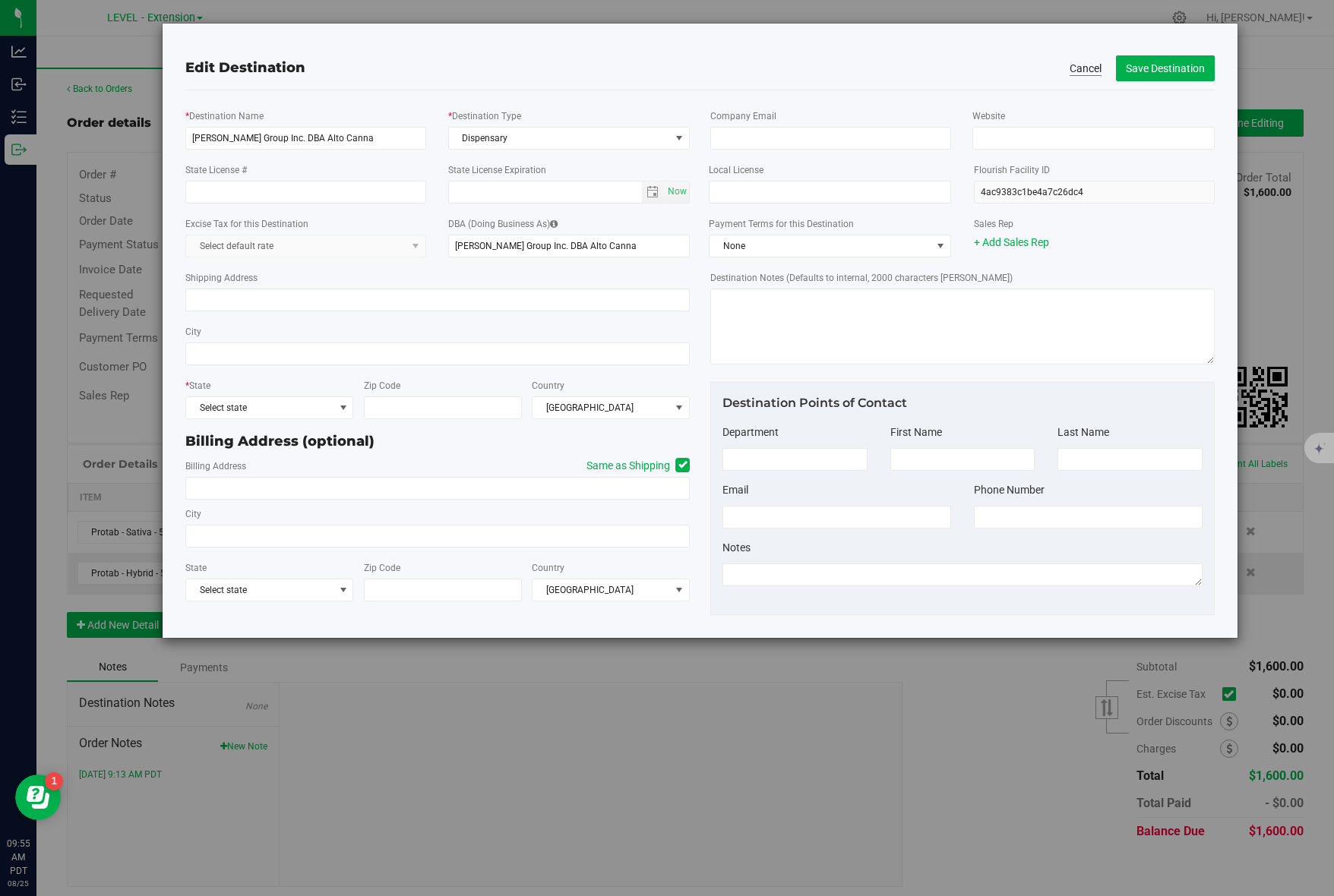
click at [1084, 67] on button "Cancel" at bounding box center [1085, 68] width 32 height 15
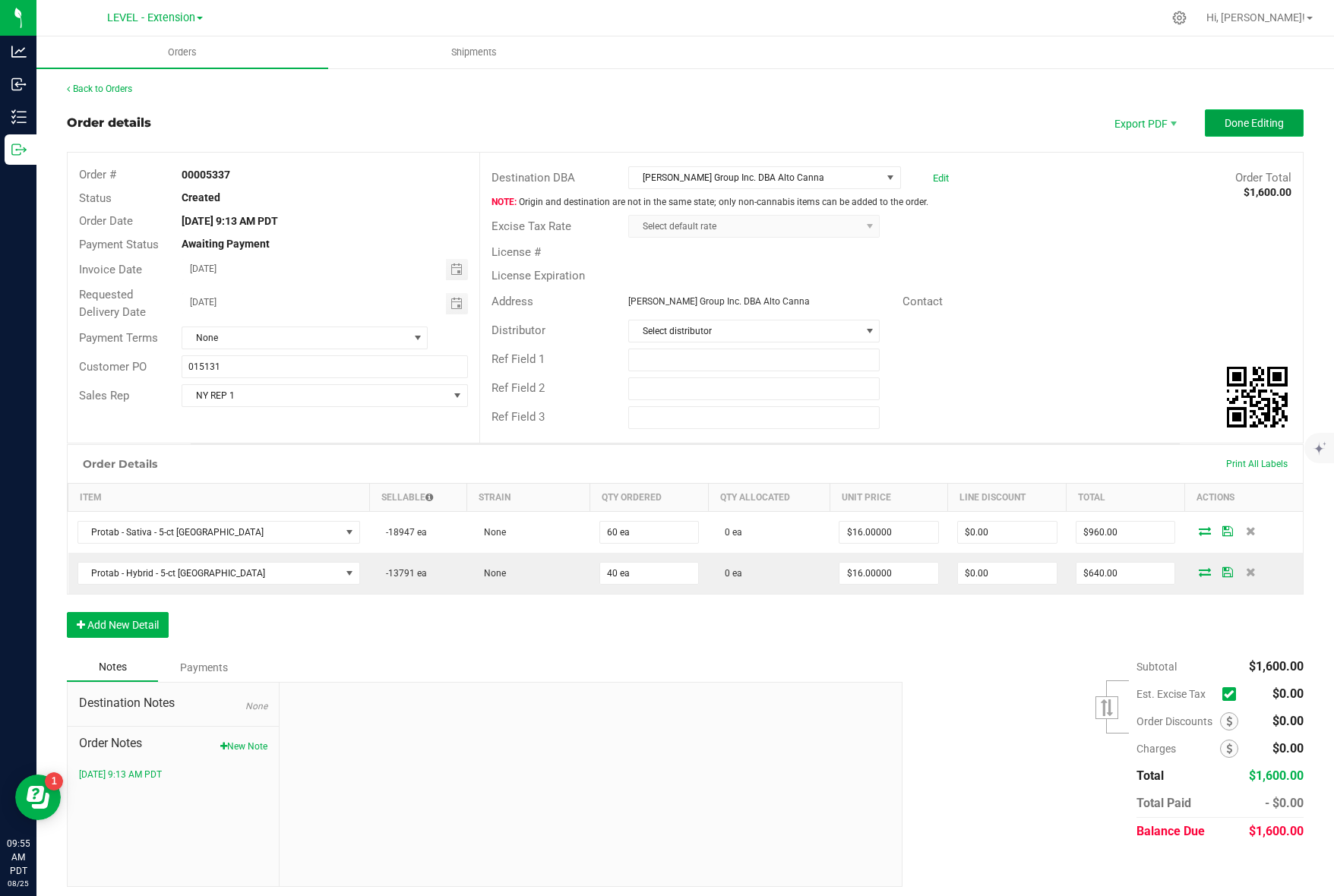
click at [1230, 110] on button "Done Editing" at bounding box center [1254, 122] width 98 height 27
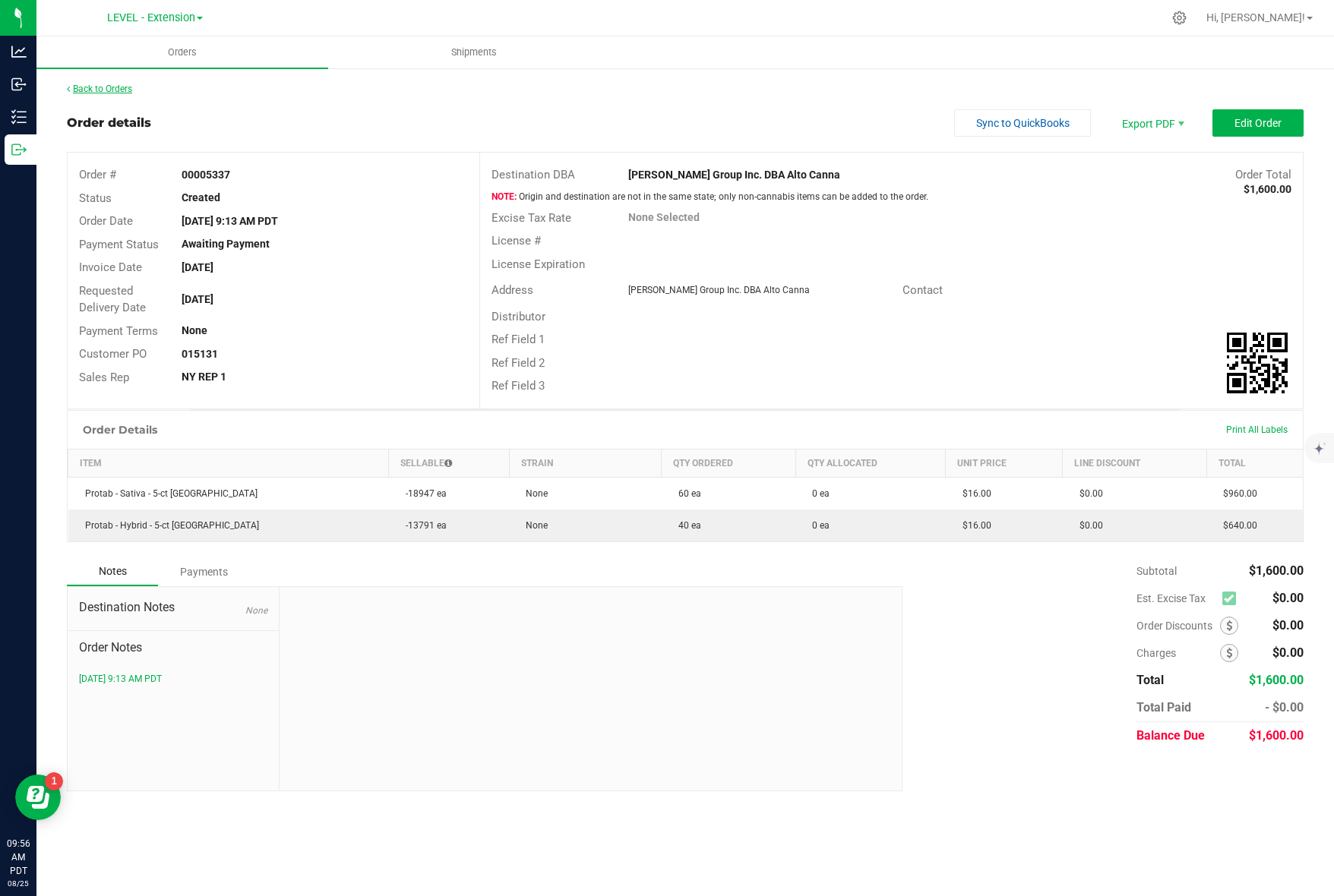
click at [129, 87] on link "Back to Orders" at bounding box center [99, 89] width 66 height 11
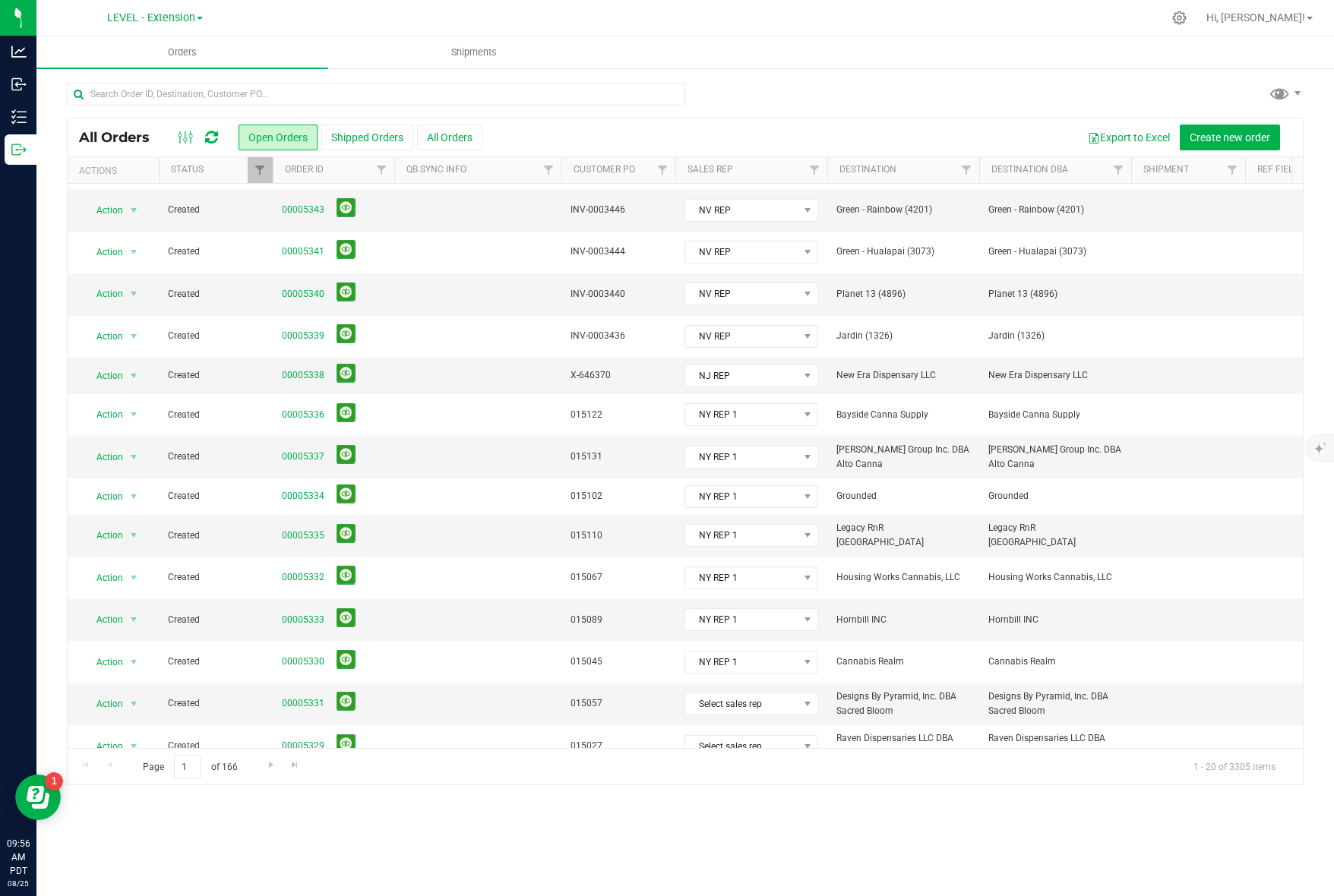
scroll to position [260, 0]
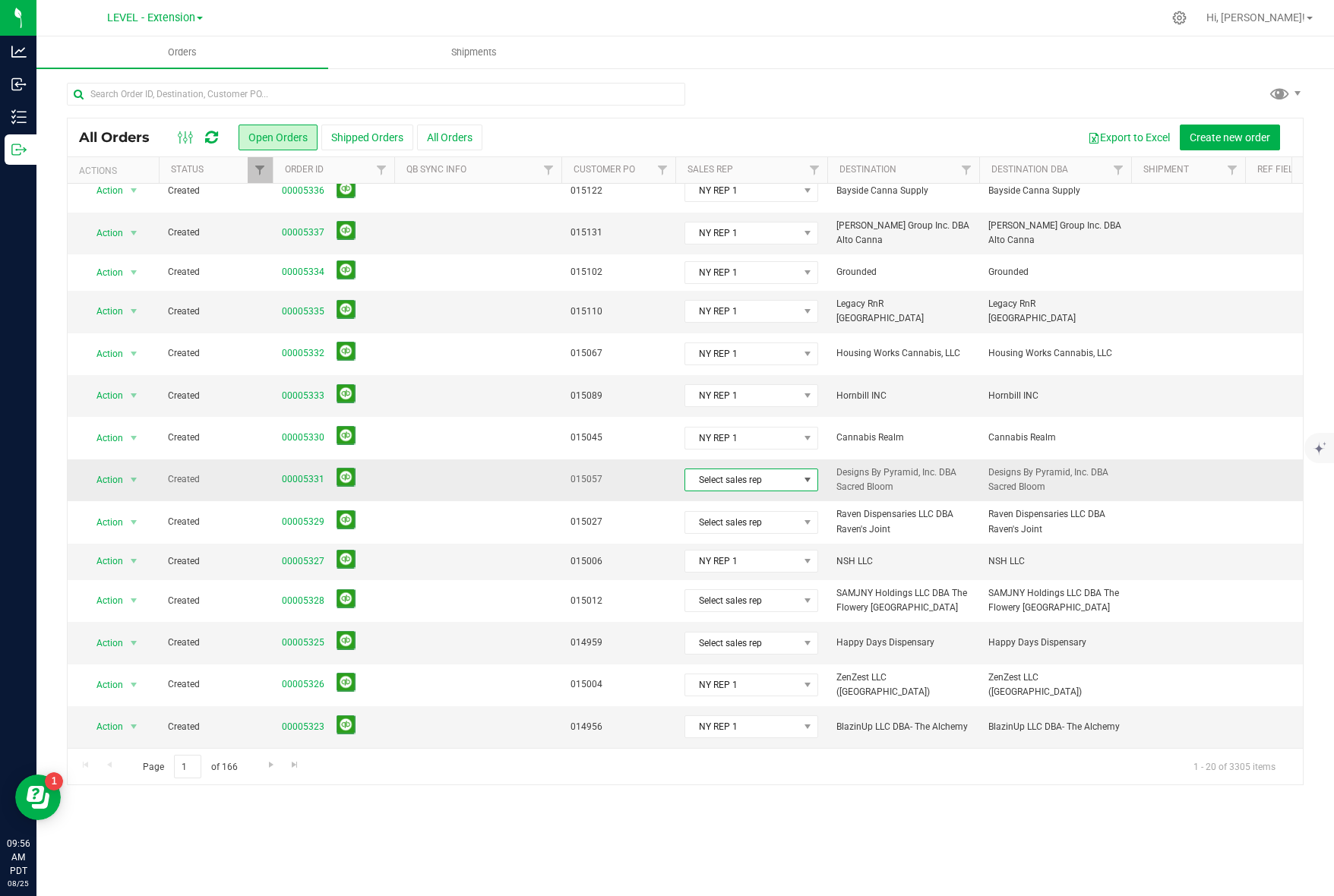
click at [751, 470] on span "Select sales rep" at bounding box center [741, 480] width 113 height 21
click at [752, 551] on li "NY REP 2" at bounding box center [755, 559] width 142 height 26
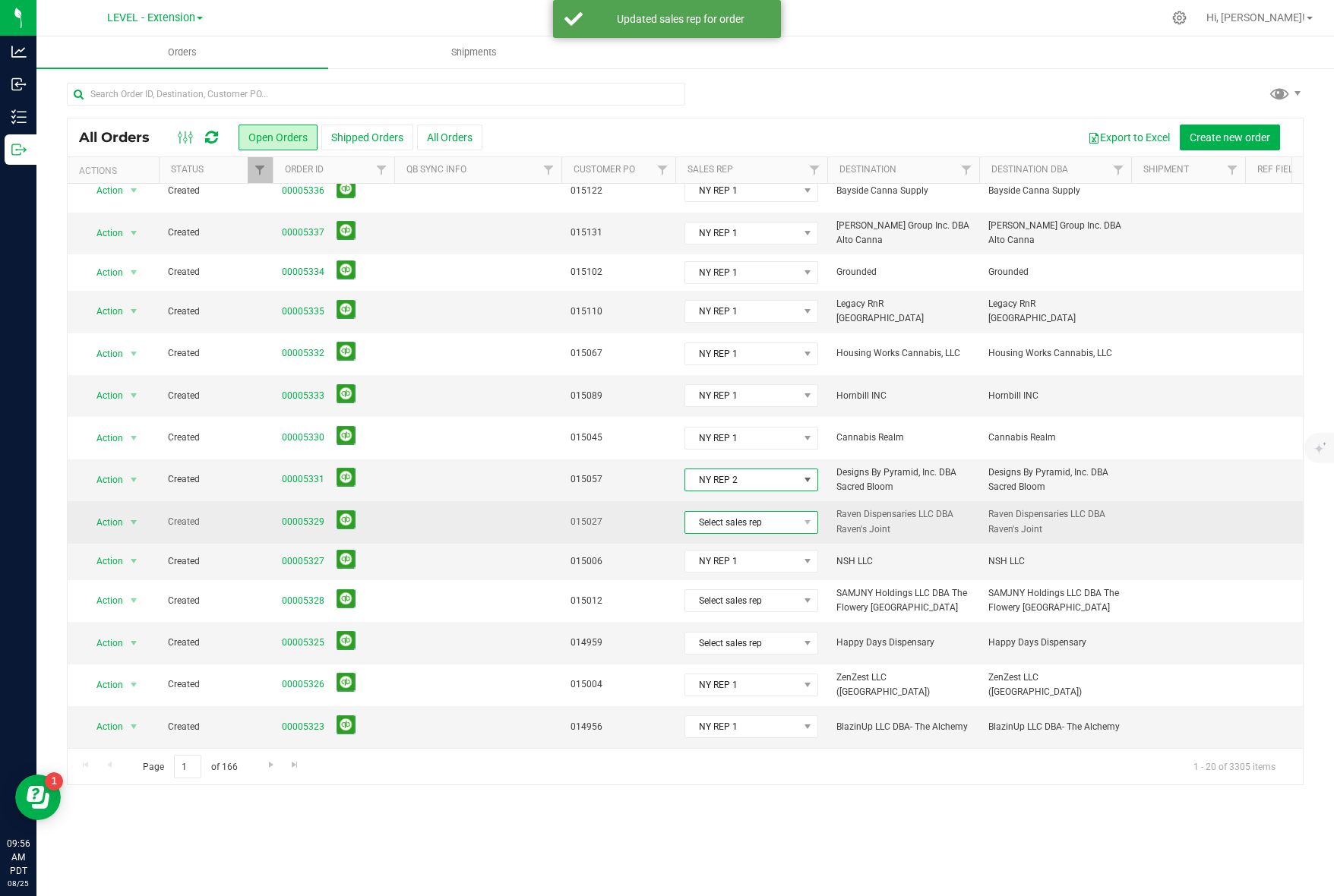
click at [752, 517] on span "Select sales rep" at bounding box center [741, 523] width 113 height 21
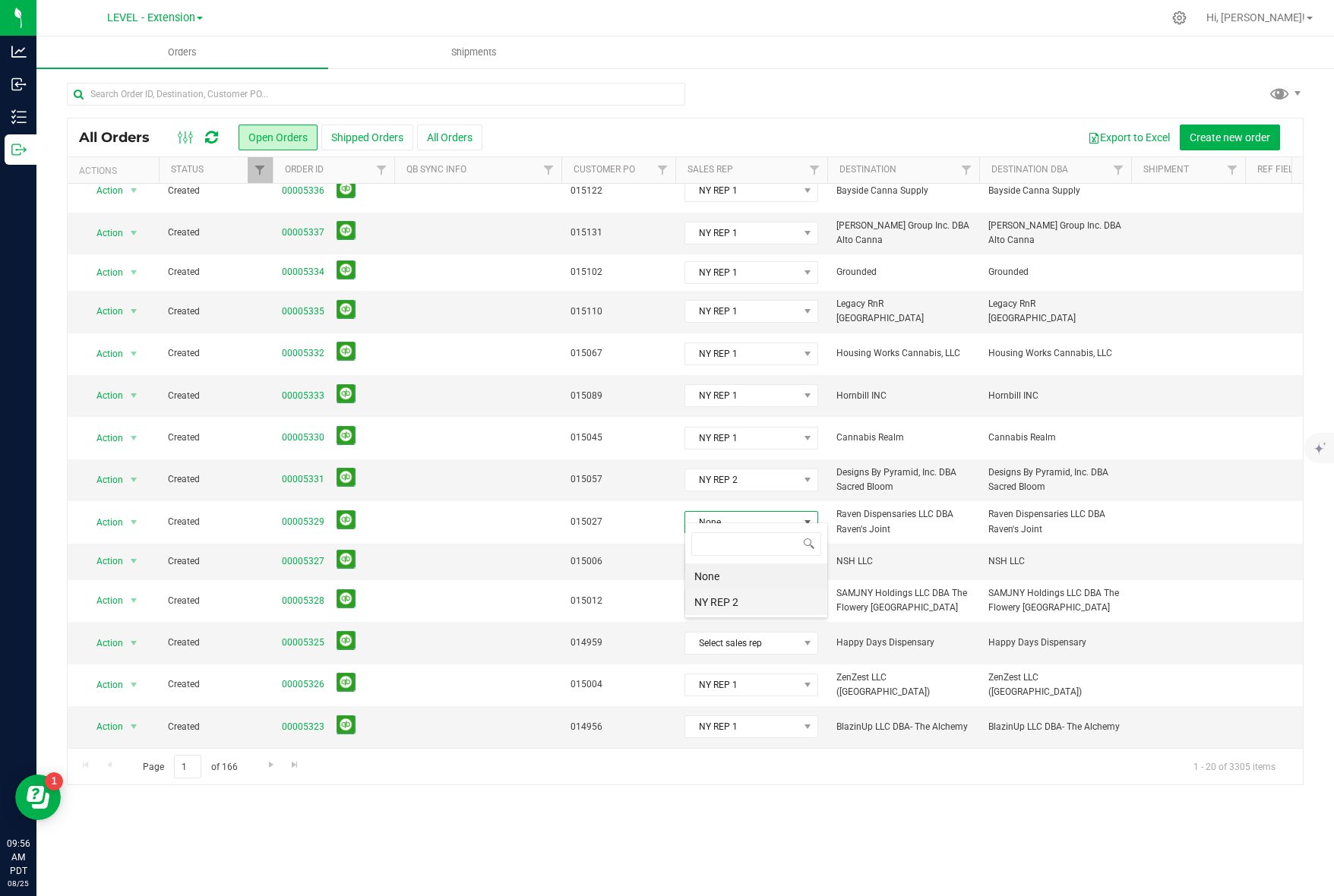
click at [749, 599] on li "NY REP 2" at bounding box center [755, 602] width 142 height 26
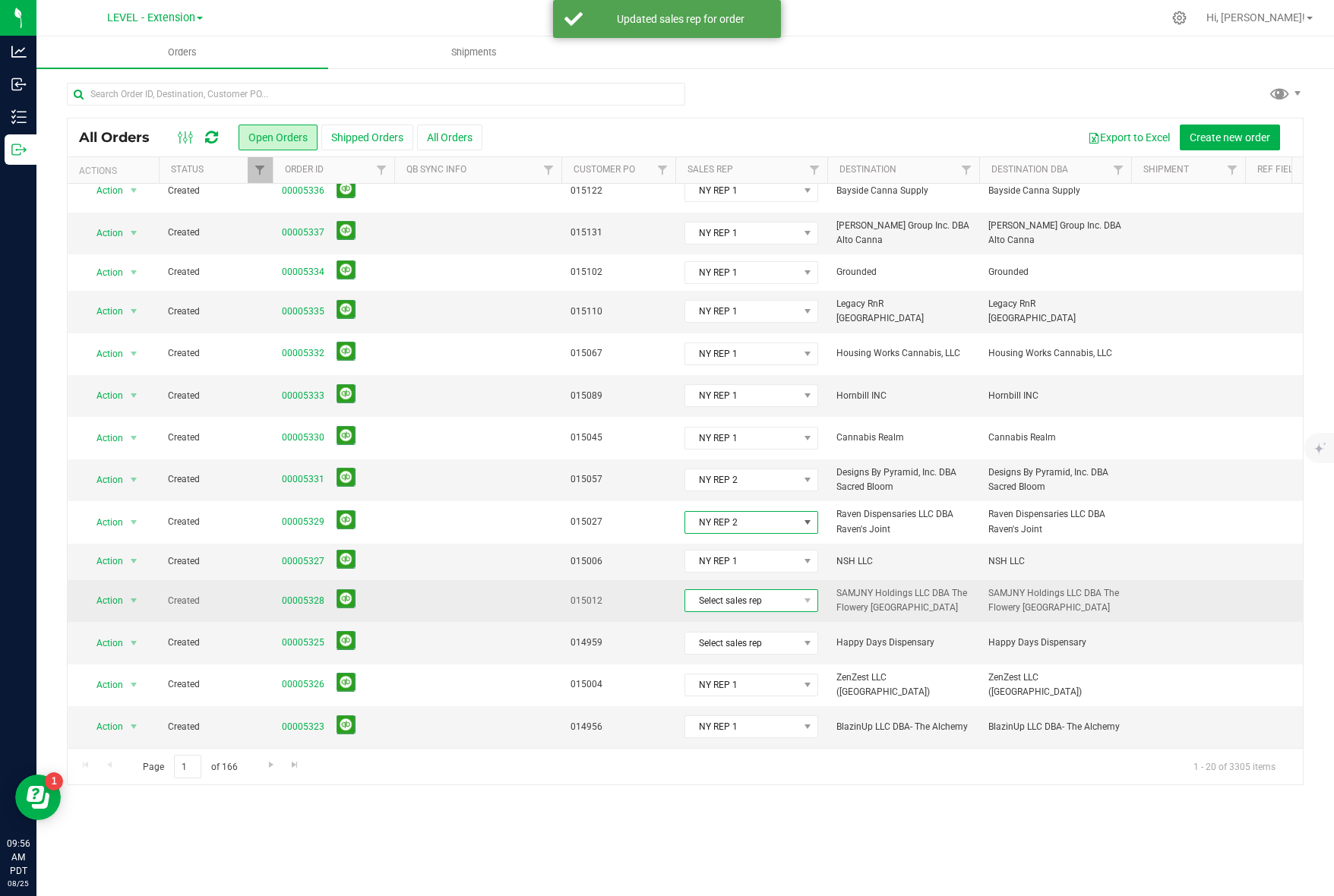
click at [757, 590] on span "Select sales rep" at bounding box center [741, 601] width 113 height 21
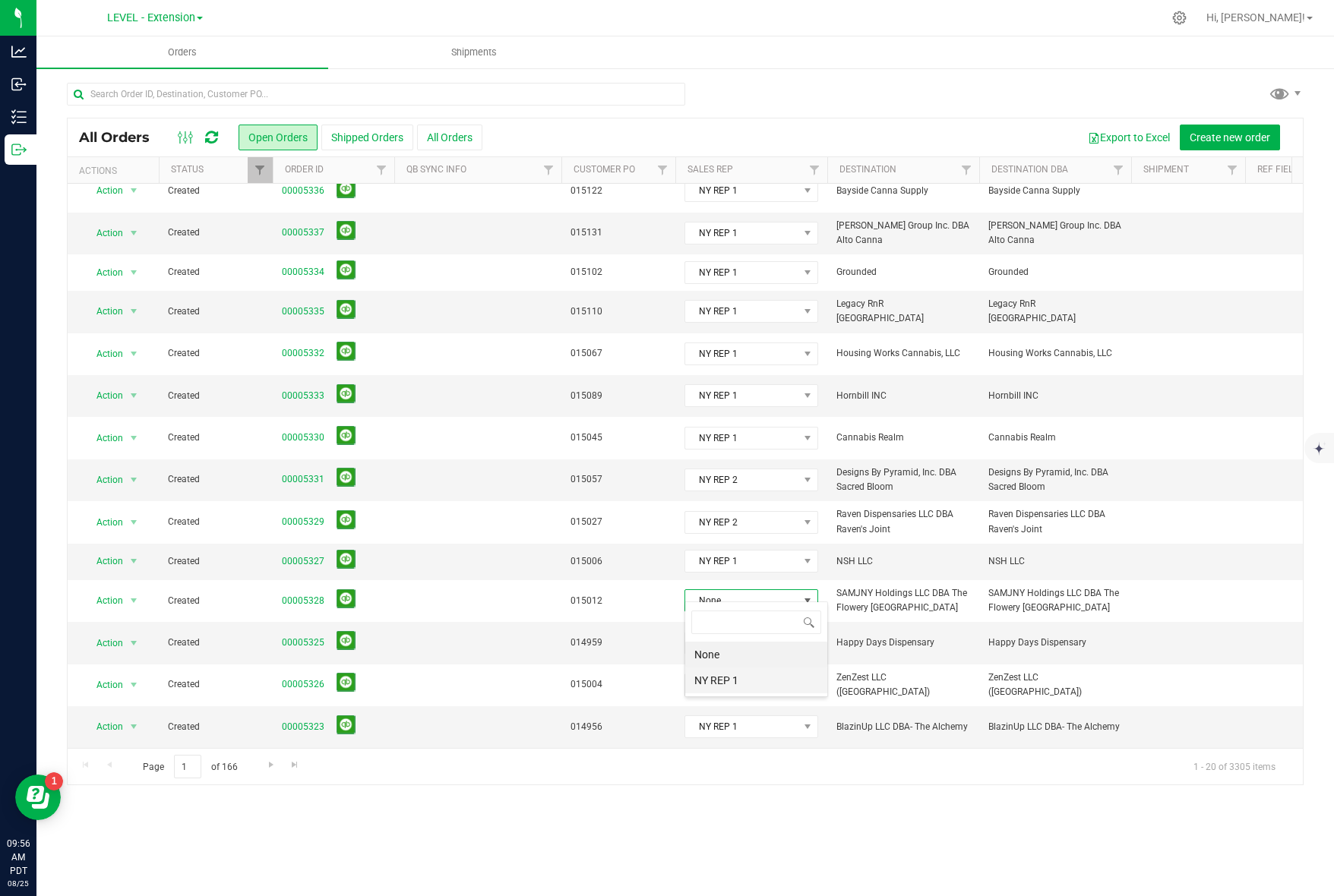
click at [755, 668] on li "NY REP 1" at bounding box center [755, 680] width 142 height 26
click at [764, 633] on span "Select sales rep" at bounding box center [741, 643] width 113 height 21
click at [775, 725] on li "NY REP 1" at bounding box center [755, 722] width 142 height 26
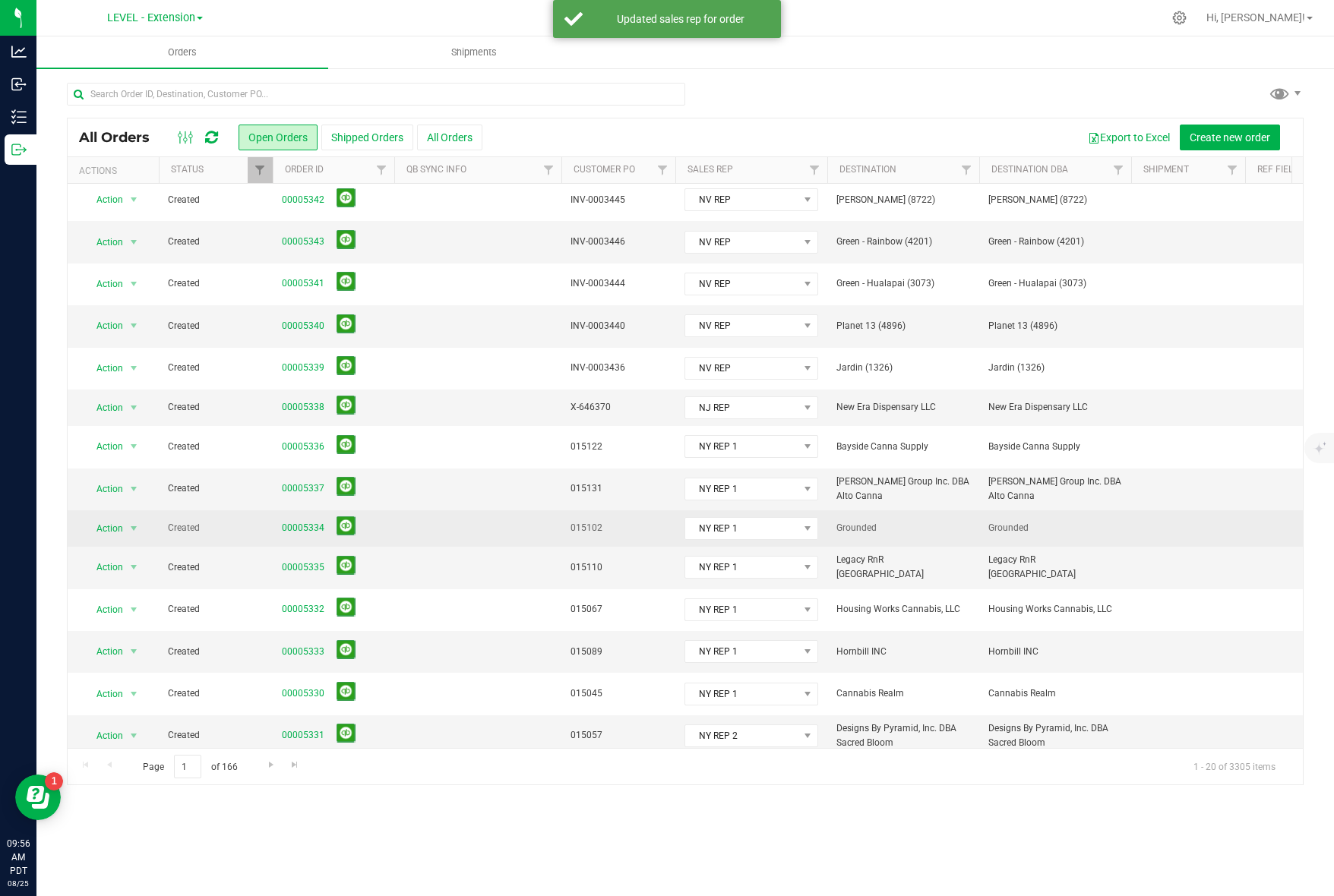
scroll to position [0, 0]
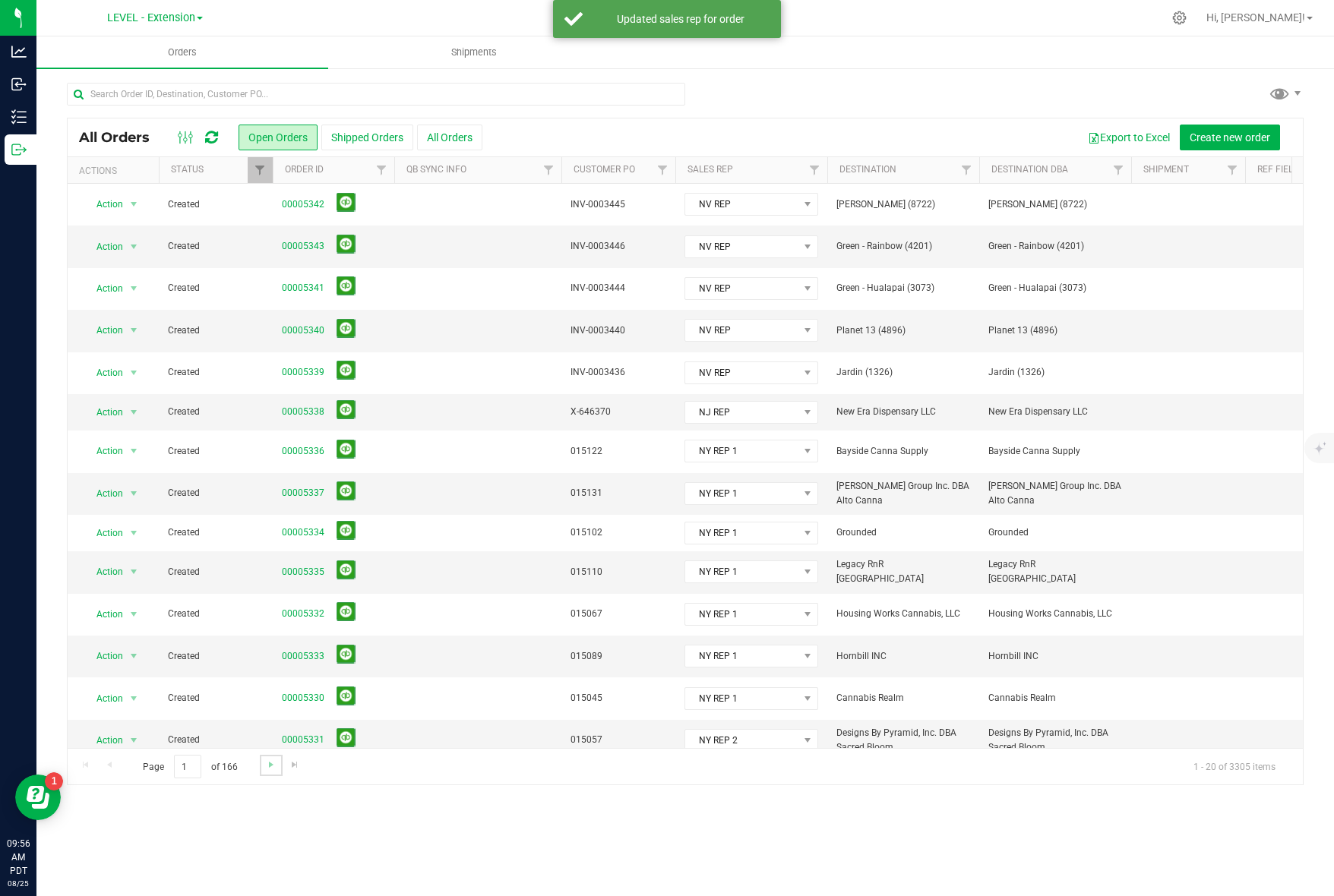
click at [262, 764] on link "Go to the next page" at bounding box center [270, 765] width 22 height 20
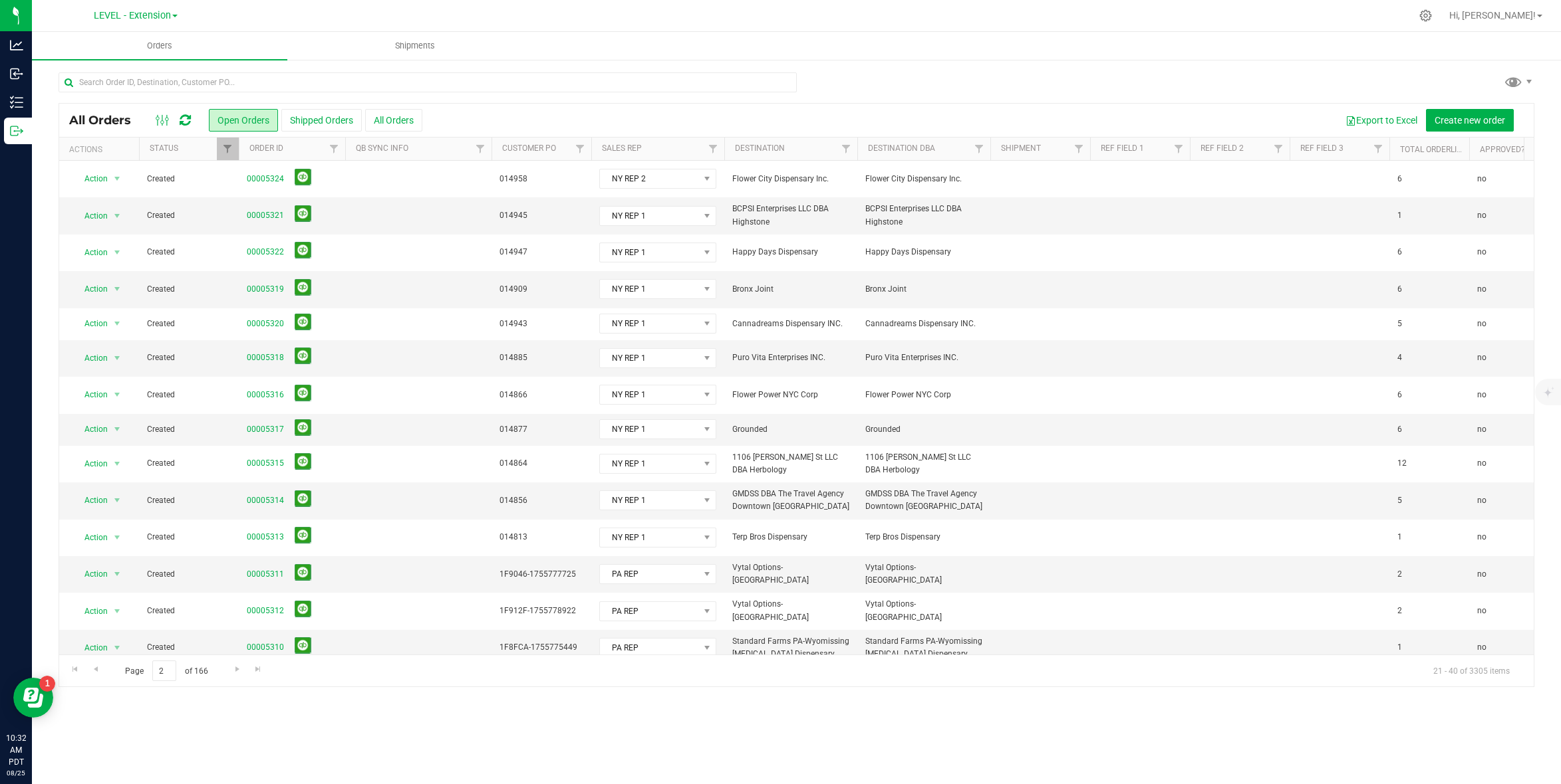
click at [175, 118] on span at bounding box center [163, 120] width 24 height 16
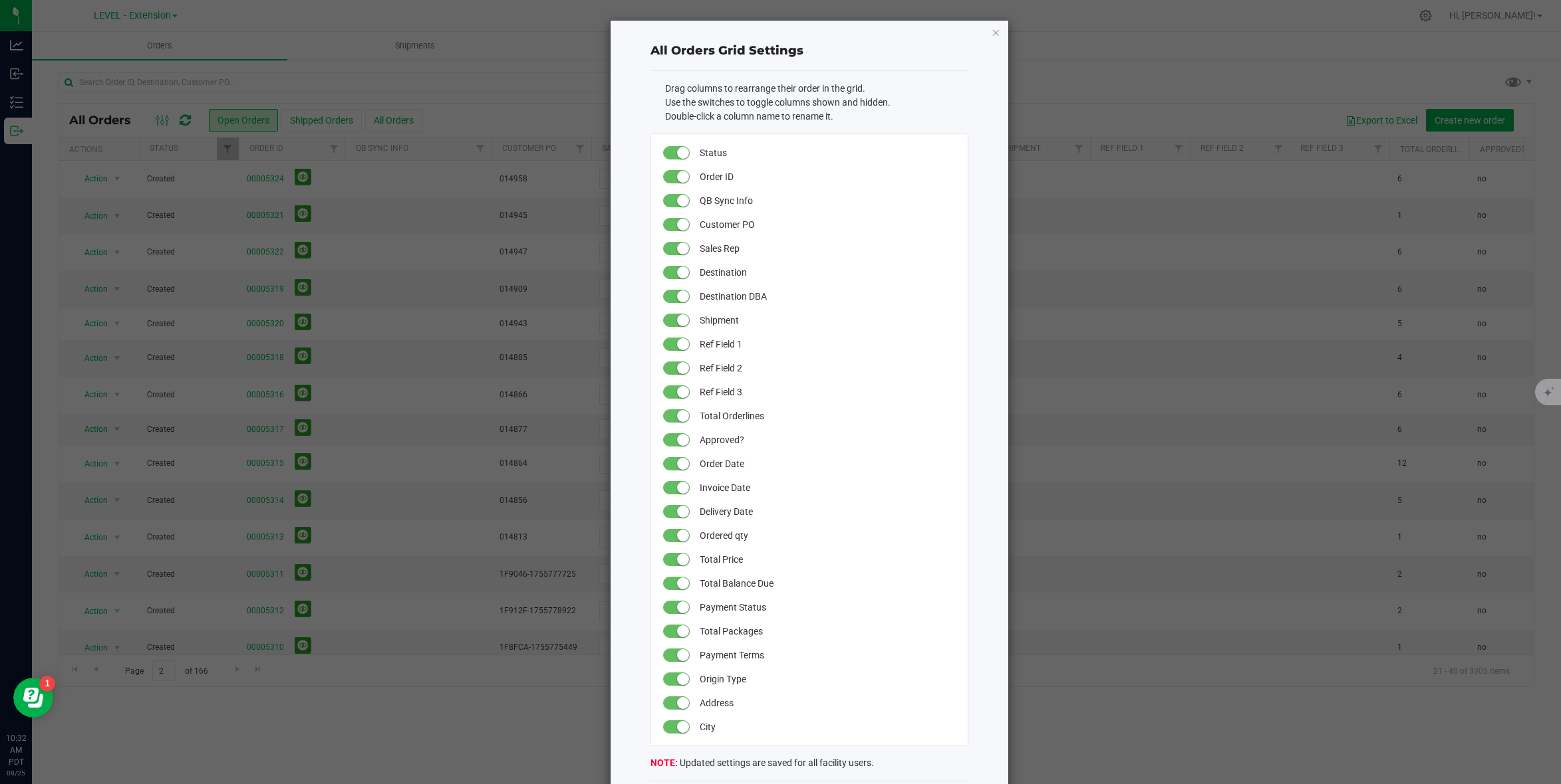
drag, startPoint x: 312, startPoint y: 18, endPoint x: 448, endPoint y: 31, distance: 136.6
click at [315, 18] on ngb-modal-window "All Orders Grid Settings Drag columns to rearrange their order in the grid. Use…" at bounding box center [785, 392] width 1570 height 784
click at [991, 33] on icon "button" at bounding box center [995, 31] width 9 height 16
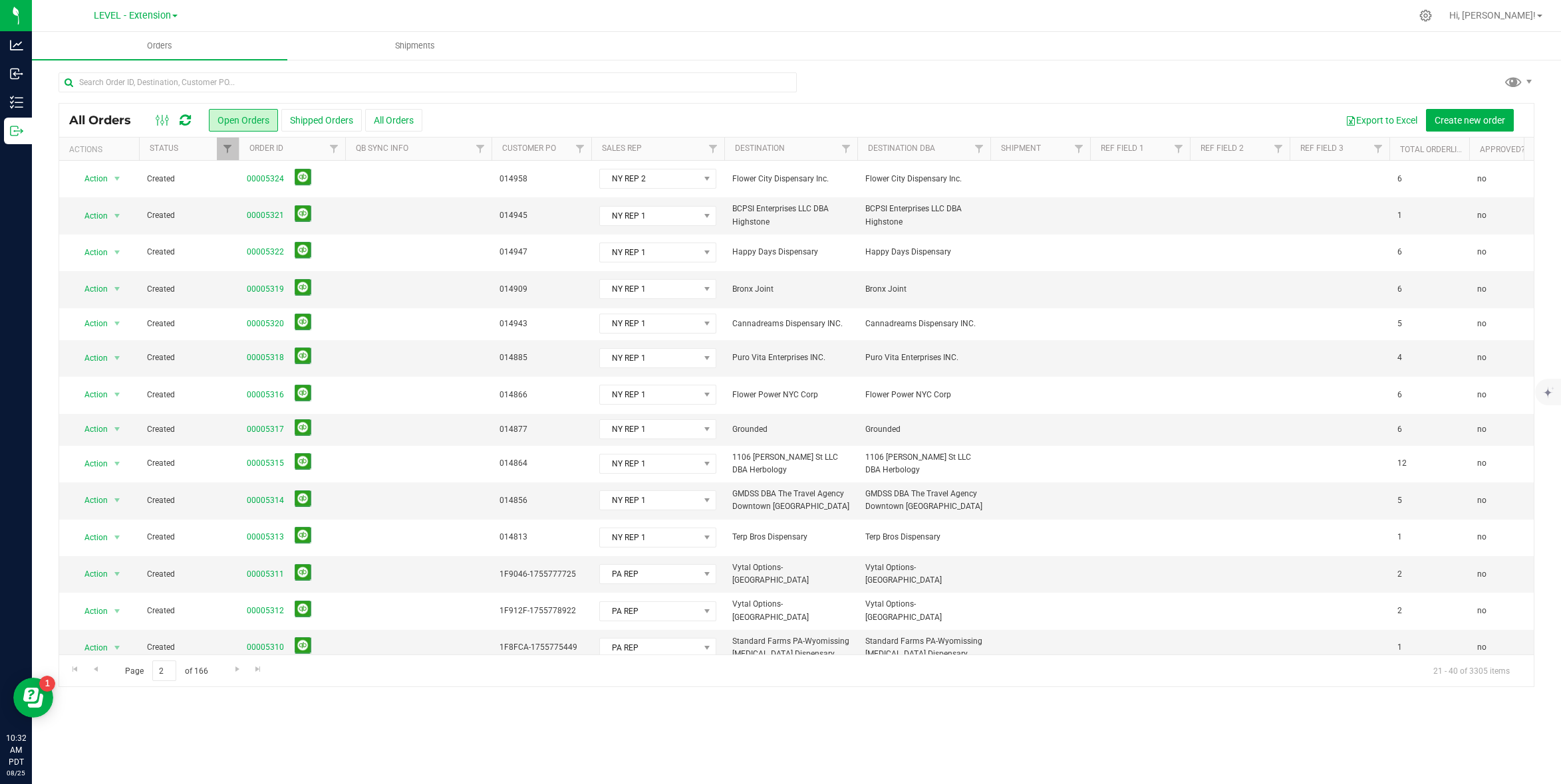
click at [178, 118] on div at bounding box center [173, 120] width 45 height 16
click at [180, 118] on icon at bounding box center [185, 121] width 11 height 14
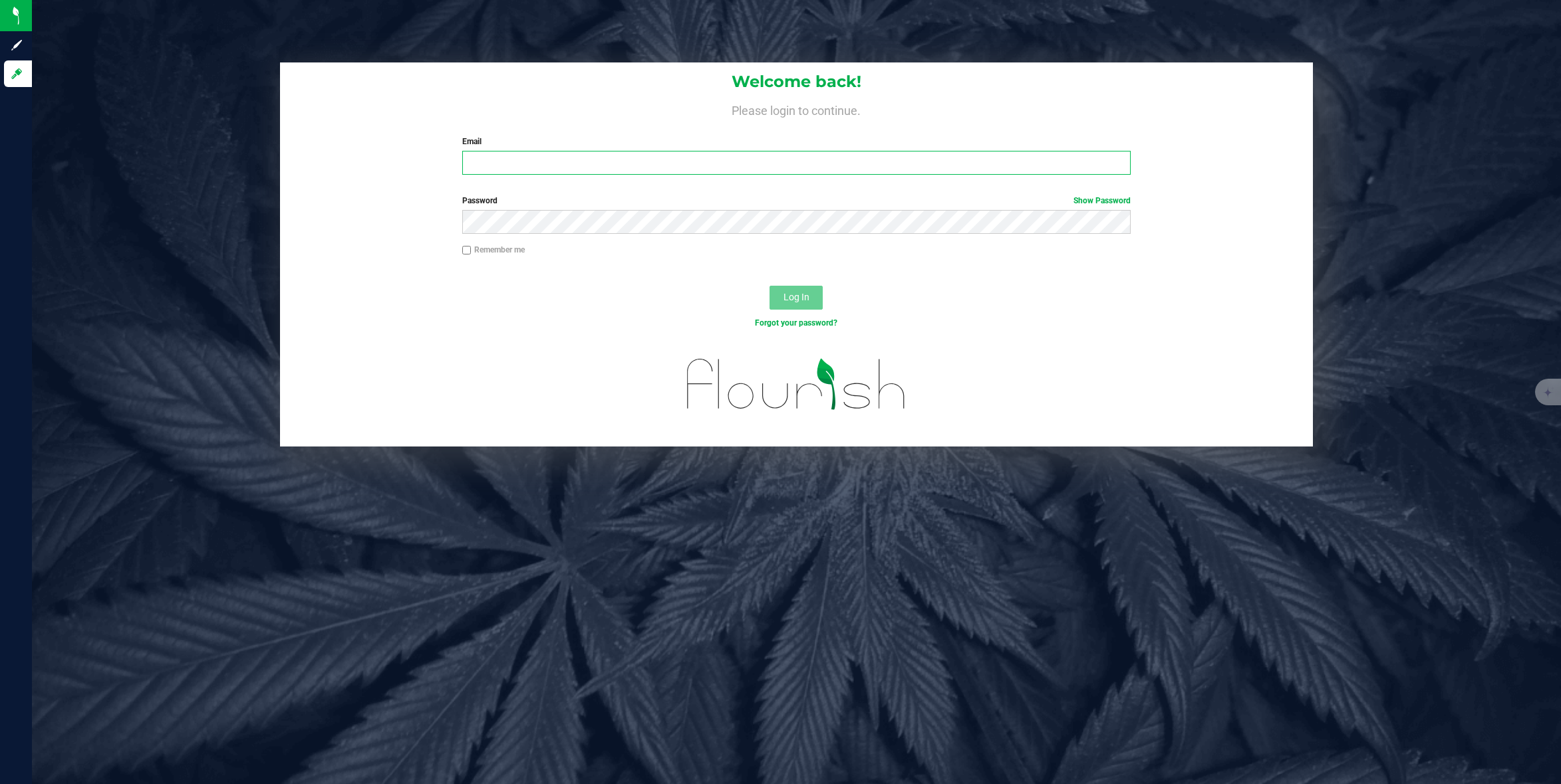
type input "[EMAIL_ADDRESS][DOMAIN_NAME]"
click at [799, 305] on button "Log In" at bounding box center [795, 298] width 53 height 24
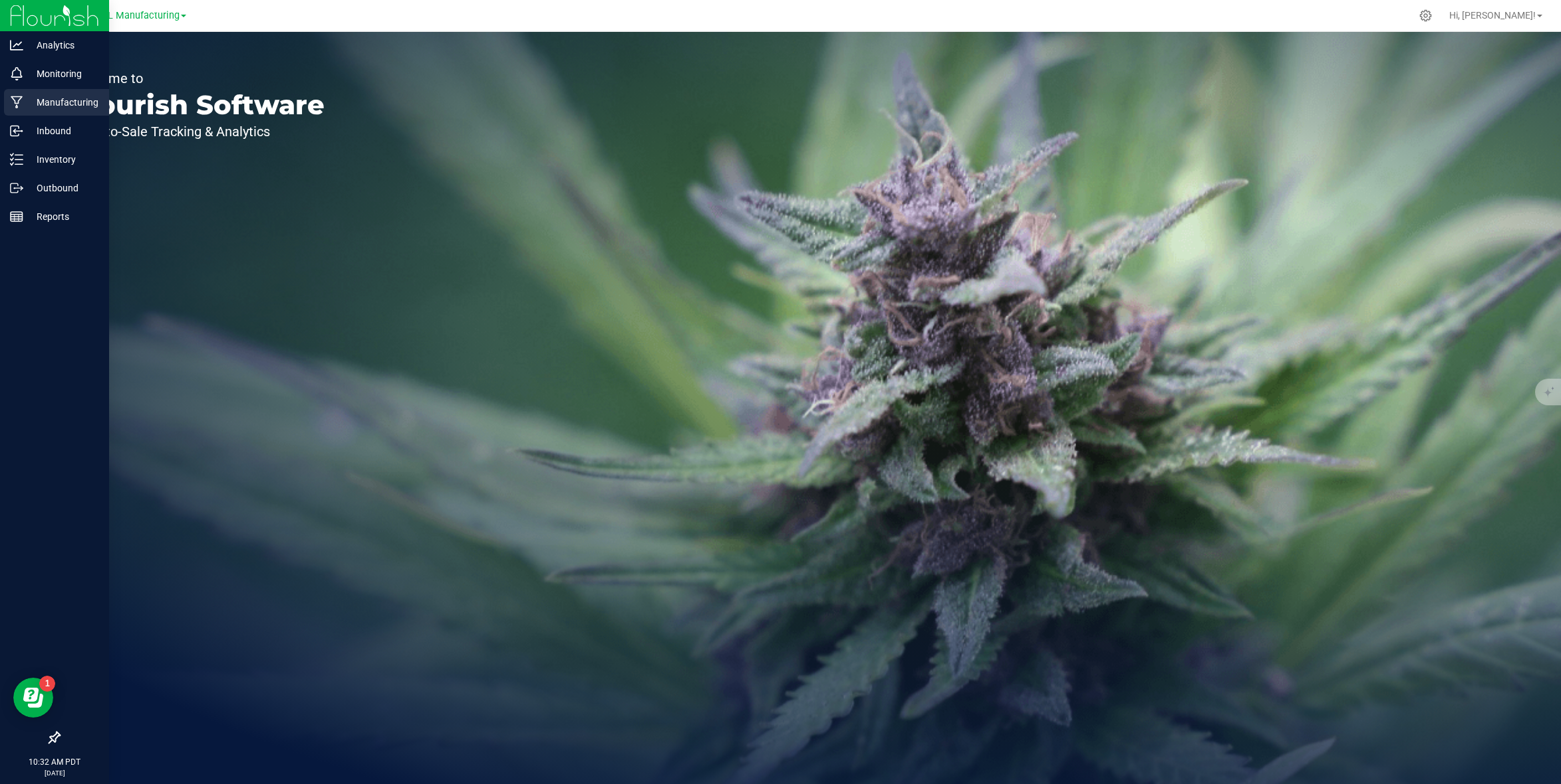
click at [51, 102] on p "Manufacturing" at bounding box center [63, 102] width 80 height 16
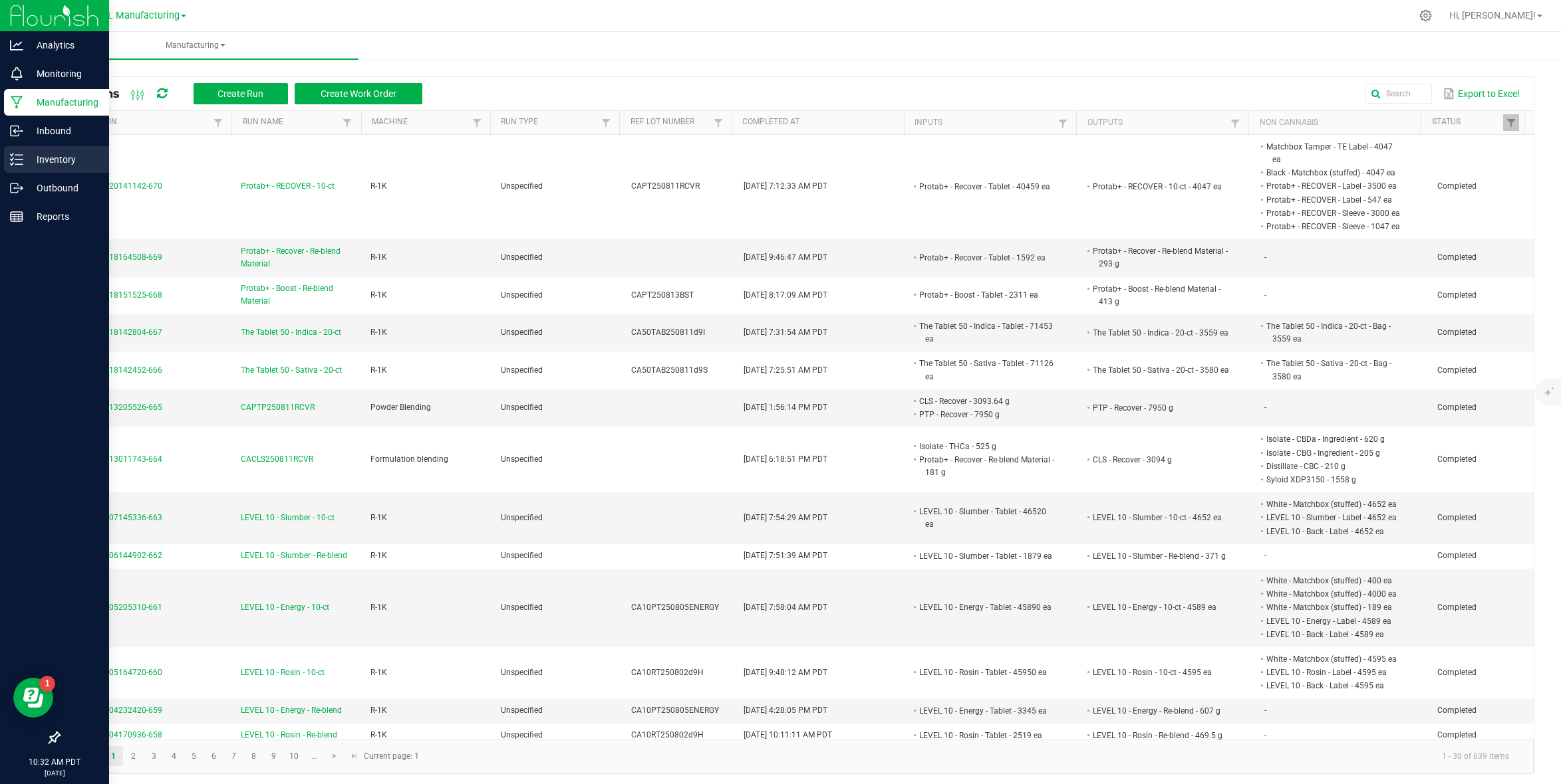
click at [69, 158] on p "Inventory" at bounding box center [63, 160] width 80 height 16
